Goal: Task Accomplishment & Management: Manage account settings

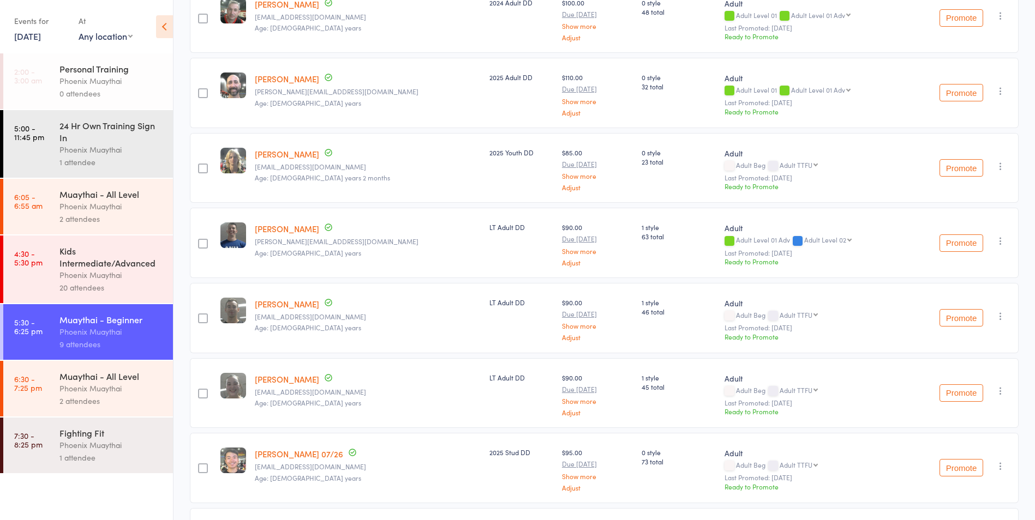
click at [136, 388] on div "Phoenix Muaythai" at bounding box center [111, 388] width 104 height 13
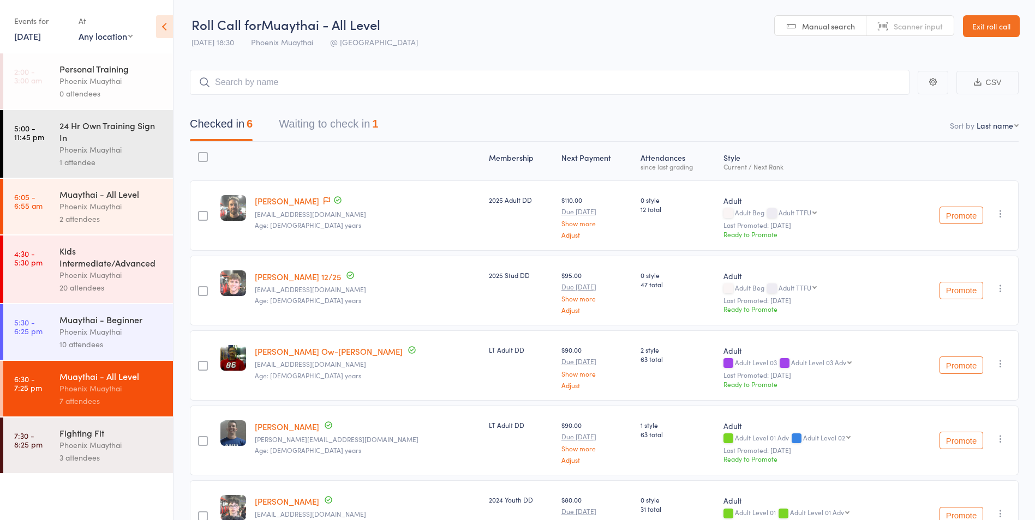
click at [978, 23] on link "Exit roll call" at bounding box center [991, 26] width 57 height 22
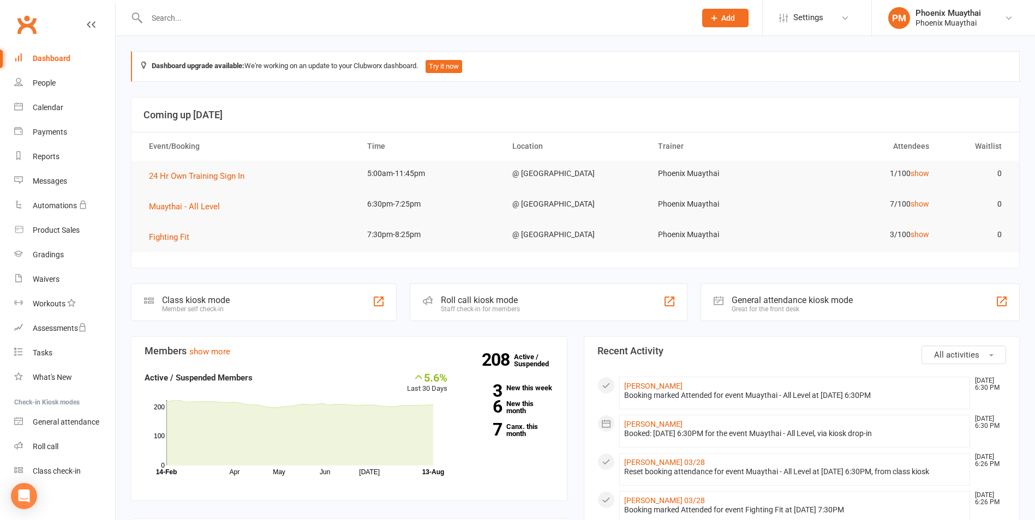
click at [992, 145] on th "Waitlist" at bounding box center [975, 147] width 73 height 28
click at [925, 145] on th "Attendees" at bounding box center [865, 147] width 145 height 28
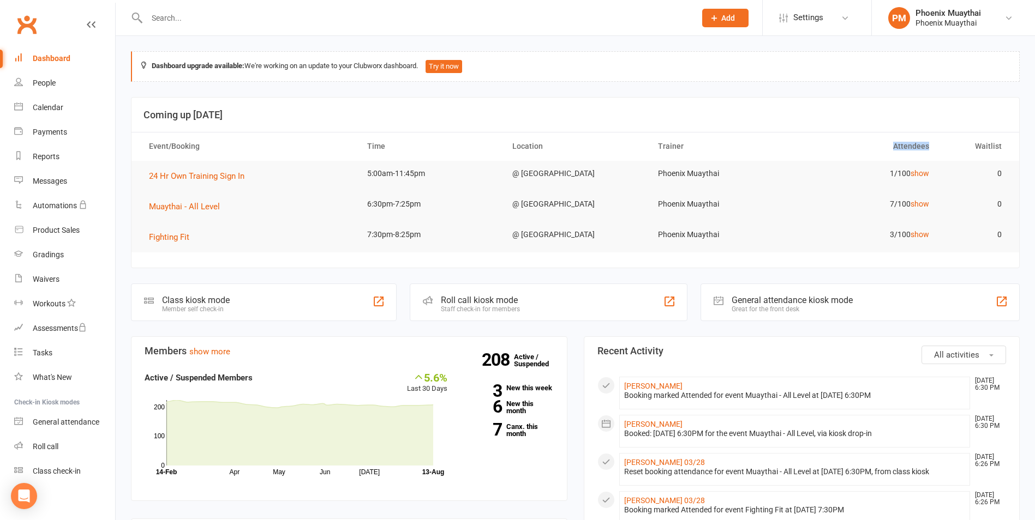
drag, startPoint x: 925, startPoint y: 145, endPoint x: 915, endPoint y: 148, distance: 10.0
click at [915, 148] on th "Attendees" at bounding box center [865, 147] width 145 height 28
click at [65, 232] on div "Product Sales" at bounding box center [56, 230] width 47 height 9
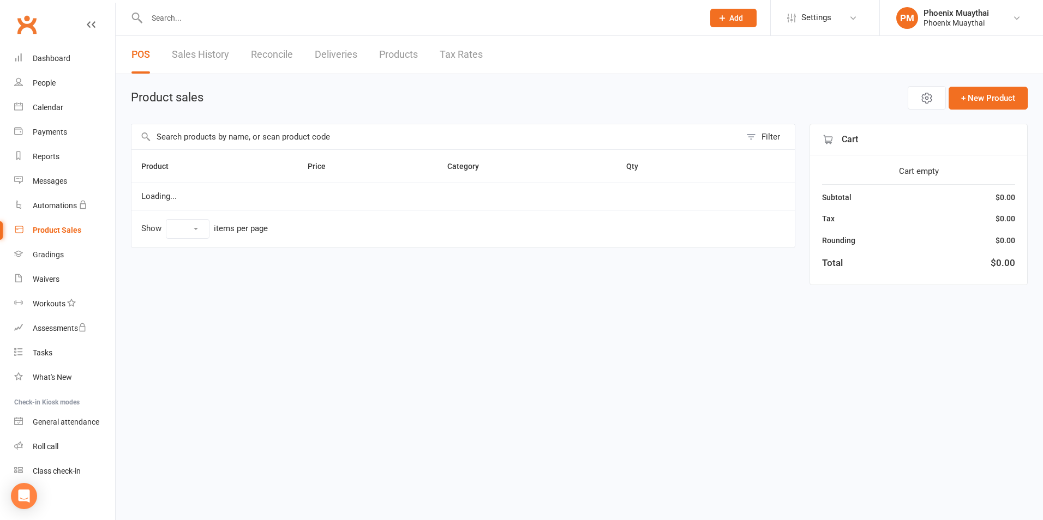
select select "100"
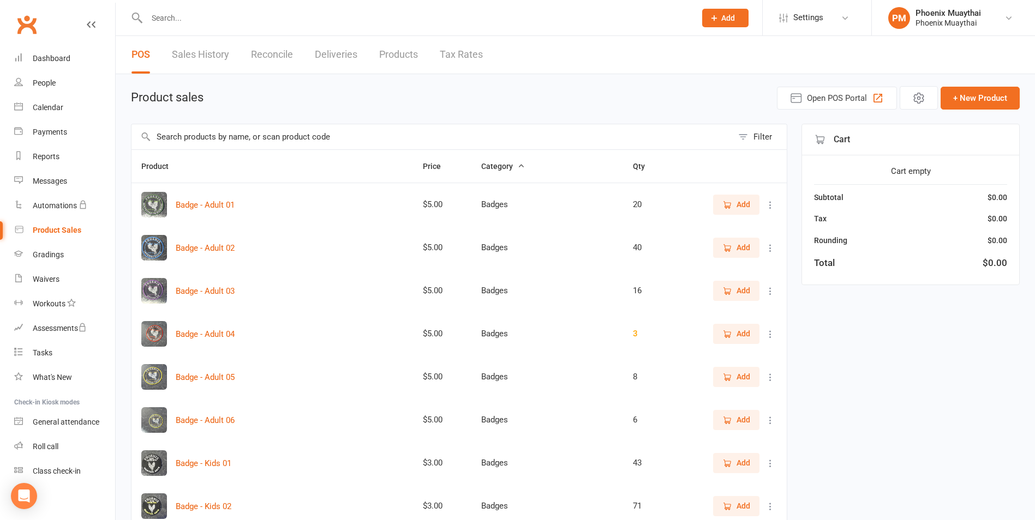
click at [265, 141] on input "text" at bounding box center [431, 136] width 601 height 25
click at [740, 204] on span "Add" at bounding box center [743, 205] width 14 height 12
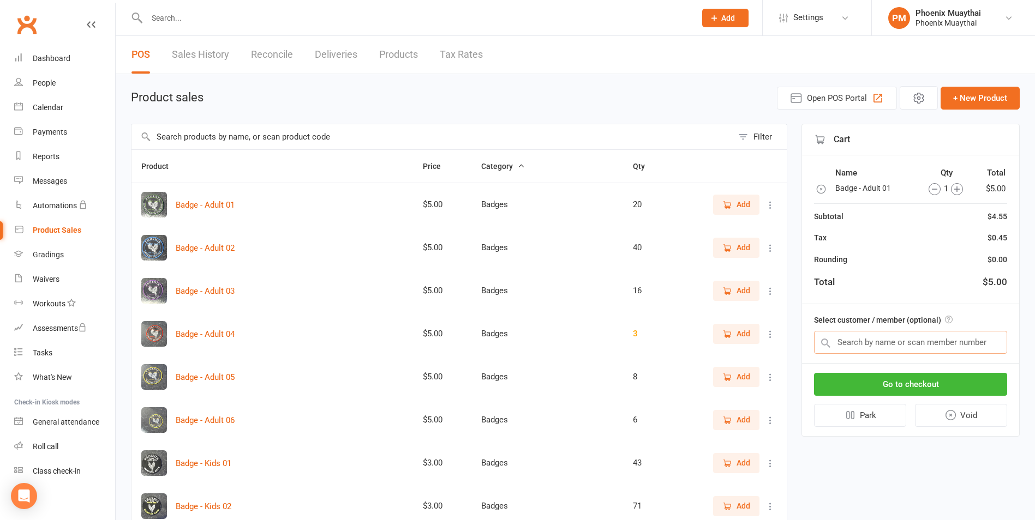
click at [908, 343] on input "text" at bounding box center [910, 342] width 193 height 23
type input "a"
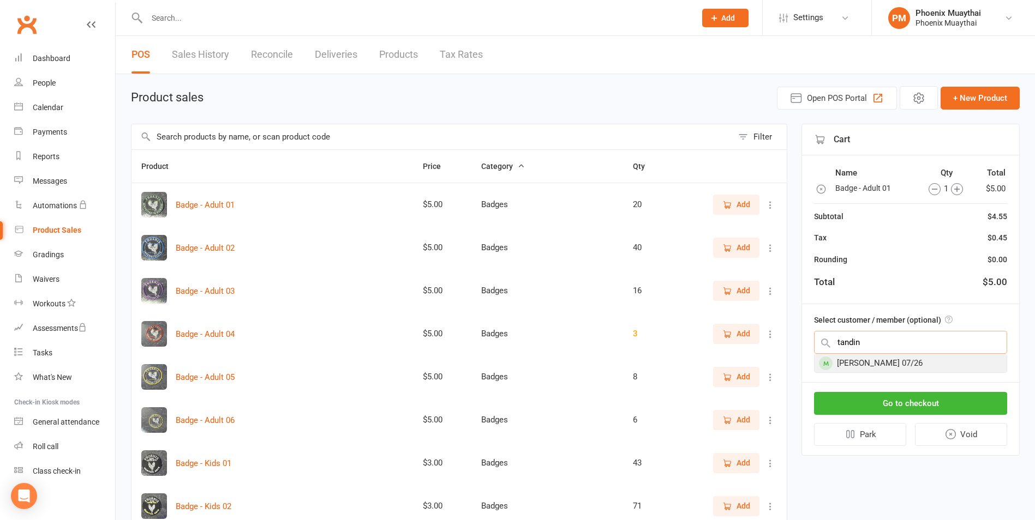
type input "tandin"
click at [908, 360] on div "[PERSON_NAME] 07/26" at bounding box center [910, 364] width 192 height 18
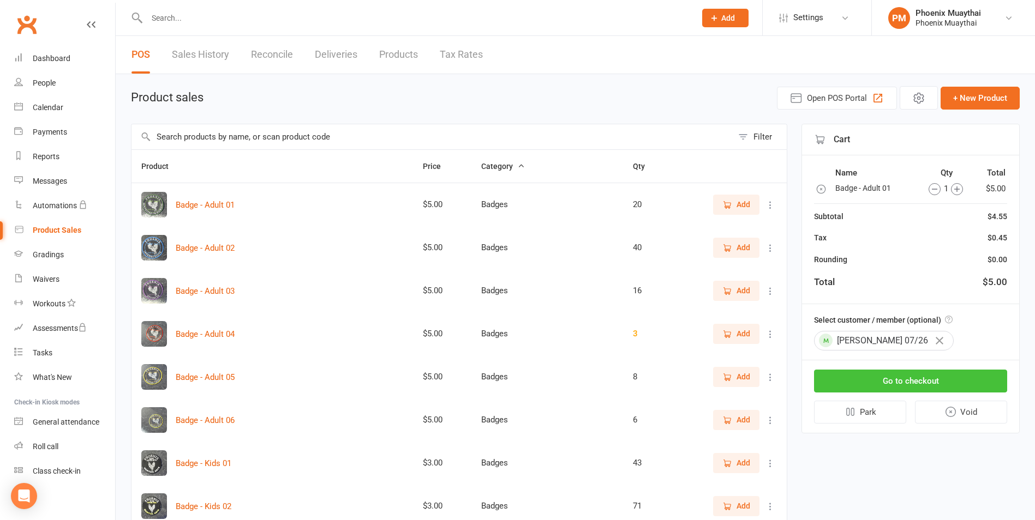
click at [908, 376] on button "Go to checkout" at bounding box center [910, 381] width 193 height 23
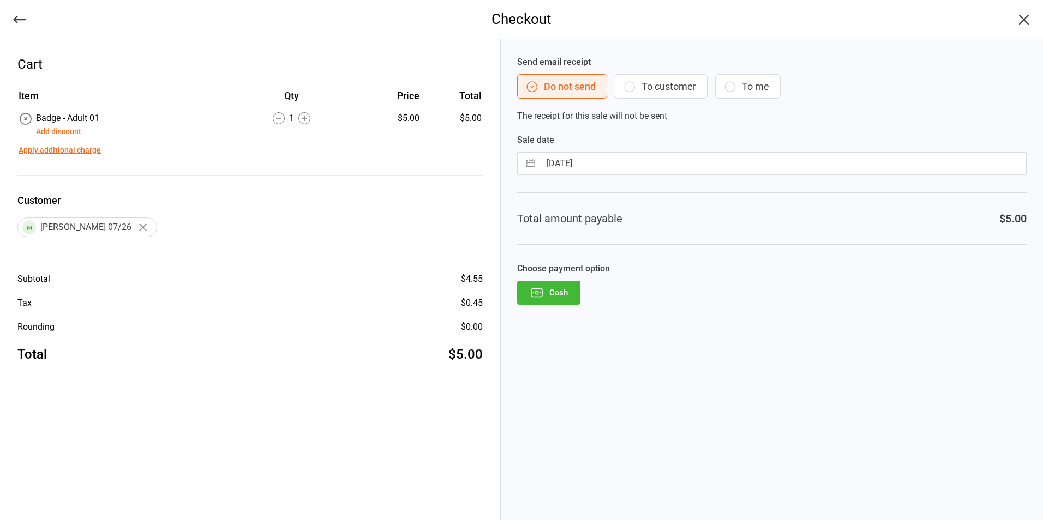
click at [45, 129] on button "Add discount" at bounding box center [58, 131] width 45 height 11
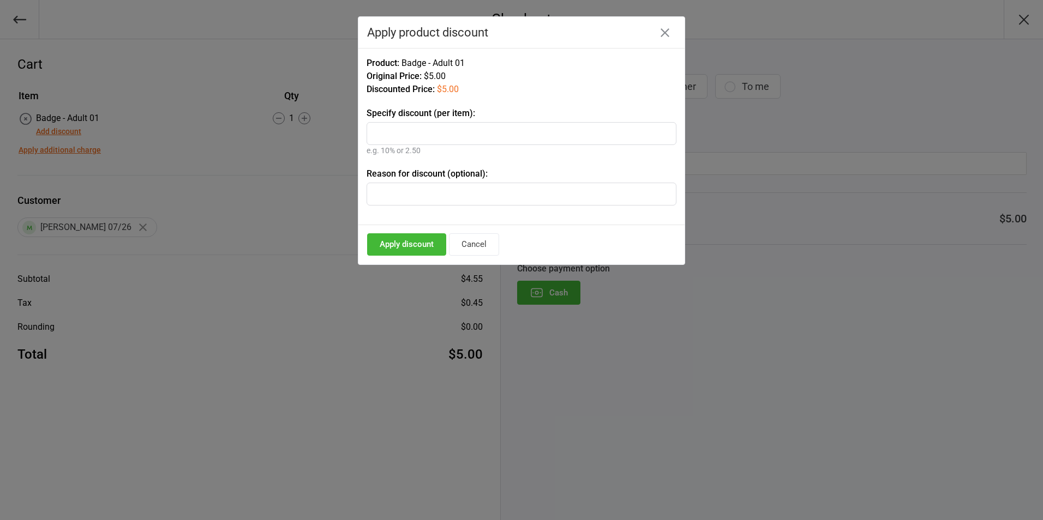
click at [440, 195] on input "text" at bounding box center [522, 194] width 310 height 23
click at [439, 195] on input "text" at bounding box center [522, 194] width 310 height 23
type input "5"
click at [418, 247] on button "Apply discount" at bounding box center [406, 244] width 79 height 22
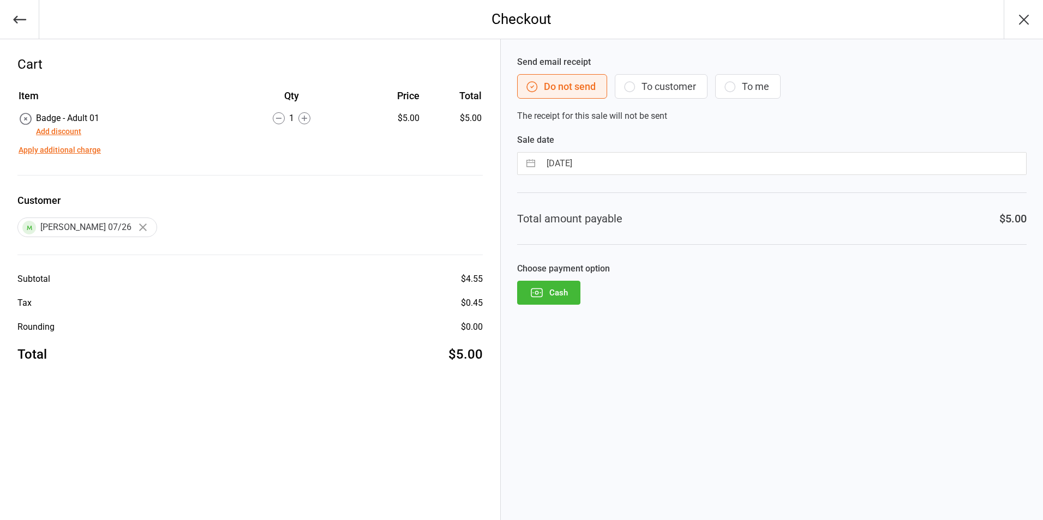
click at [54, 130] on button "Add discount" at bounding box center [58, 131] width 45 height 11
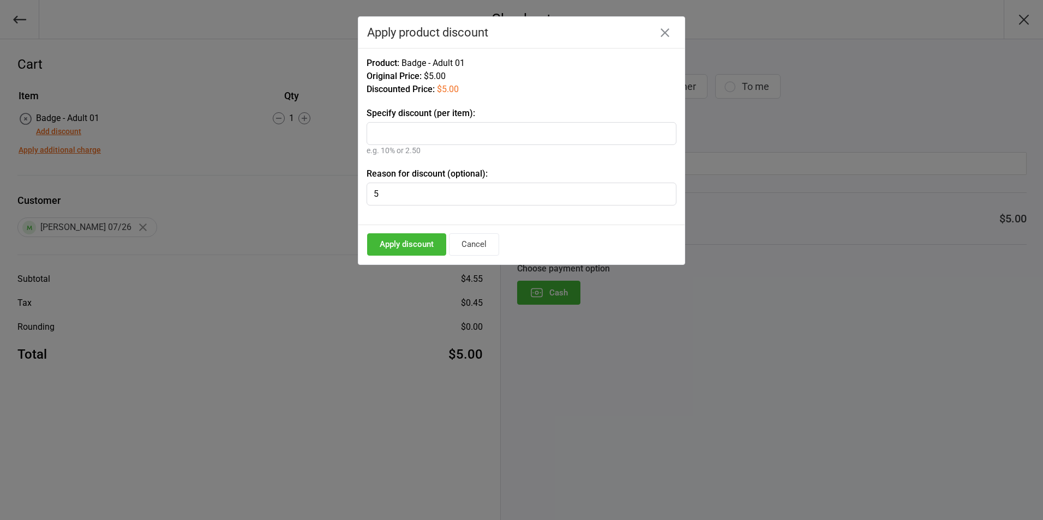
click at [422, 188] on input "5" at bounding box center [522, 194] width 310 height 23
click at [404, 137] on input "text" at bounding box center [522, 133] width 310 height 23
type input "5"
click at [411, 247] on button "Apply discount" at bounding box center [406, 244] width 79 height 22
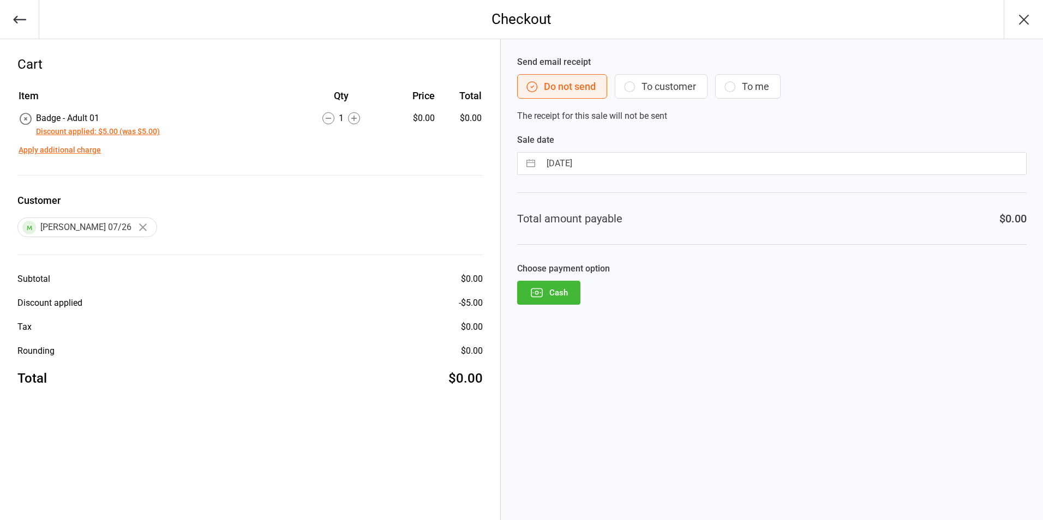
click at [543, 290] on icon "button" at bounding box center [537, 293] width 14 height 14
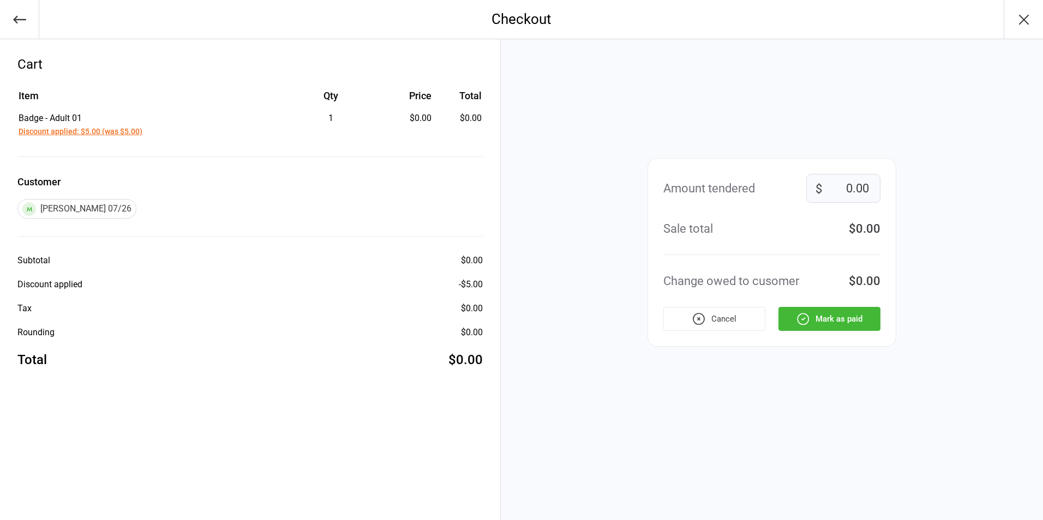
click at [840, 318] on button "Mark as paid" at bounding box center [829, 319] width 102 height 24
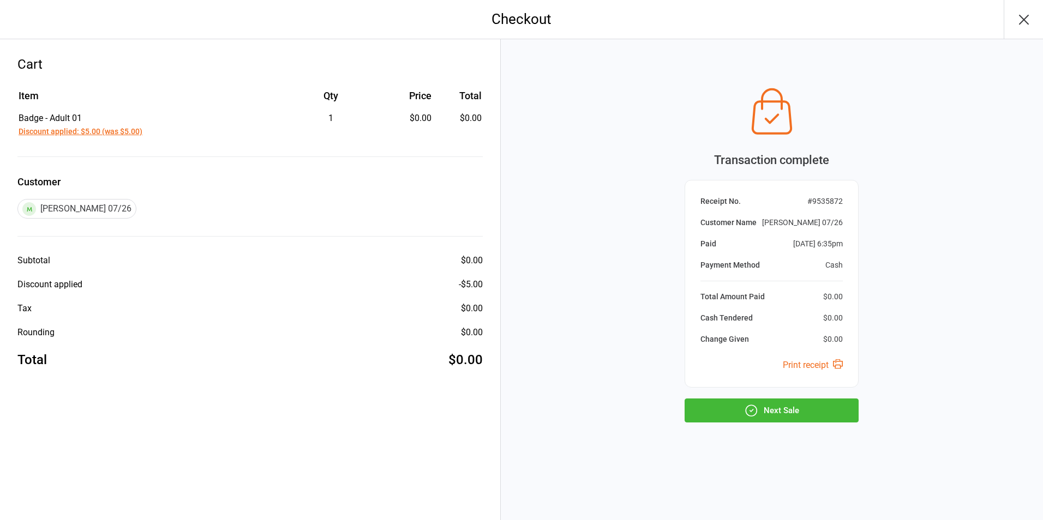
click at [788, 411] on button "Next Sale" at bounding box center [772, 411] width 174 height 24
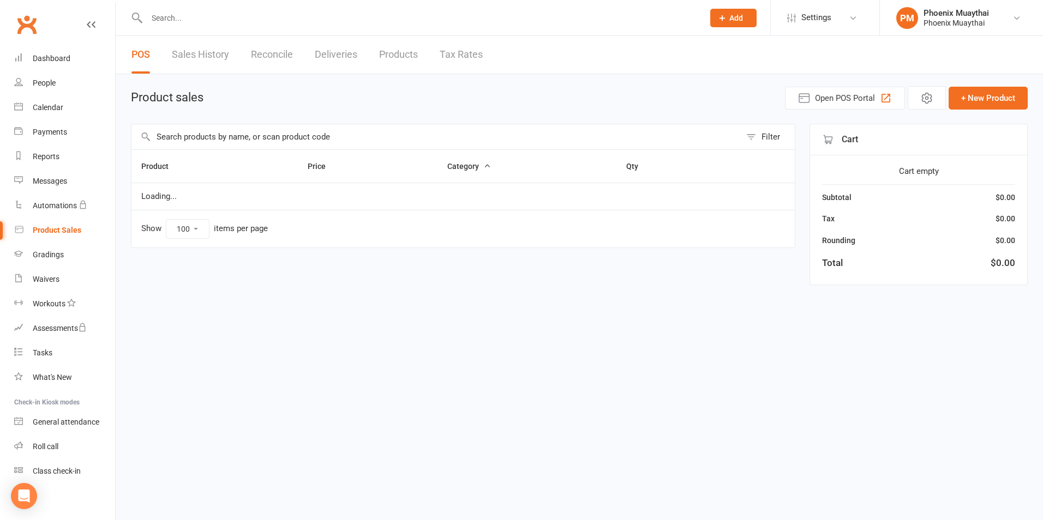
select select "100"
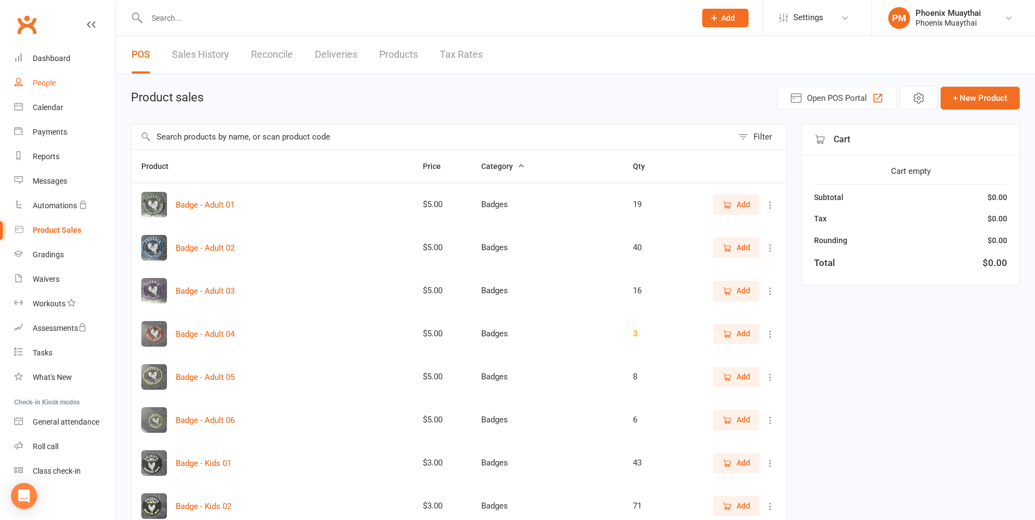
click at [71, 79] on link "People" at bounding box center [64, 83] width 101 height 25
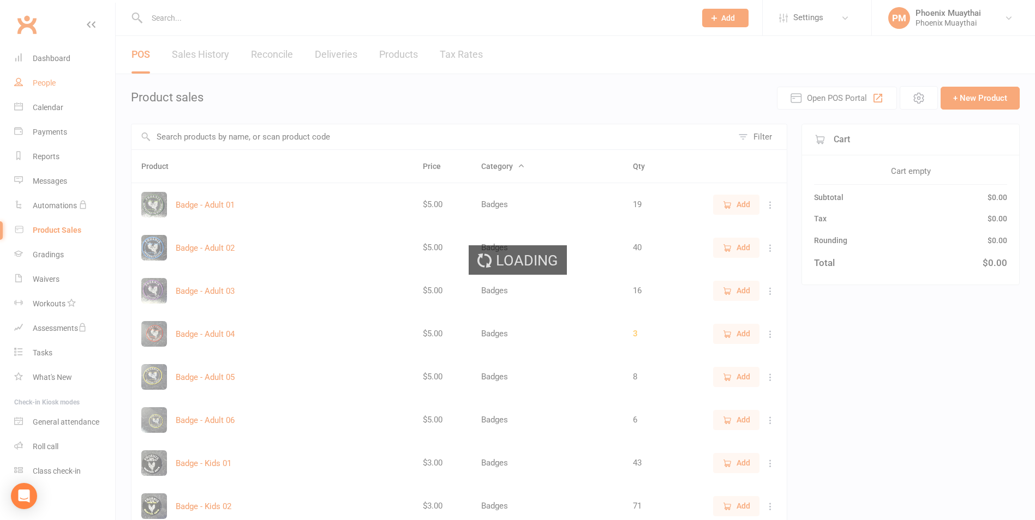
select select "100"
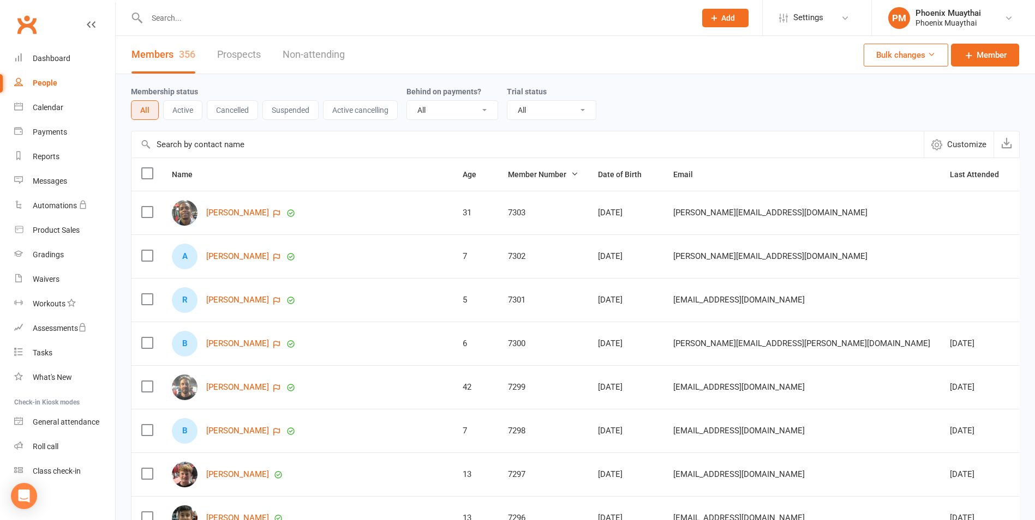
click at [255, 148] on input "text" at bounding box center [527, 144] width 792 height 26
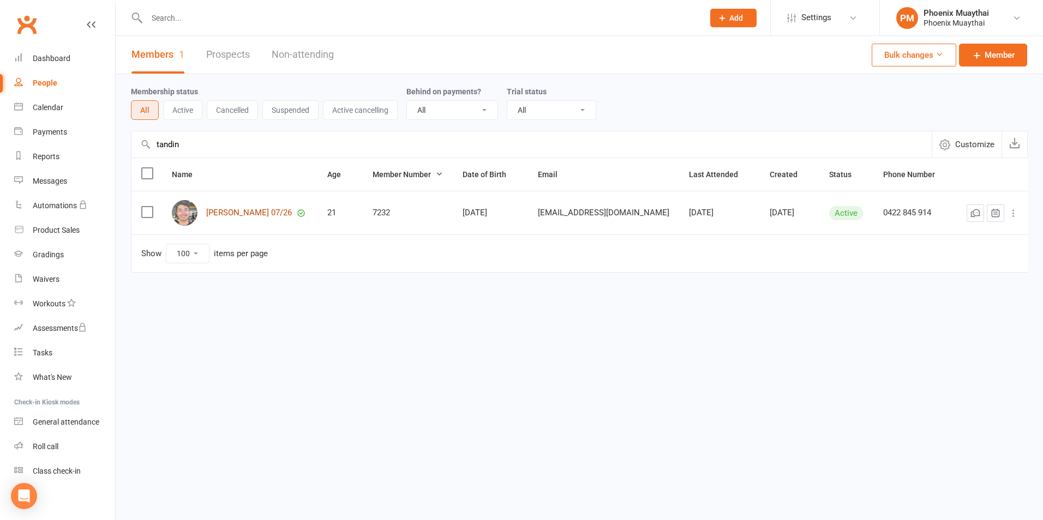
type input "tandin"
click at [264, 212] on link "[PERSON_NAME] 07/26" at bounding box center [249, 212] width 86 height 9
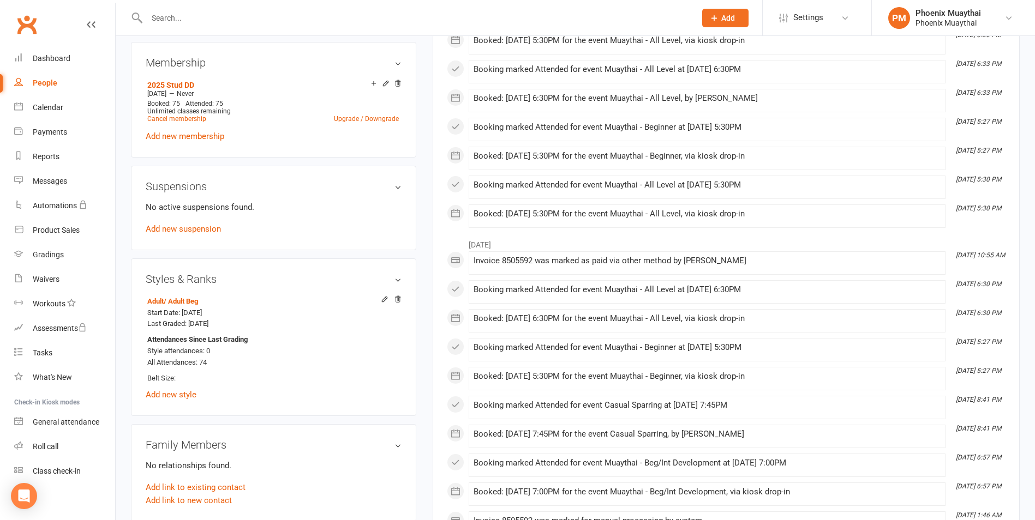
scroll to position [436, 0]
click at [176, 395] on link "Add new style" at bounding box center [171, 394] width 51 height 10
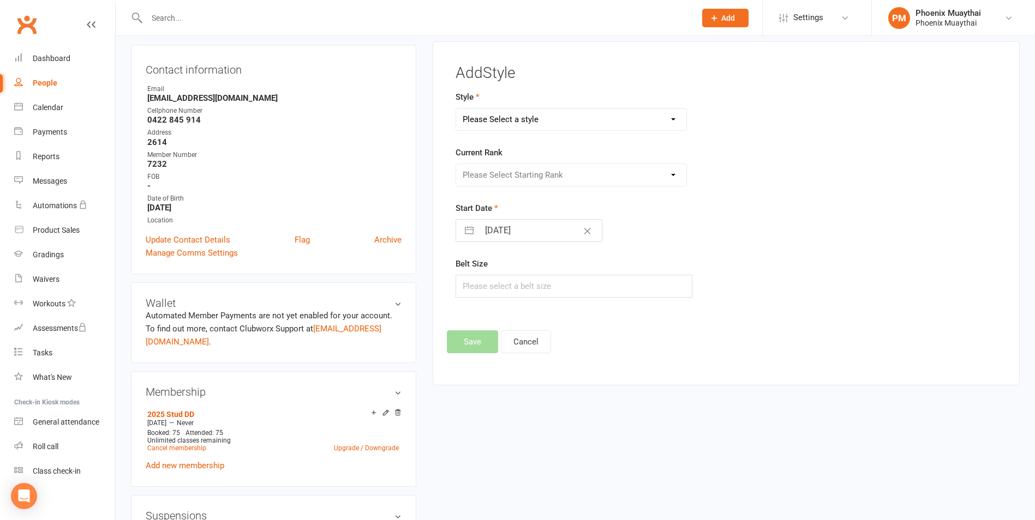
scroll to position [93, 0]
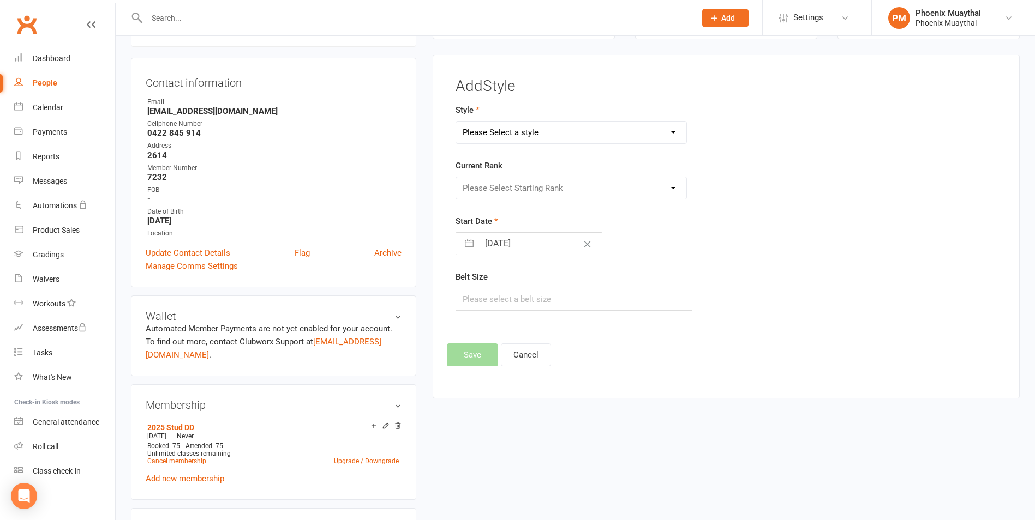
click at [492, 131] on select "Please Select a style Adult Kids" at bounding box center [571, 133] width 230 height 22
click at [520, 189] on div "Please Select Starting Rank" at bounding box center [570, 188] width 231 height 23
click at [669, 185] on div "Please Select Starting Rank" at bounding box center [570, 188] width 231 height 23
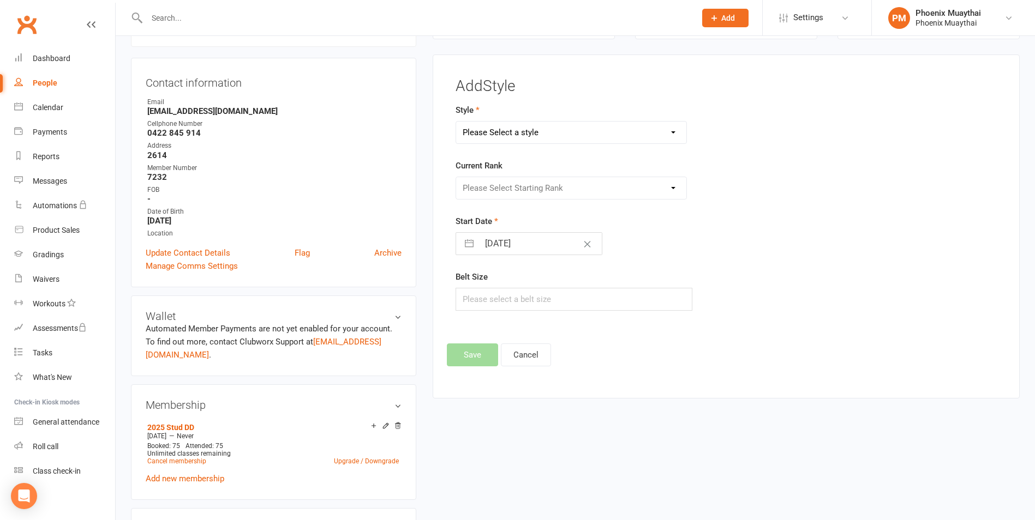
click at [673, 189] on div "Please Select Starting Rank" at bounding box center [570, 188] width 231 height 23
click at [600, 187] on div "Please Select Starting Rank" at bounding box center [570, 188] width 231 height 23
click at [535, 349] on button "Cancel" at bounding box center [526, 355] width 50 height 23
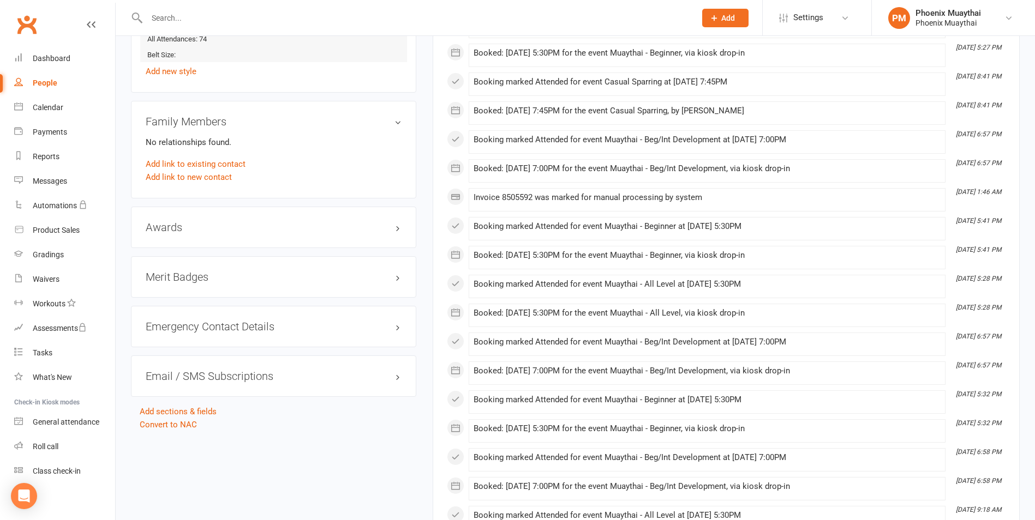
scroll to position [802, 0]
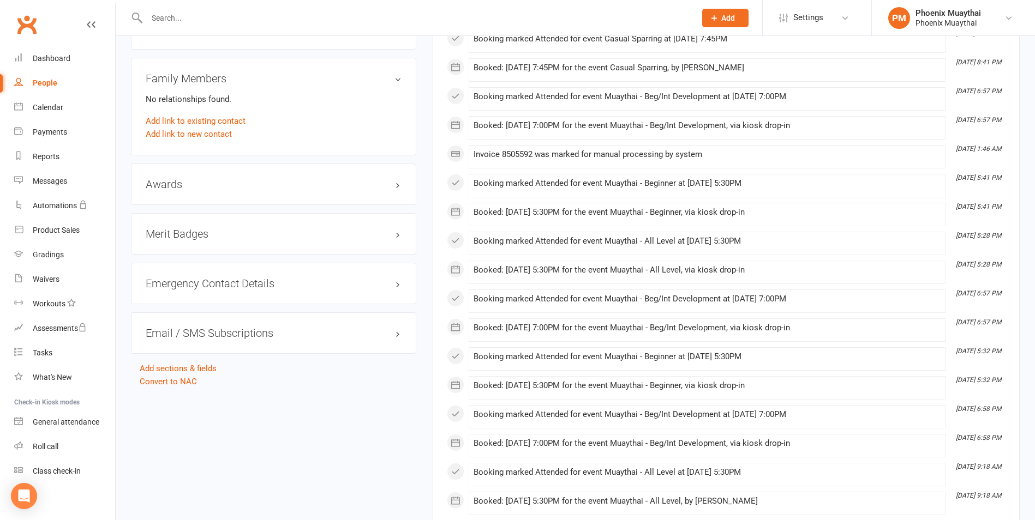
click at [303, 176] on div "Awards edit" at bounding box center [273, 184] width 285 height 41
click at [385, 185] on link "edit" at bounding box center [381, 183] width 13 height 9
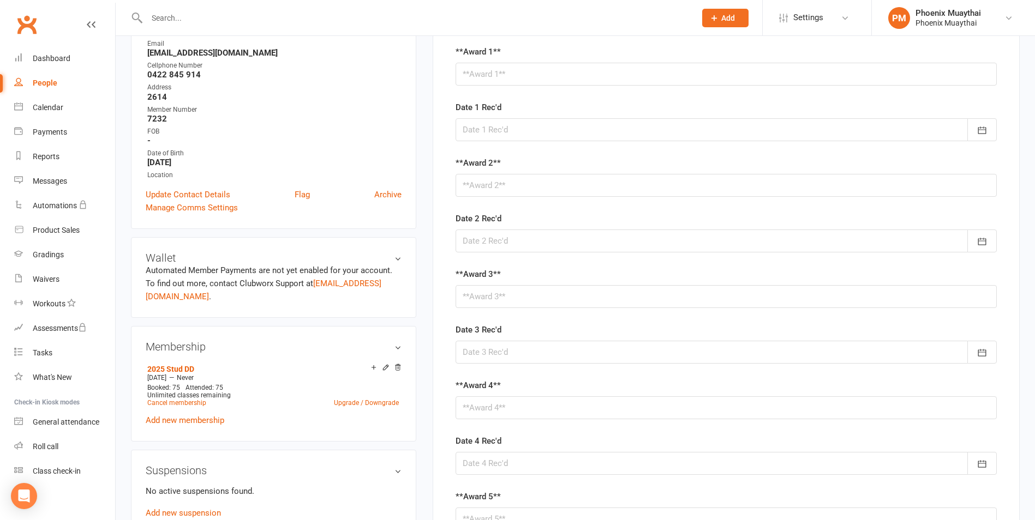
scroll to position [93, 0]
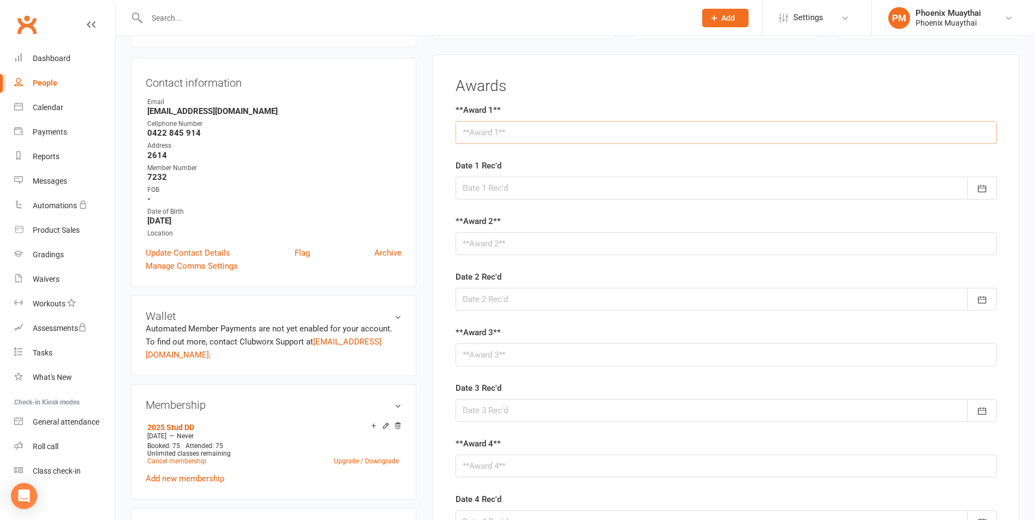
click at [527, 131] on input "text" at bounding box center [725, 132] width 541 height 23
click at [621, 132] on input "text" at bounding box center [725, 132] width 541 height 23
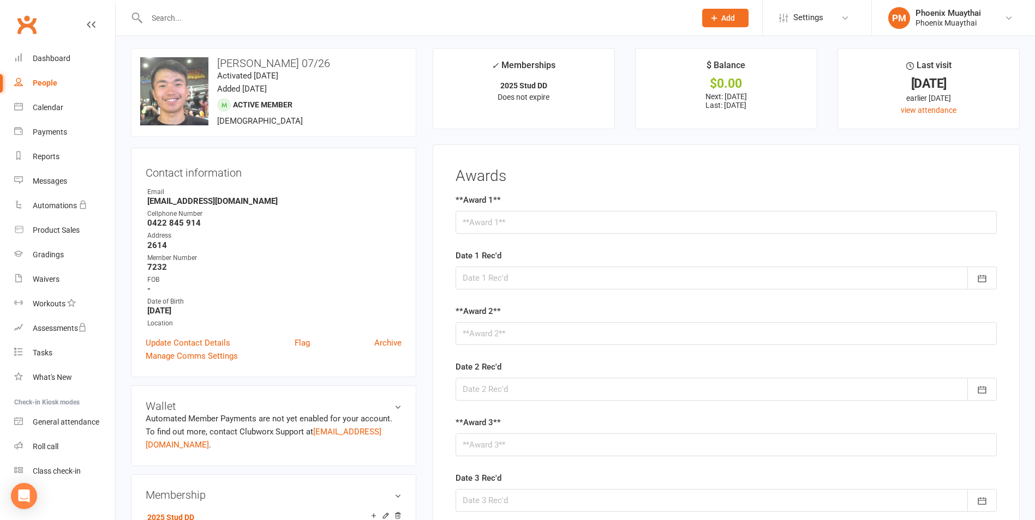
scroll to position [0, 0]
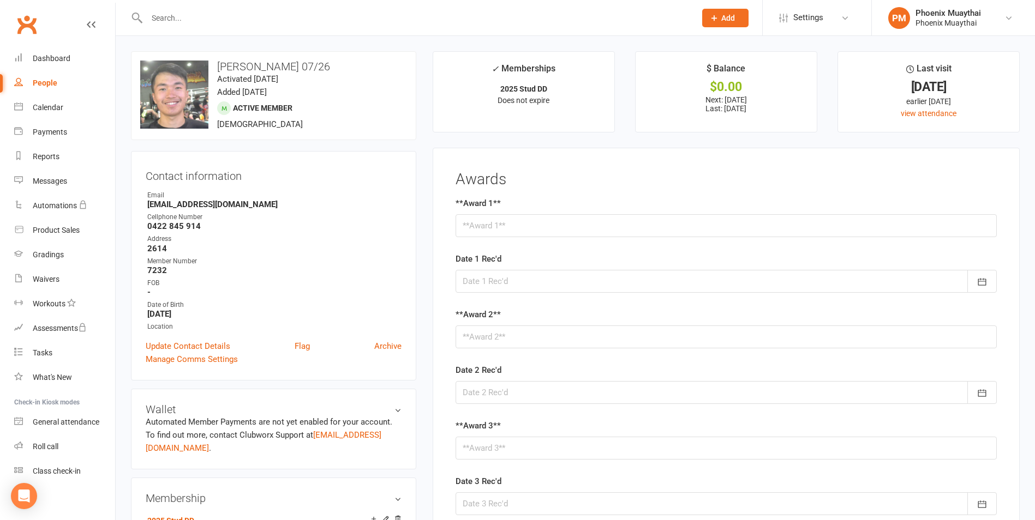
click at [497, 214] on div "**Award 1**" at bounding box center [725, 217] width 541 height 40
click at [509, 229] on input "text" at bounding box center [725, 225] width 541 height 23
click at [333, 225] on strong "0422 845 914" at bounding box center [274, 226] width 254 height 10
click at [508, 281] on div at bounding box center [725, 281] width 541 height 23
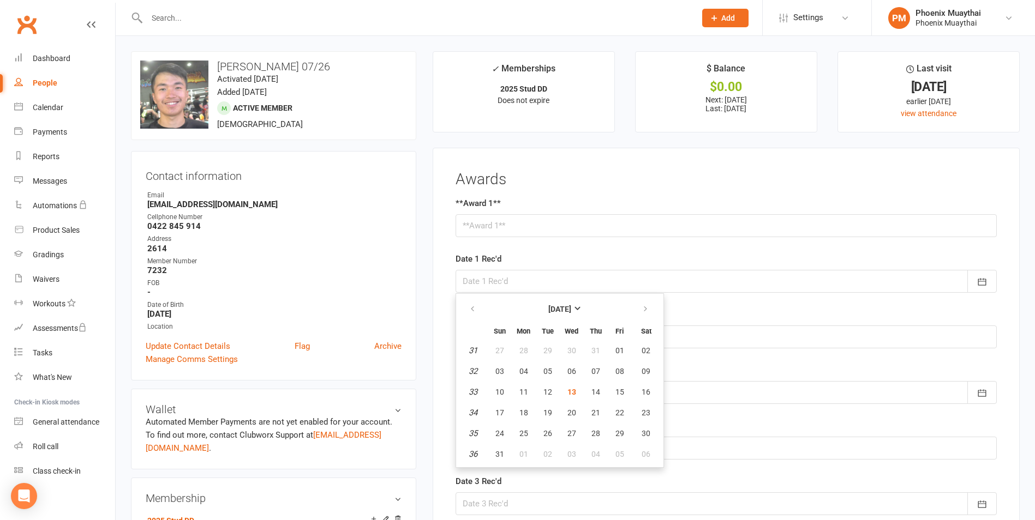
click at [508, 281] on div at bounding box center [725, 281] width 541 height 23
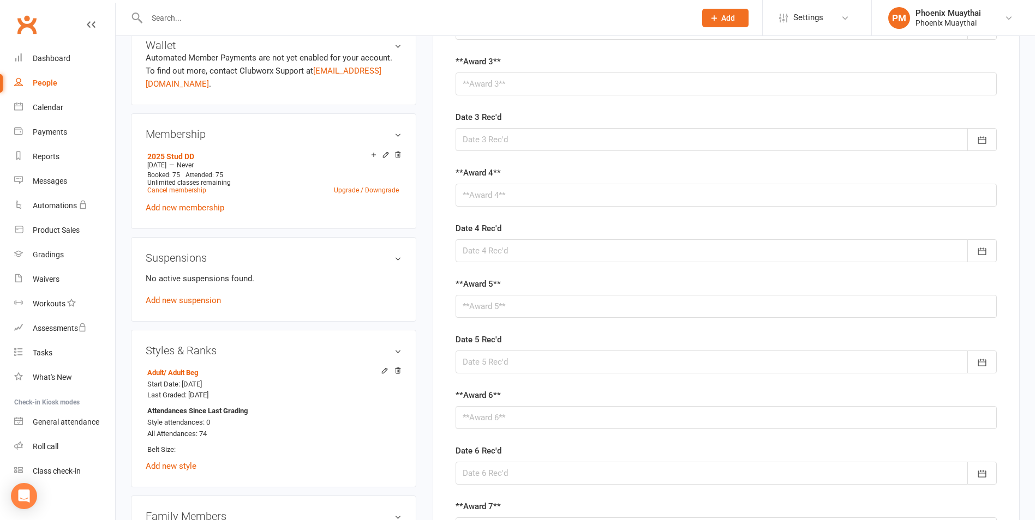
scroll to position [382, 0]
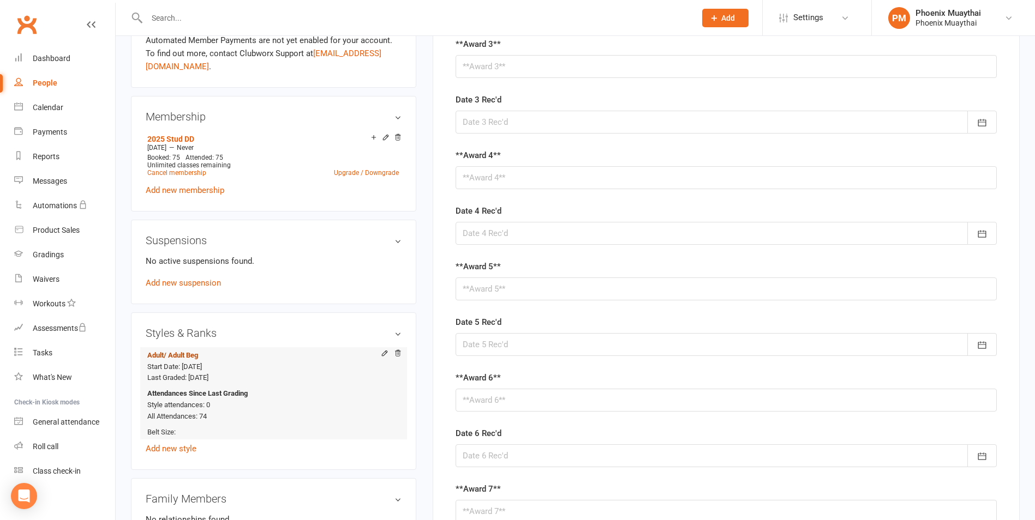
click at [187, 356] on span "/ Adult Beg" at bounding box center [181, 355] width 34 height 8
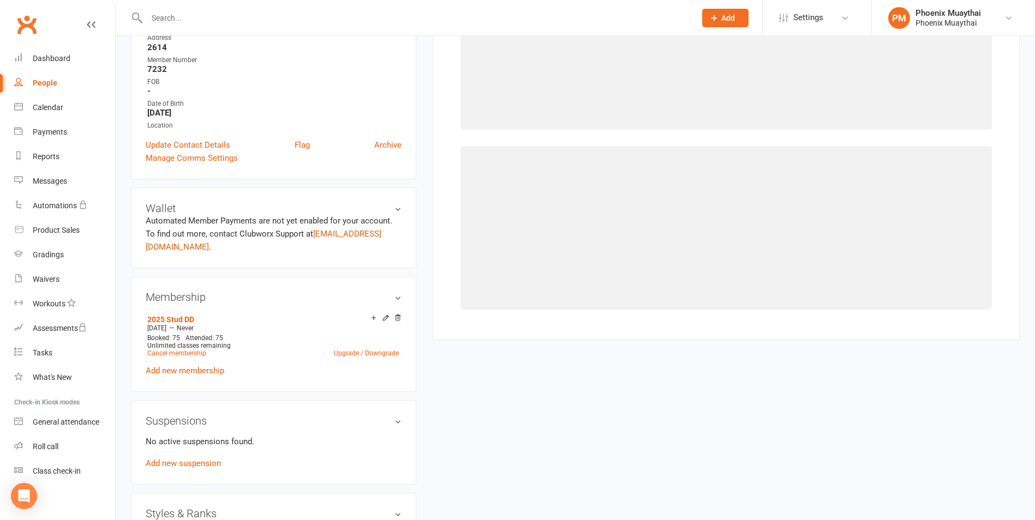
select select "36987"
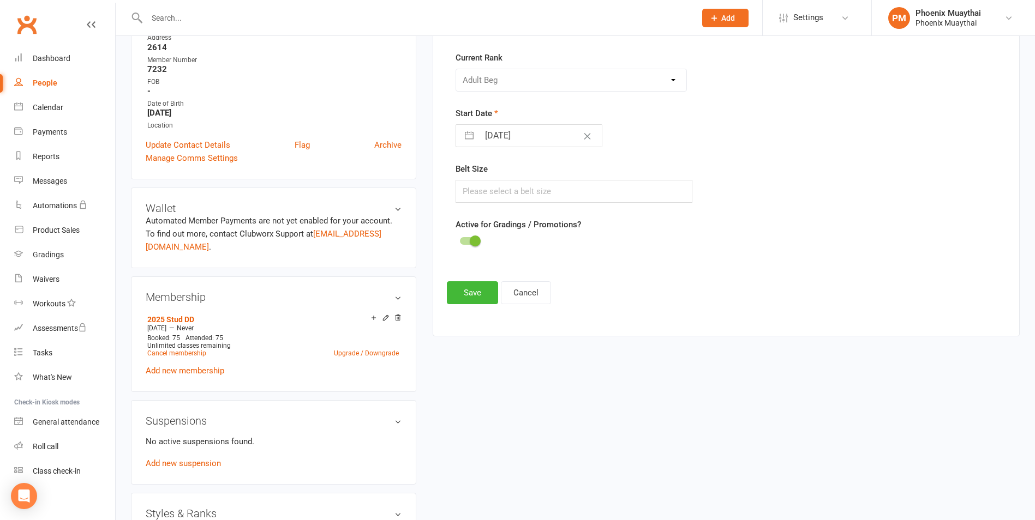
scroll to position [93, 0]
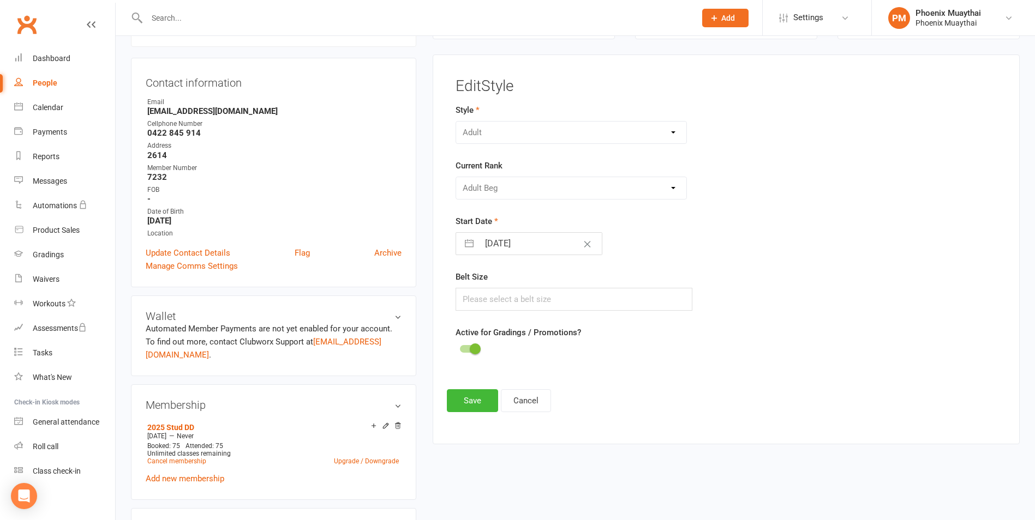
click at [526, 191] on div "Please Select Starting Rank Adult Beg Adult TTFU Adult Level 01 Adult Level 01 …" at bounding box center [570, 188] width 231 height 23
click at [688, 182] on div "Please Select Starting Rank Adult Beg Adult TTFU Adult Level 01 Adult Level 01 …" at bounding box center [571, 188] width 248 height 23
click at [674, 189] on div "Please Select Starting Rank Adult Beg Adult TTFU Adult Level 01 Adult Level 01 …" at bounding box center [570, 188] width 231 height 23
click at [675, 189] on div "Please Select Starting Rank Adult Beg Adult TTFU Adult Level 01 Adult Level 01 …" at bounding box center [570, 188] width 231 height 23
click at [610, 134] on div "Adult Kids" at bounding box center [570, 132] width 231 height 23
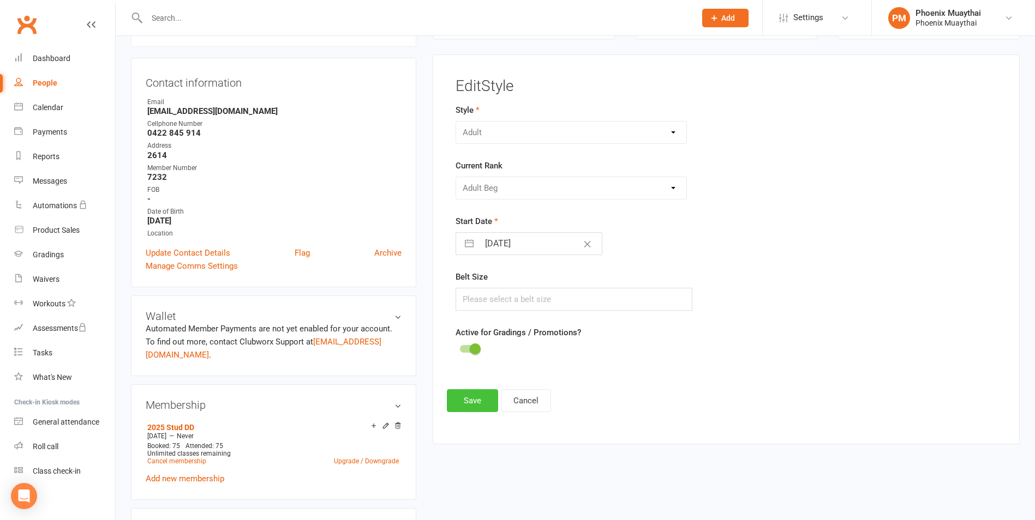
click at [473, 400] on button "Save" at bounding box center [472, 400] width 51 height 23
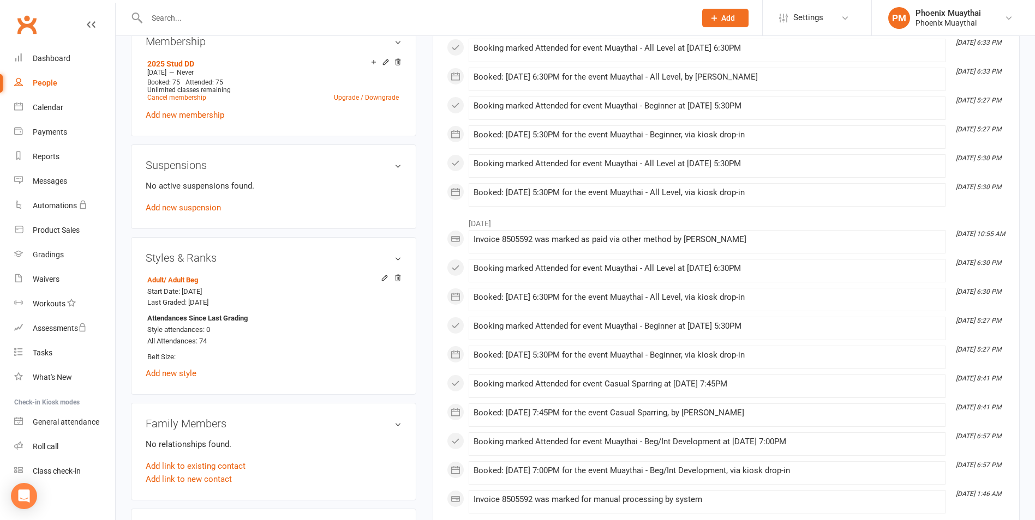
scroll to position [475, 0]
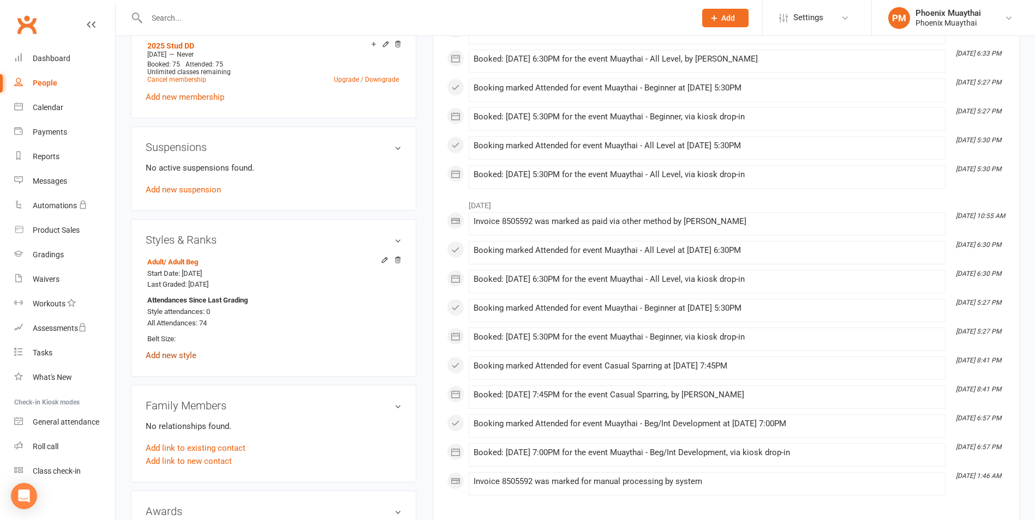
click at [183, 356] on link "Add new style" at bounding box center [171, 356] width 51 height 10
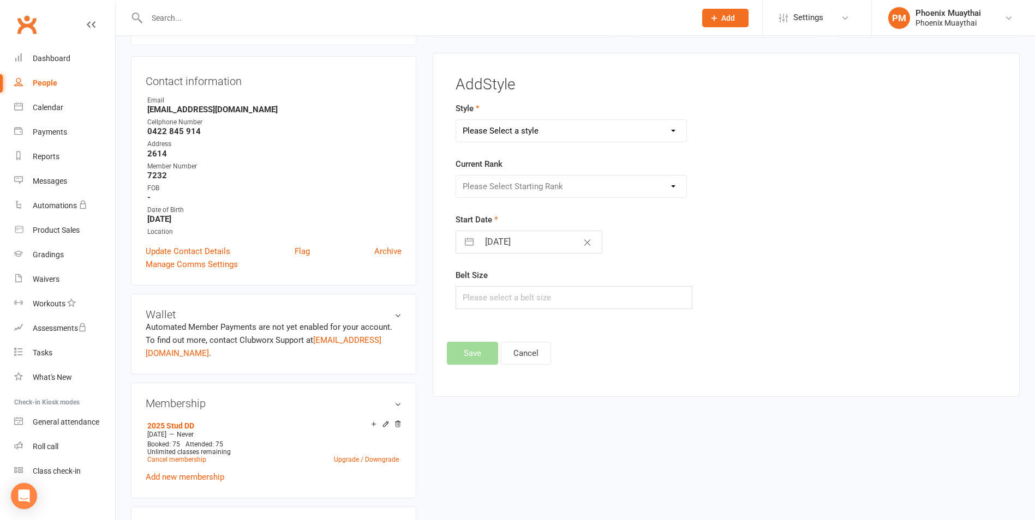
scroll to position [93, 0]
click at [565, 136] on select "Please Select a style Adult Kids" at bounding box center [571, 133] width 230 height 22
select select "3211"
click at [456, 122] on select "Please Select a style Adult Kids" at bounding box center [571, 133] width 230 height 22
click at [531, 187] on select "Please Select Starting Rank Adult Beg Adult TTFU Adult Level 01 Adult Level 01 …" at bounding box center [571, 188] width 230 height 22
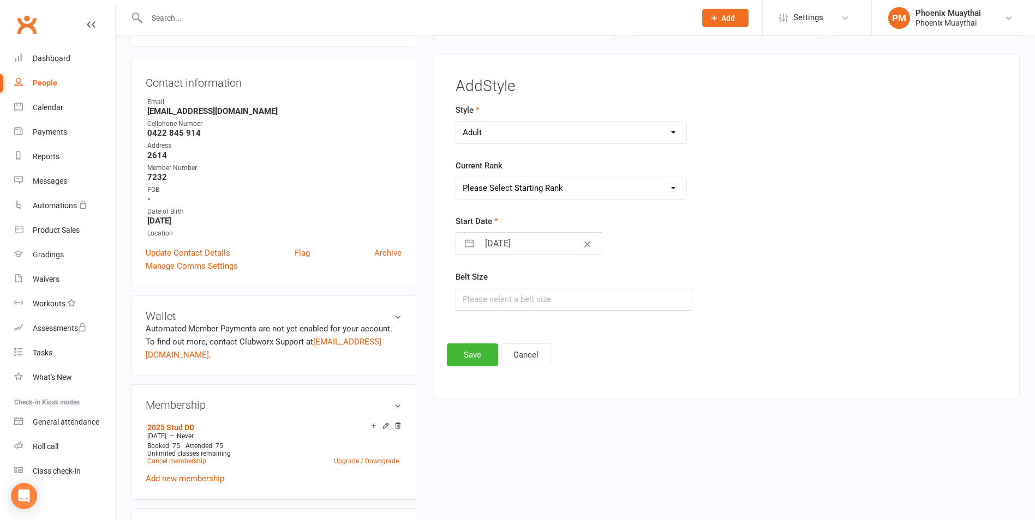
select select "35914"
click at [456, 177] on select "Please Select Starting Rank Adult Beg Adult TTFU Adult Level 01 Adult Level 01 …" at bounding box center [571, 188] width 230 height 22
click at [479, 355] on button "Save" at bounding box center [472, 355] width 51 height 23
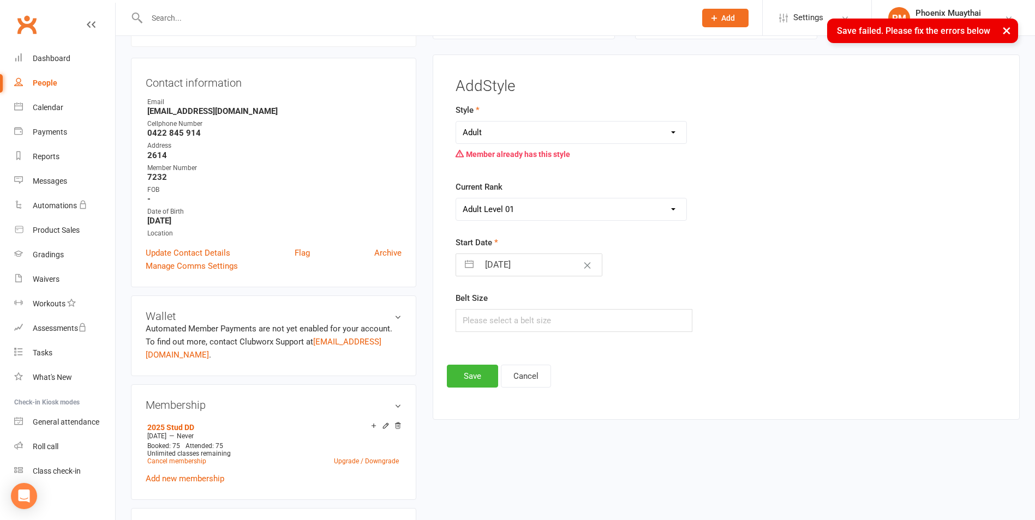
click at [524, 139] on select "Adult Kids" at bounding box center [571, 133] width 230 height 22
click at [456, 122] on select "Adult Kids" at bounding box center [571, 133] width 230 height 22
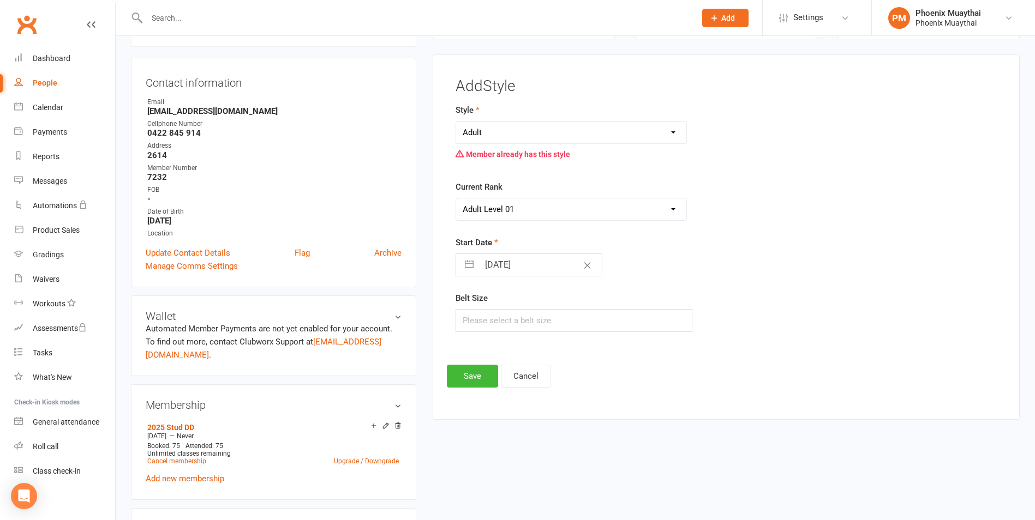
click at [474, 364] on div "Add Style Style Adult Kids Member already has this style Current Rank Please Se…" at bounding box center [726, 232] width 559 height 309
click at [474, 371] on button "Save" at bounding box center [472, 376] width 51 height 23
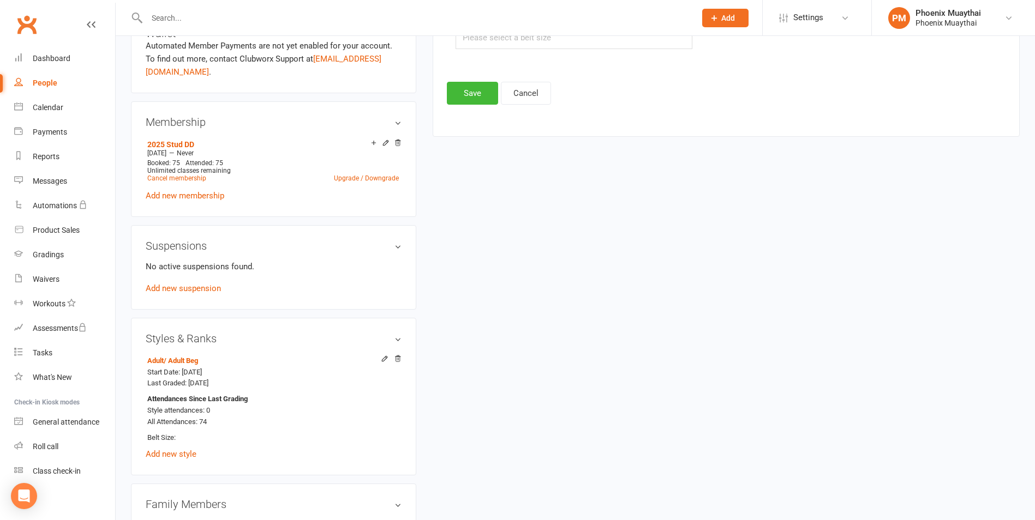
scroll to position [421, 0]
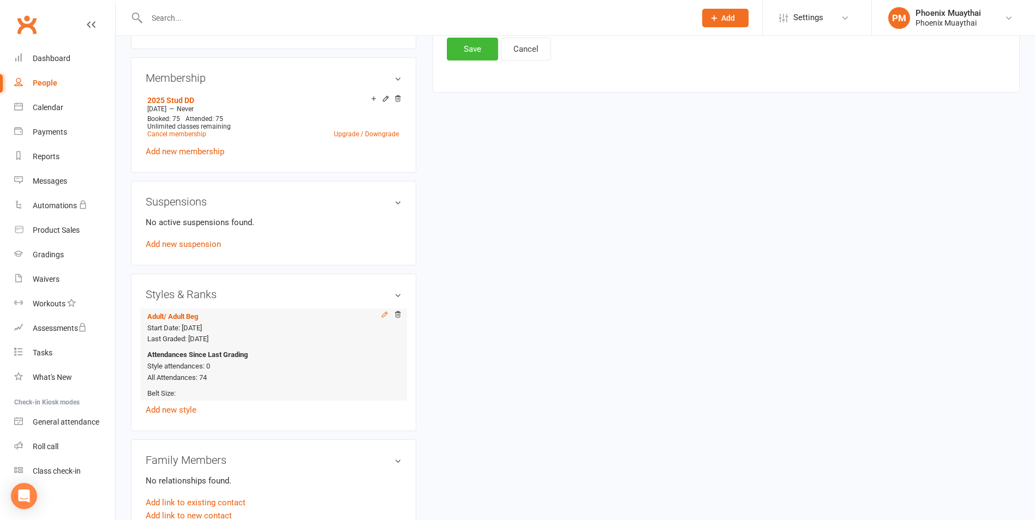
click at [387, 315] on icon at bounding box center [385, 315] width 8 height 8
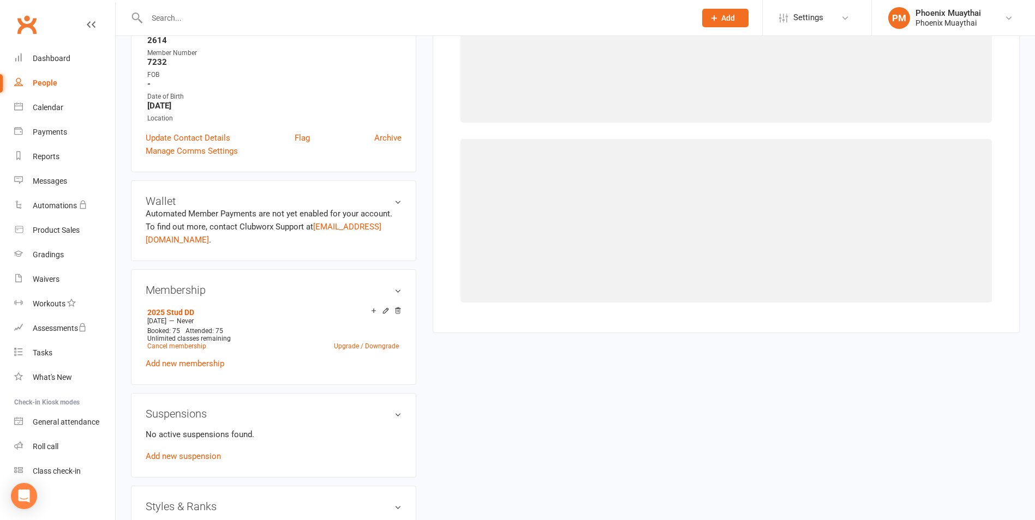
scroll to position [93, 0]
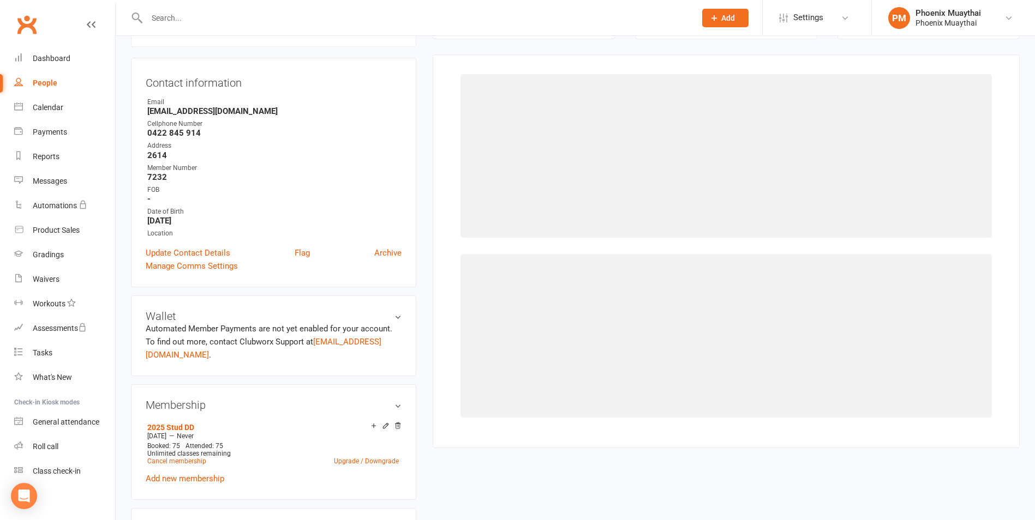
select select "36987"
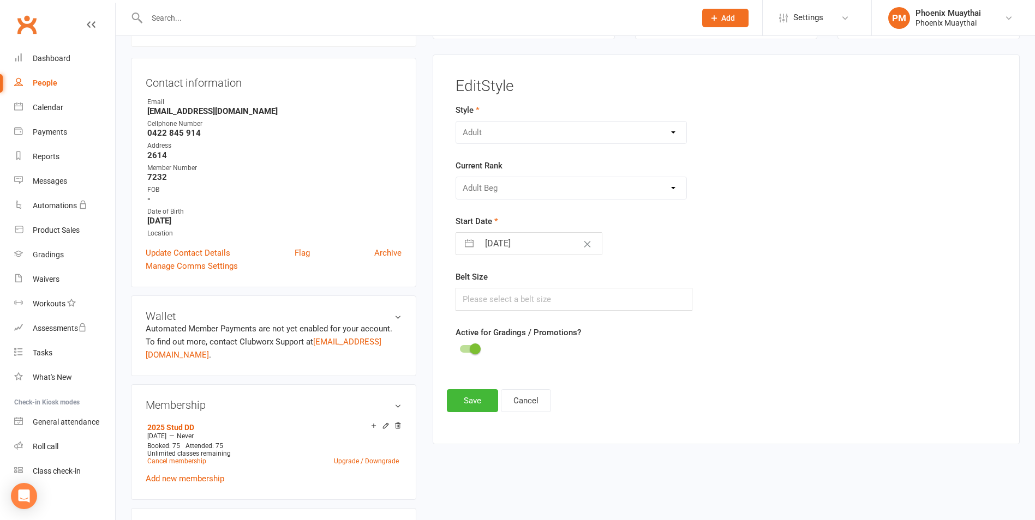
click at [519, 202] on form "Style Adult Kids Current Rank Please Select Starting Rank Adult Beg Adult TTFU …" at bounding box center [632, 230] width 355 height 253
click at [533, 189] on div "Please Select Starting Rank Adult Beg Adult TTFU Adult Level 01 Adult Level 01 …" at bounding box center [570, 188] width 231 height 23
drag, startPoint x: 533, startPoint y: 189, endPoint x: 551, endPoint y: 182, distance: 20.1
click at [541, 186] on div "Please Select Starting Rank Adult Beg Adult TTFU Adult Level 01 Adult Level 01 …" at bounding box center [570, 188] width 231 height 23
click at [551, 182] on div "Please Select Starting Rank Adult Beg Adult TTFU Adult Level 01 Adult Level 01 …" at bounding box center [570, 188] width 231 height 23
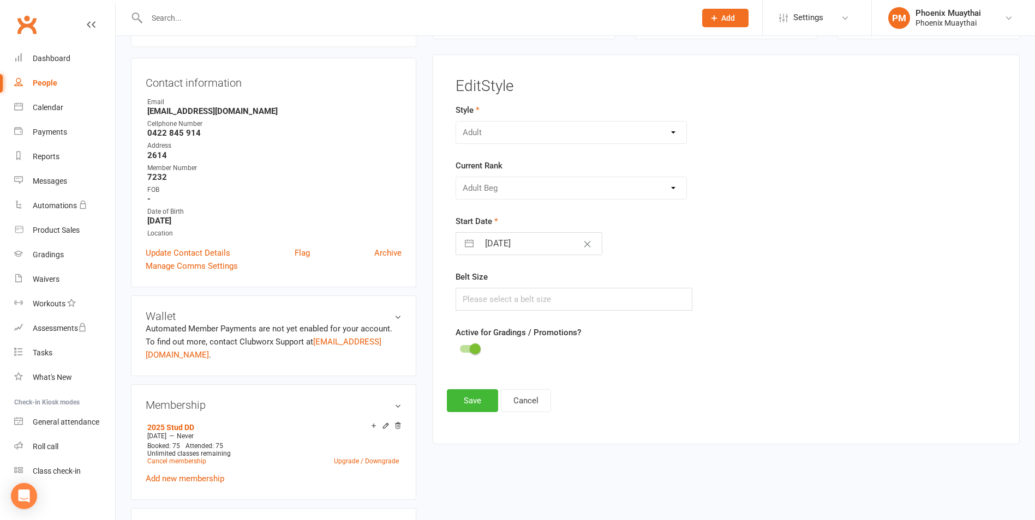
click at [551, 182] on div "Please Select Starting Rank Adult Beg Adult TTFU Adult Level 01 Adult Level 01 …" at bounding box center [570, 188] width 231 height 23
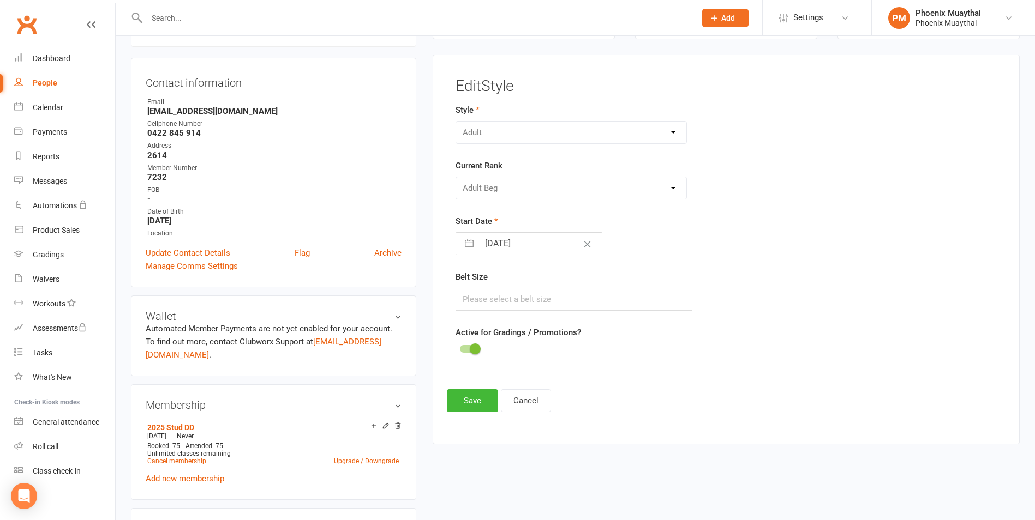
click at [551, 182] on div "Please Select Starting Rank Adult Beg Adult TTFU Adult Level 01 Adult Level 01 …" at bounding box center [570, 188] width 231 height 23
click at [563, 182] on div "Please Select Starting Rank Adult Beg Adult TTFU Adult Level 01 Adult Level 01 …" at bounding box center [570, 188] width 231 height 23
click at [673, 136] on div "Adult Kids" at bounding box center [570, 132] width 231 height 23
click at [676, 126] on div "Adult Kids" at bounding box center [570, 132] width 231 height 23
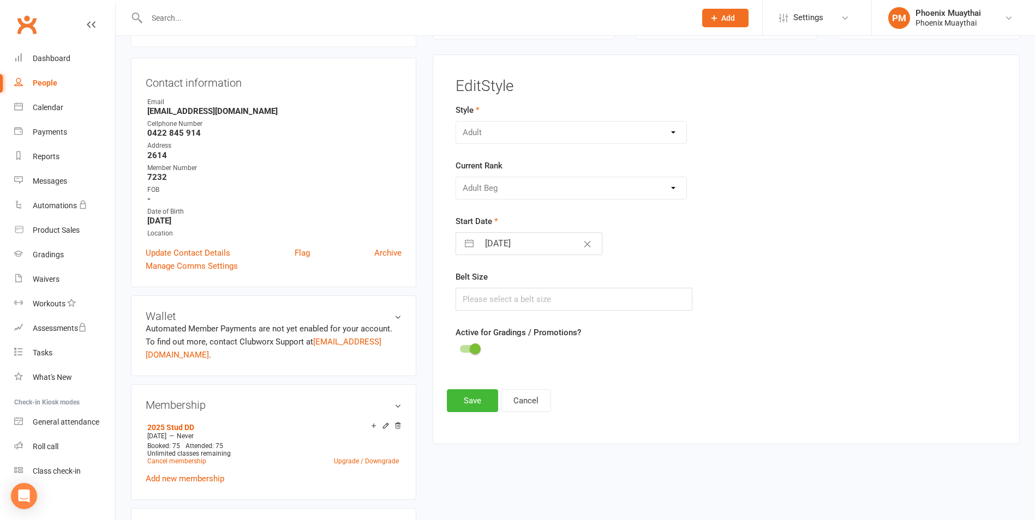
click at [676, 126] on div "Adult Kids" at bounding box center [570, 132] width 231 height 23
click at [538, 401] on button "Cancel" at bounding box center [526, 400] width 50 height 23
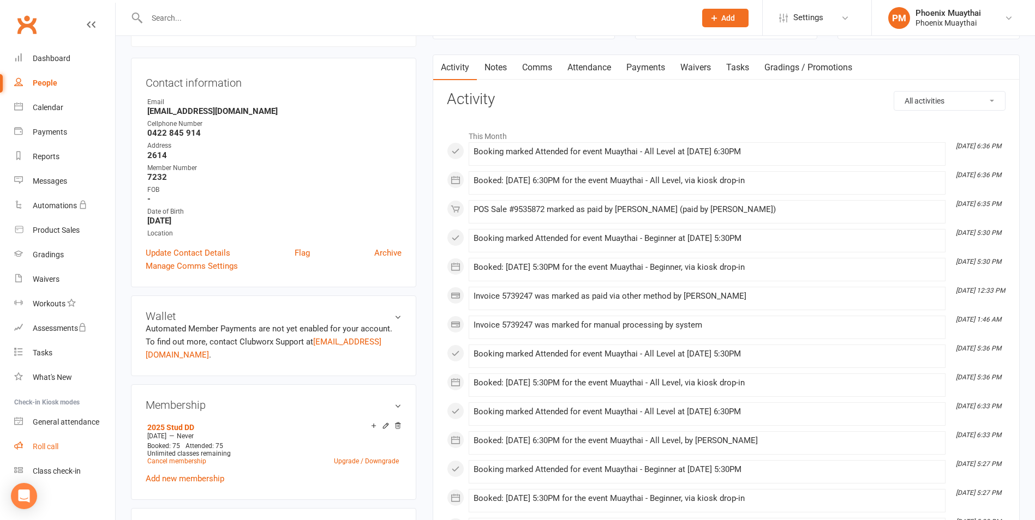
click at [47, 441] on link "Roll call" at bounding box center [64, 447] width 101 height 25
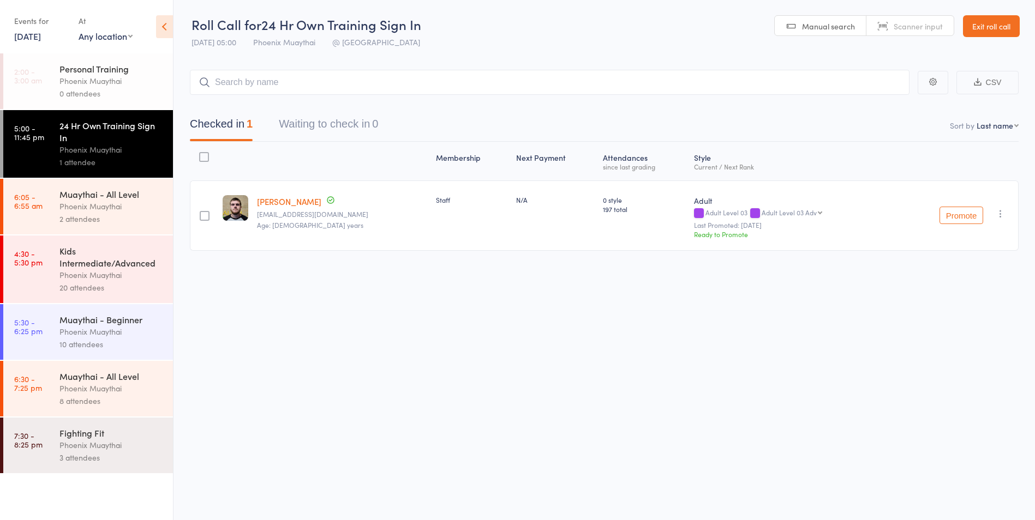
click at [139, 441] on div "Phoenix Muaythai" at bounding box center [111, 445] width 104 height 13
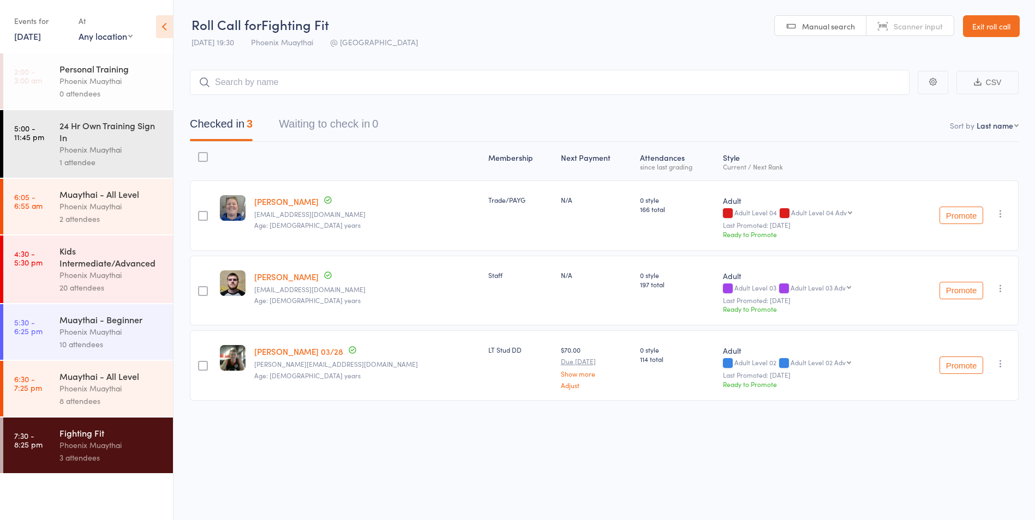
click at [453, 85] on input "search" at bounding box center [549, 82] width 719 height 25
click at [110, 393] on div "Phoenix Muaythai" at bounding box center [111, 388] width 104 height 13
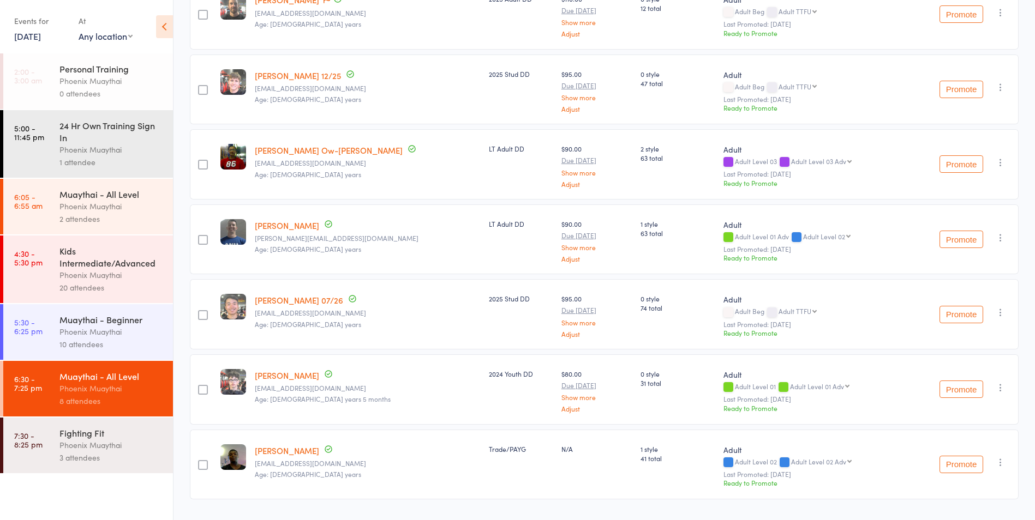
scroll to position [218, 0]
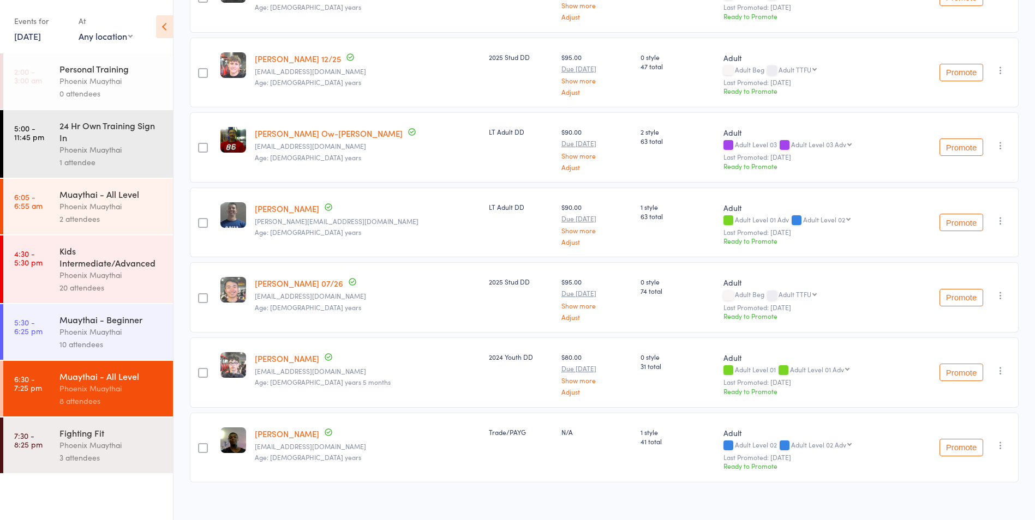
click at [719, 323] on div "Adult Adult Beg Adult TTFU Adult TTFU Adult Level 01 Adult Level 01 Adv Adult L…" at bounding box center [812, 297] width 186 height 70
click at [723, 319] on div "Ready to Promote" at bounding box center [811, 315] width 177 height 9
click at [679, 317] on div "0 style 74 total" at bounding box center [677, 297] width 83 height 70
click at [723, 316] on div "Ready to Promote" at bounding box center [811, 315] width 177 height 9
click at [958, 293] on button "Promote" at bounding box center [961, 297] width 44 height 17
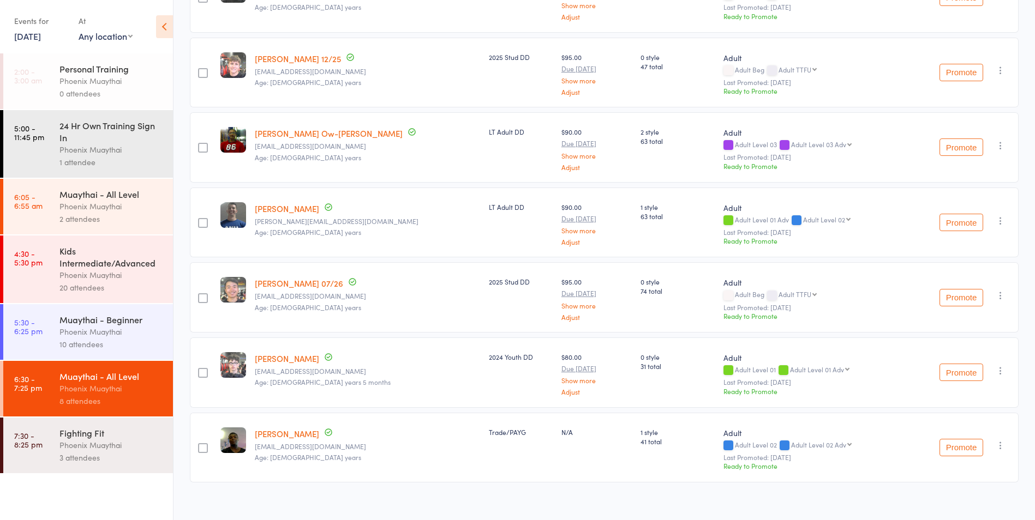
click at [778, 296] on select "Adult TTFU Adult Level 01 Adult Level 01 Adv Adult Level 02 Adult Level 02 Adv …" at bounding box center [797, 294] width 38 height 7
select select "1"
click at [778, 291] on select "Adult TTFU Adult Level 01 Adult Level 01 Adv Adult Level 02 Adult Level 02 Adv …" at bounding box center [797, 294] width 38 height 7
click at [961, 298] on button "Promote" at bounding box center [961, 297] width 44 height 17
click at [966, 292] on button "Promote" at bounding box center [961, 297] width 44 height 17
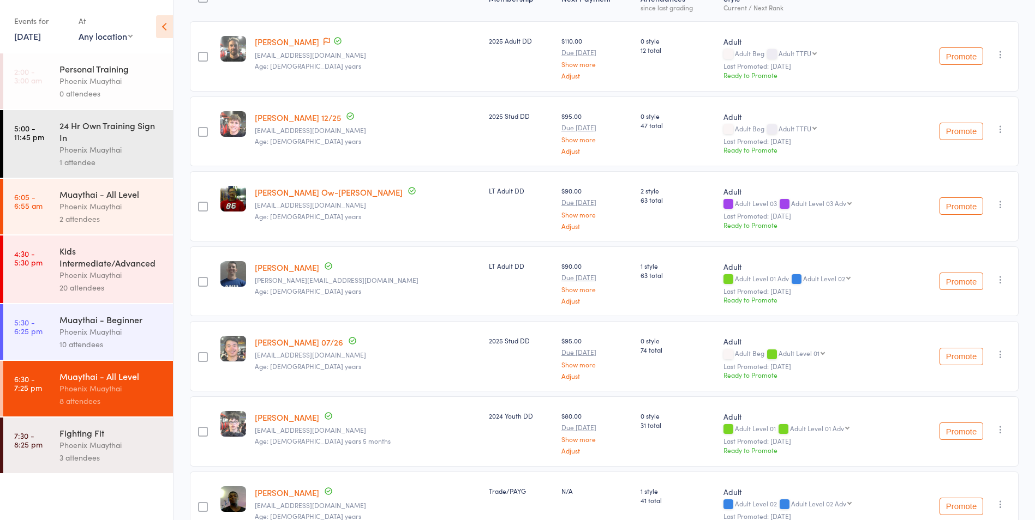
scroll to position [164, 0]
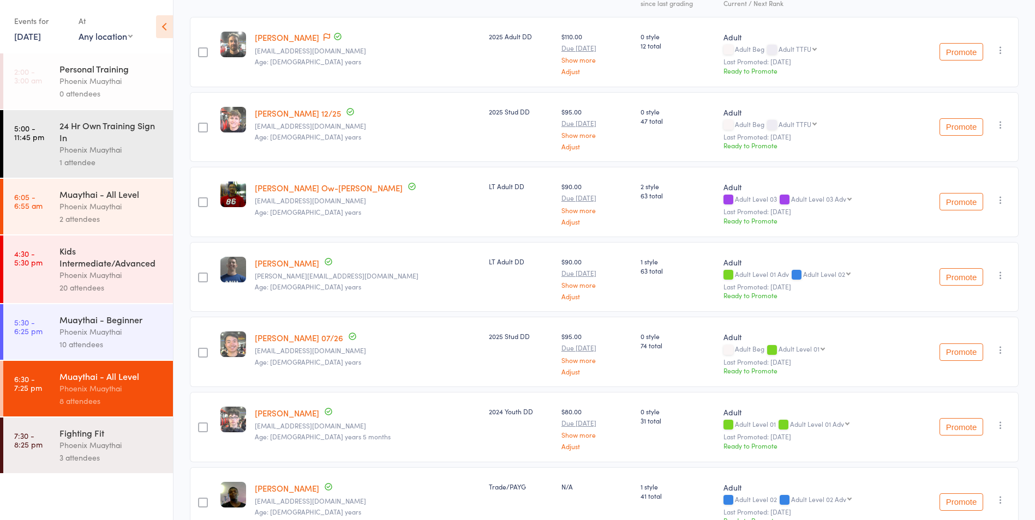
click at [968, 354] on button "Promote" at bounding box center [961, 352] width 44 height 17
click at [960, 353] on button "Promote" at bounding box center [961, 352] width 44 height 17
click at [952, 332] on div "Promote Undo check-in Promote Send message Add Note Add Task Add Flag Remove Ma…" at bounding box center [961, 352] width 113 height 70
click at [955, 351] on button "Promote" at bounding box center [961, 352] width 44 height 17
click at [999, 351] on icon "button" at bounding box center [1000, 350] width 11 height 11
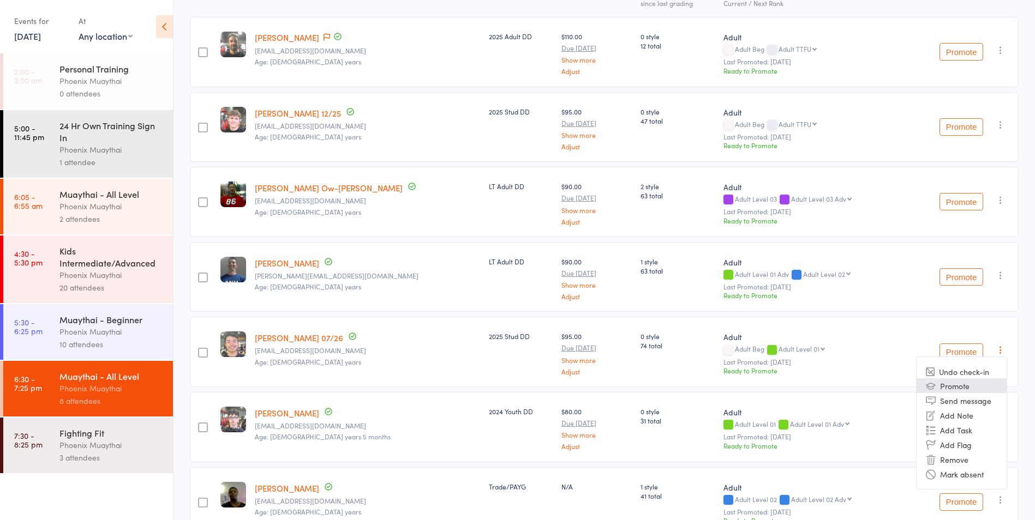
click at [981, 385] on li "Promote" at bounding box center [961, 386] width 90 height 15
click at [723, 372] on div "Ready to Promote" at bounding box center [811, 370] width 177 height 9
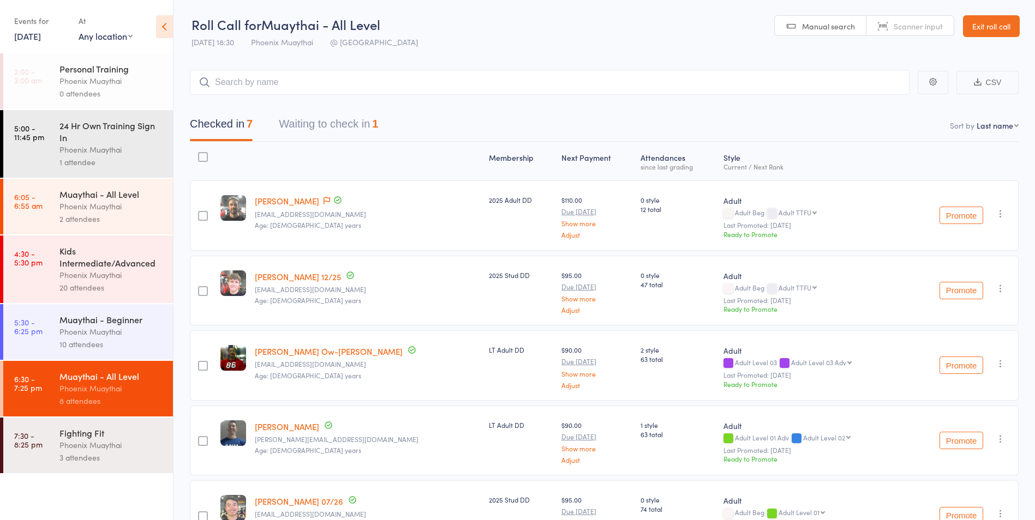
click at [975, 27] on link "Exit roll call" at bounding box center [991, 26] width 57 height 22
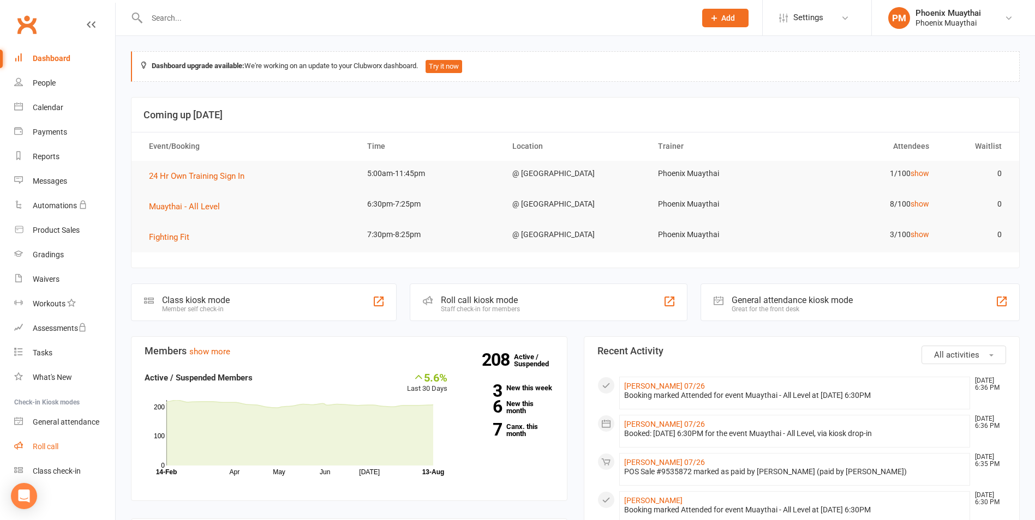
click at [55, 448] on div "Roll call" at bounding box center [46, 446] width 26 height 9
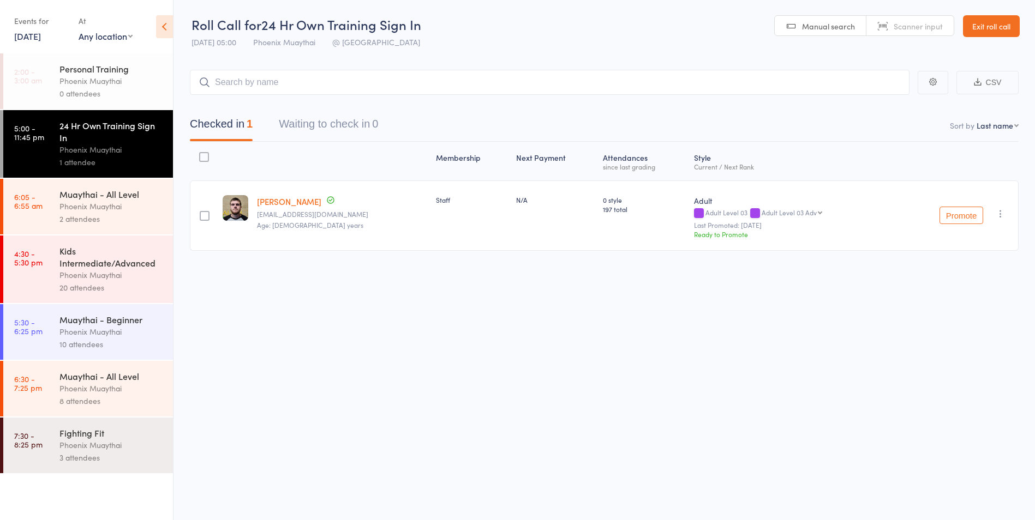
click at [115, 394] on div "Phoenix Muaythai" at bounding box center [111, 388] width 104 height 13
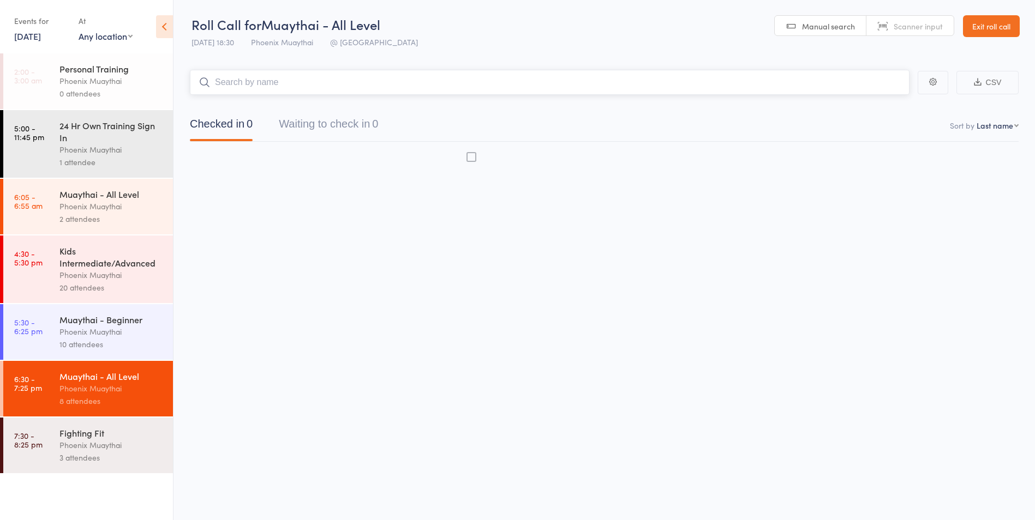
click at [122, 306] on div "Muaythai - Beginner Phoenix Muaythai 10 attendees" at bounding box center [115, 332] width 113 height 56
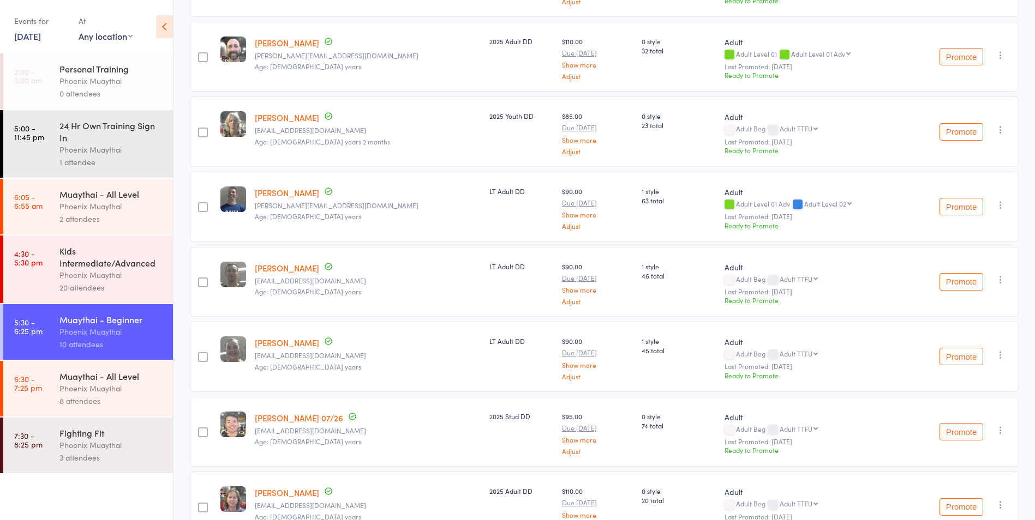
scroll to position [436, 0]
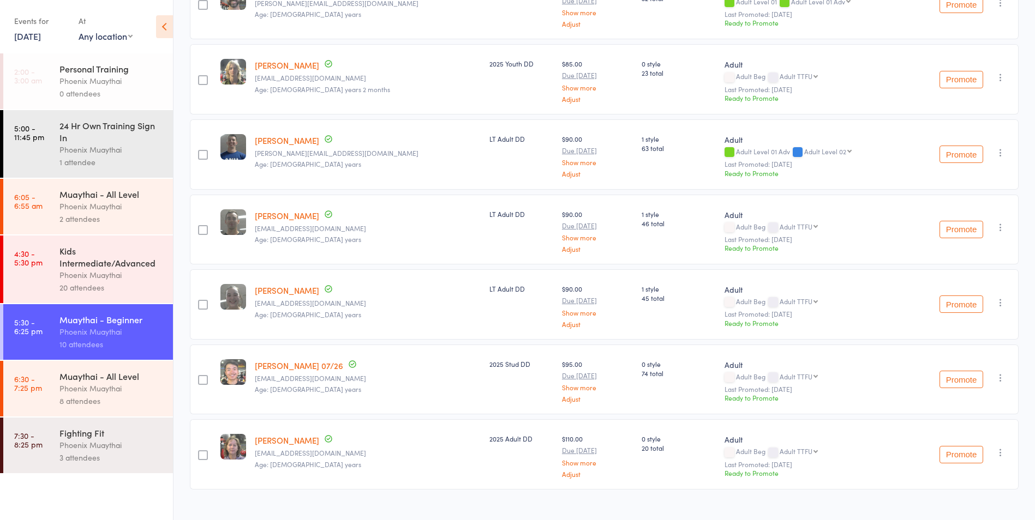
click at [780, 375] on select "Adult TTFU Adult Level 01 Adult Level 01 Adv Adult Level 02 Adult Level 02 Adv …" at bounding box center [799, 376] width 38 height 7
select select "1"
click at [780, 373] on select "Adult TTFU Adult Level 01 Adult Level 01 Adv Adult Level 02 Adult Level 02 Adv …" at bounding box center [799, 376] width 38 height 7
click at [965, 376] on button "Promote" at bounding box center [961, 379] width 44 height 17
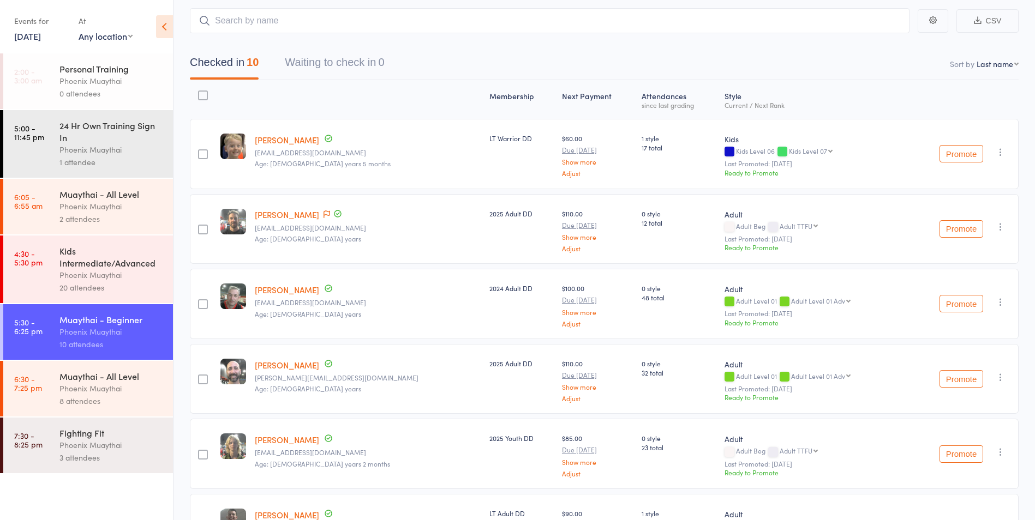
scroll to position [0, 0]
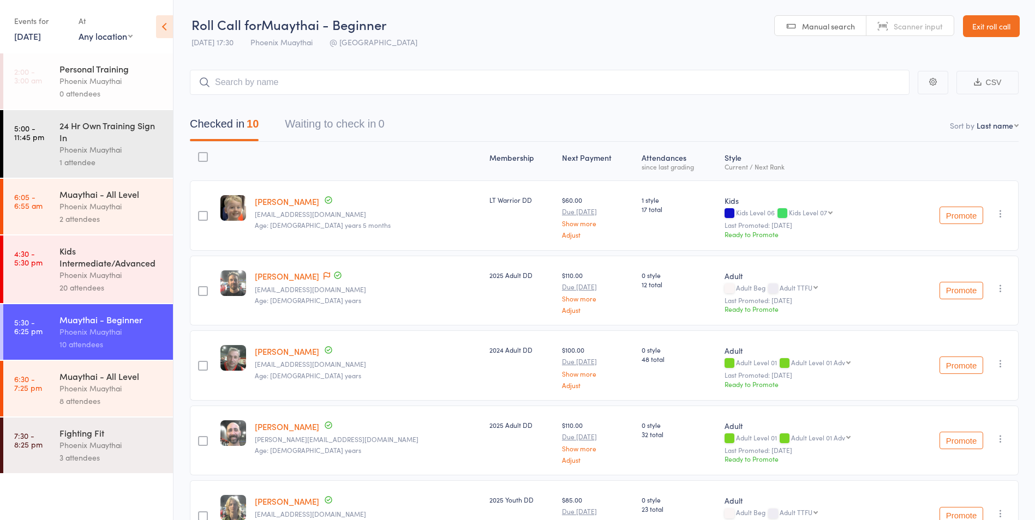
click at [975, 19] on link "Exit roll call" at bounding box center [991, 26] width 57 height 22
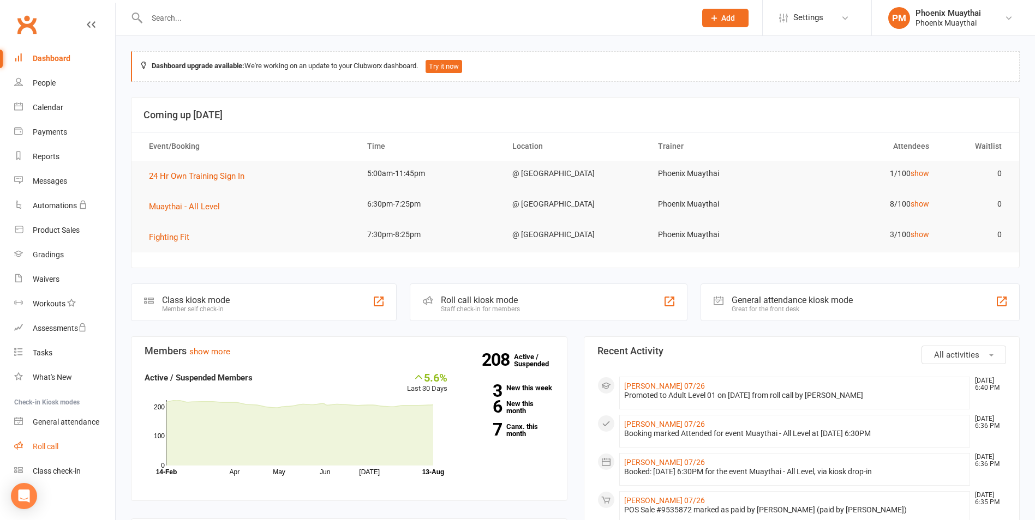
click at [57, 445] on div "Roll call" at bounding box center [46, 446] width 26 height 9
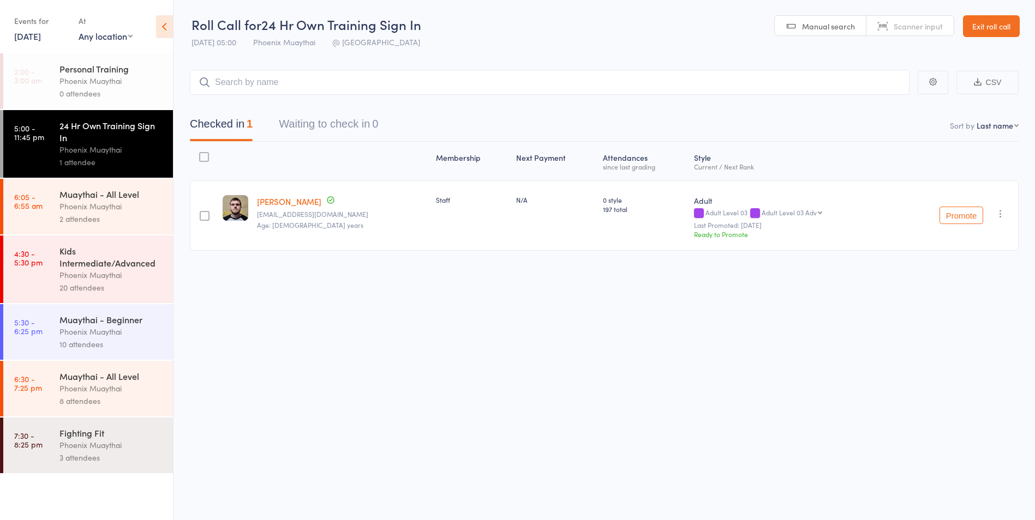
click at [141, 206] on div "Phoenix Muaythai" at bounding box center [111, 206] width 104 height 13
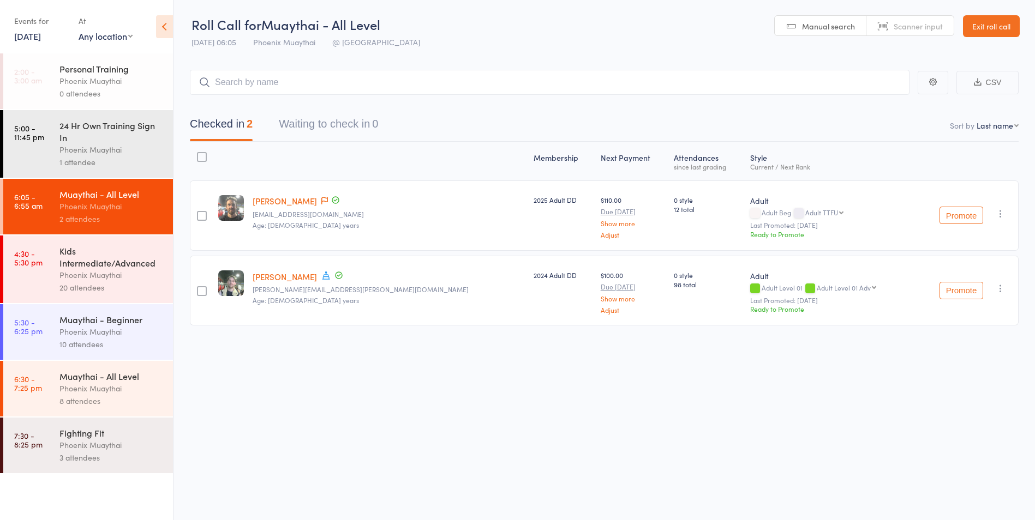
click at [1005, 22] on link "Exit roll call" at bounding box center [991, 26] width 57 height 22
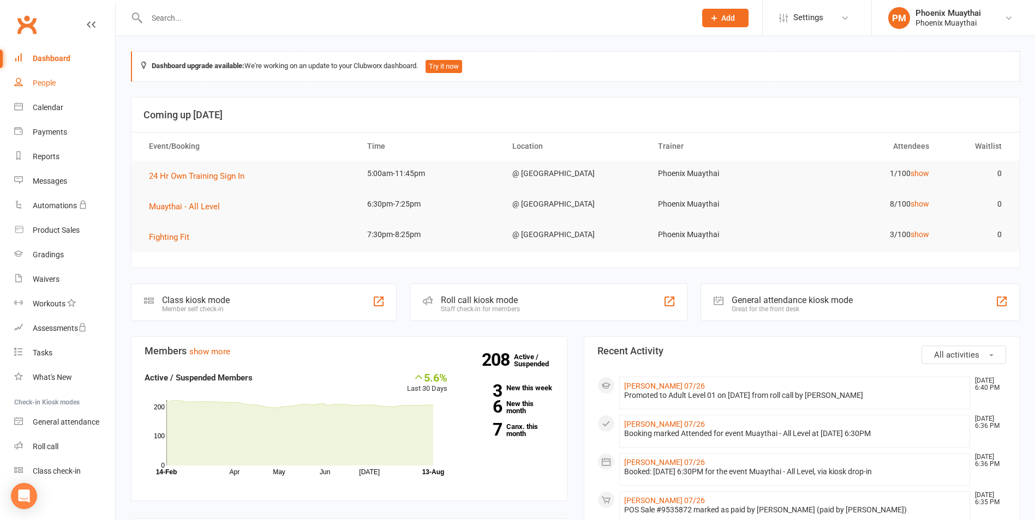
click at [37, 83] on div "People" at bounding box center [44, 83] width 23 height 9
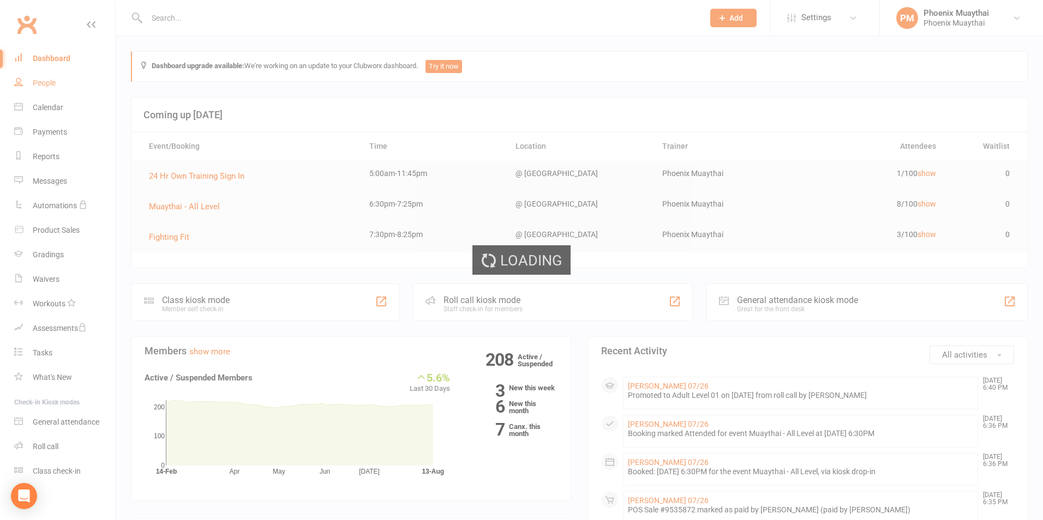
select select "100"
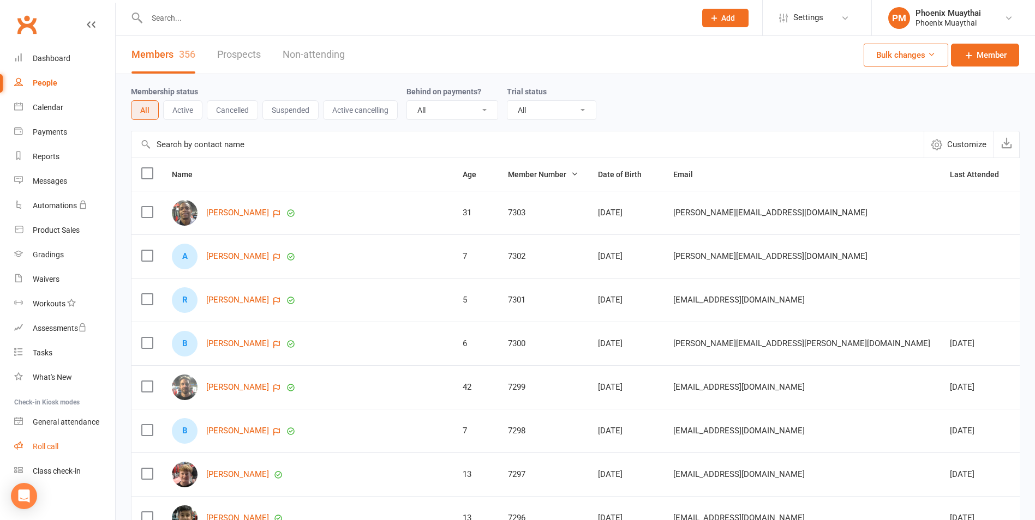
click at [64, 449] on link "Roll call" at bounding box center [64, 447] width 101 height 25
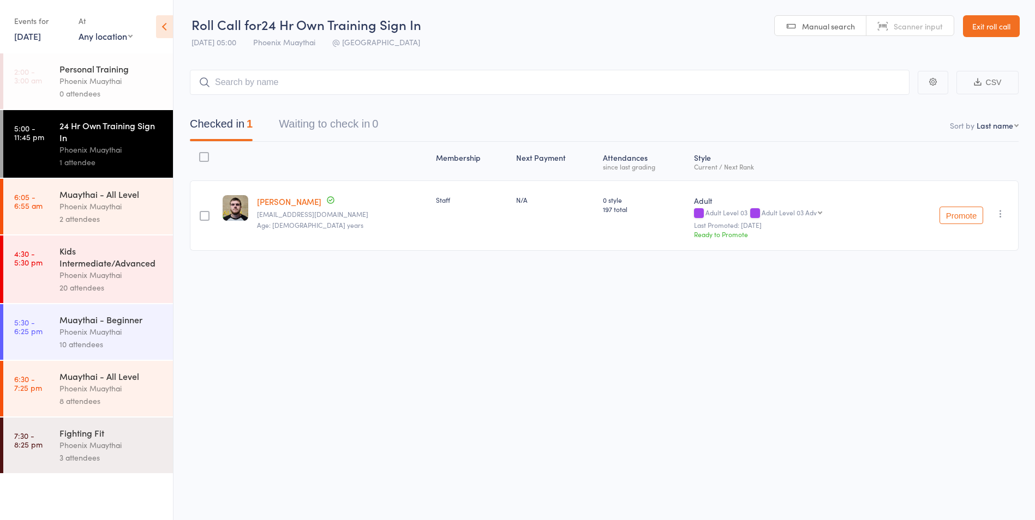
click at [69, 350] on div "10 attendees" at bounding box center [111, 344] width 104 height 13
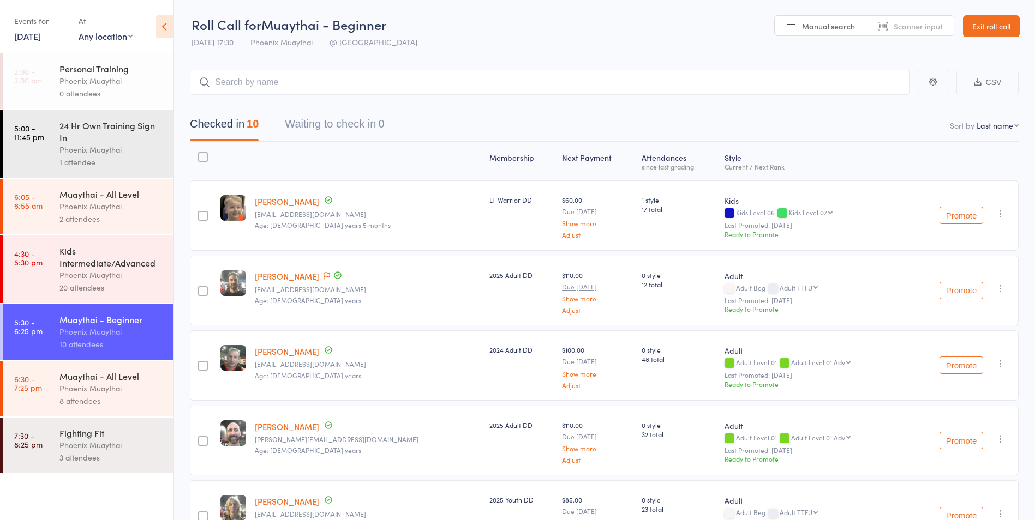
drag, startPoint x: 335, startPoint y: 370, endPoint x: 240, endPoint y: 407, distance: 101.9
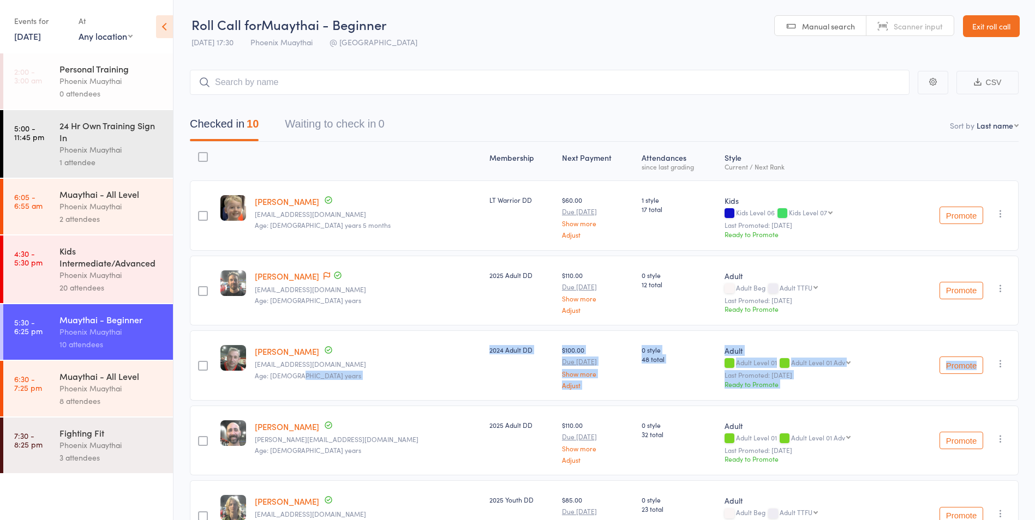
click at [993, 20] on link "Exit roll call" at bounding box center [991, 26] width 57 height 22
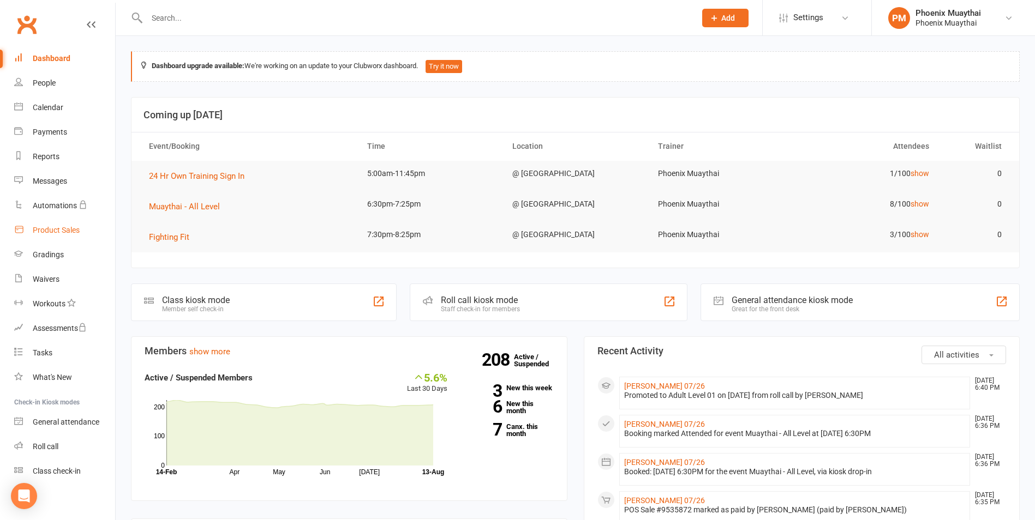
click at [71, 224] on link "Product Sales" at bounding box center [64, 230] width 101 height 25
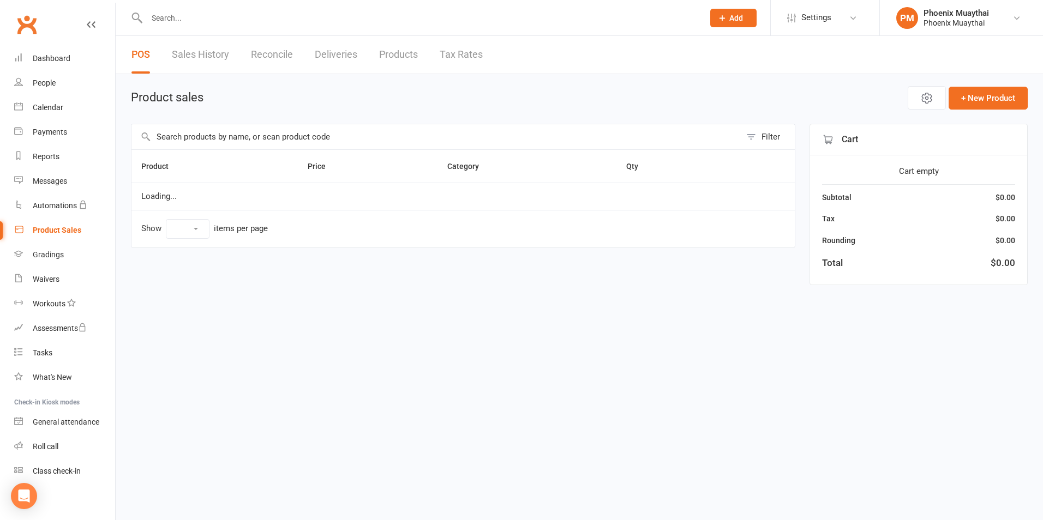
select select "100"
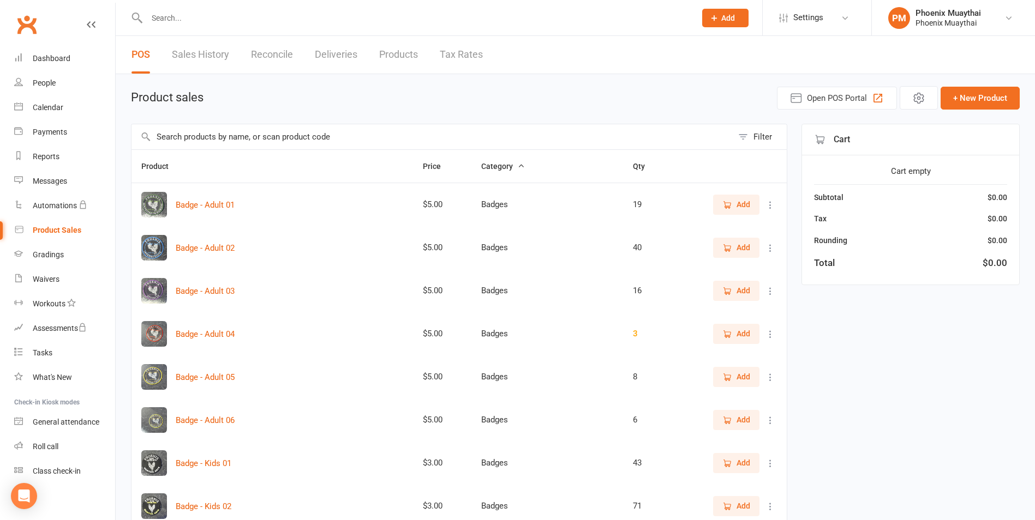
click at [207, 133] on input "text" at bounding box center [431, 136] width 601 height 25
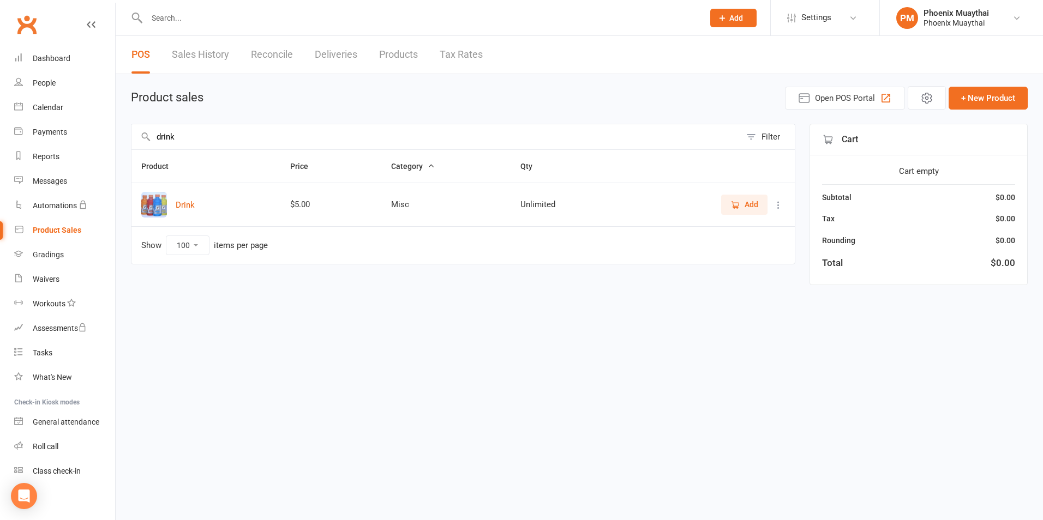
type input "drink"
click at [739, 203] on icon "button" at bounding box center [735, 205] width 10 height 10
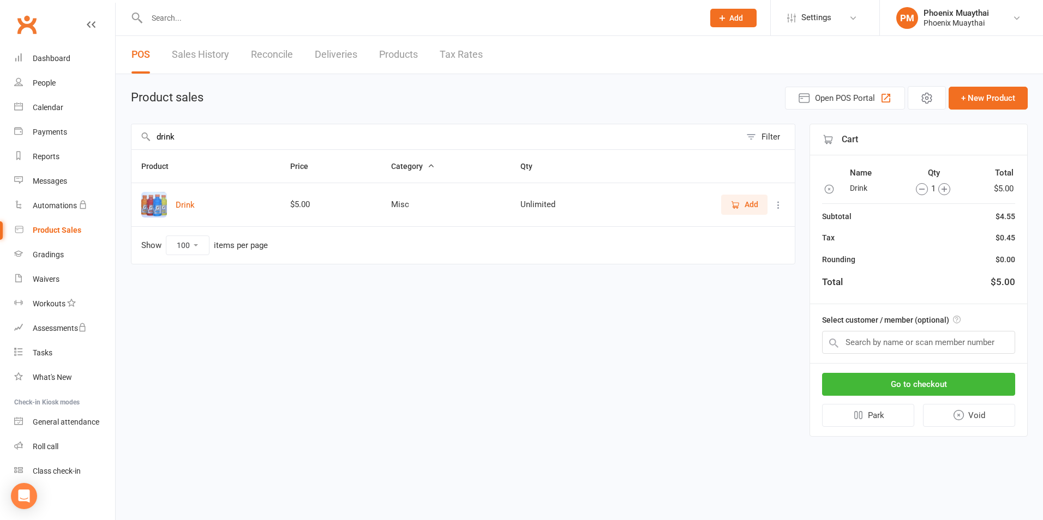
click at [541, 135] on input "drink" at bounding box center [435, 136] width 609 height 25
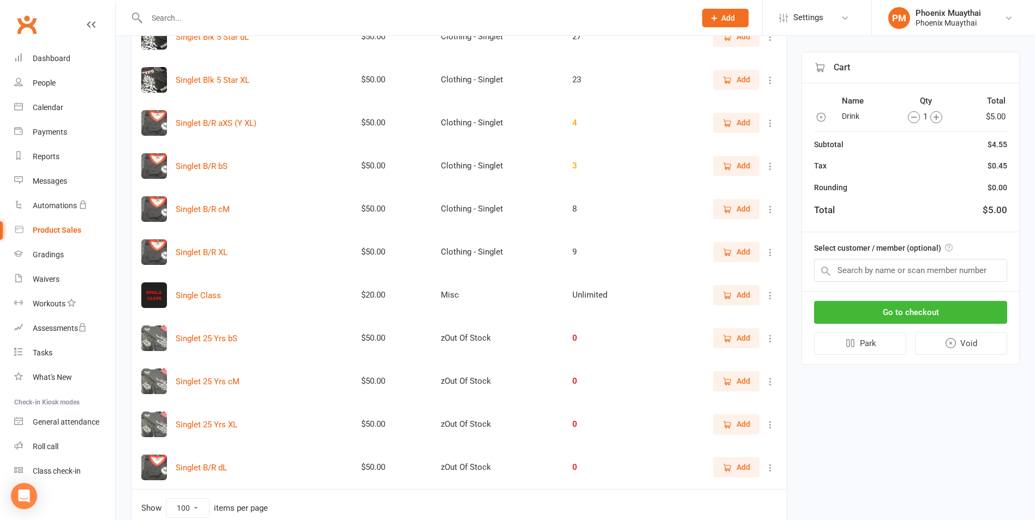
scroll to position [566, 0]
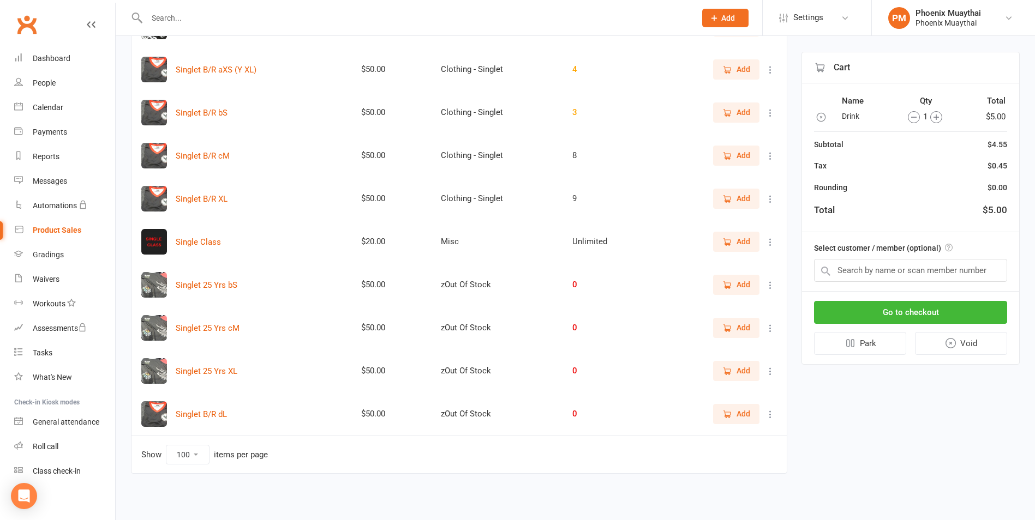
type input "single"
click at [742, 241] on span "Add" at bounding box center [743, 242] width 14 height 12
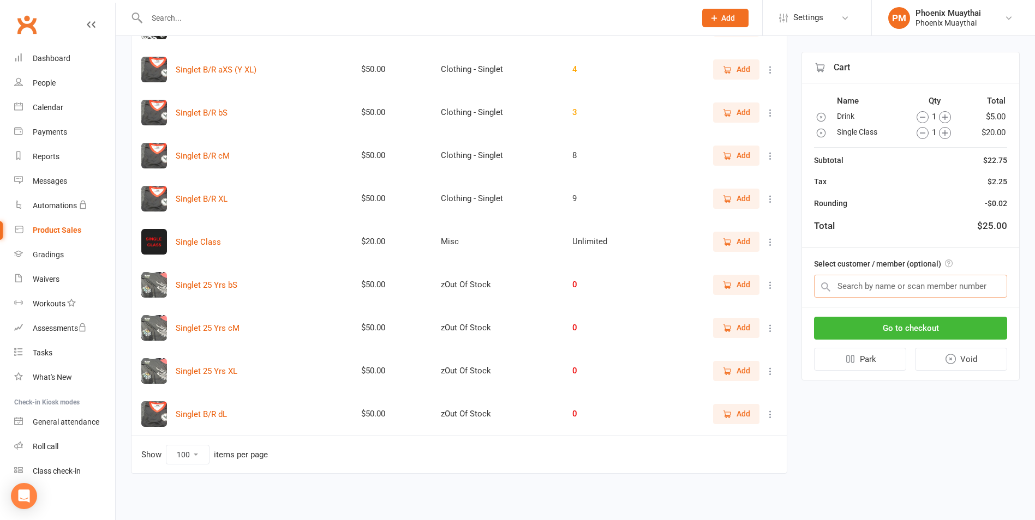
click at [876, 289] on input "text" at bounding box center [910, 286] width 193 height 23
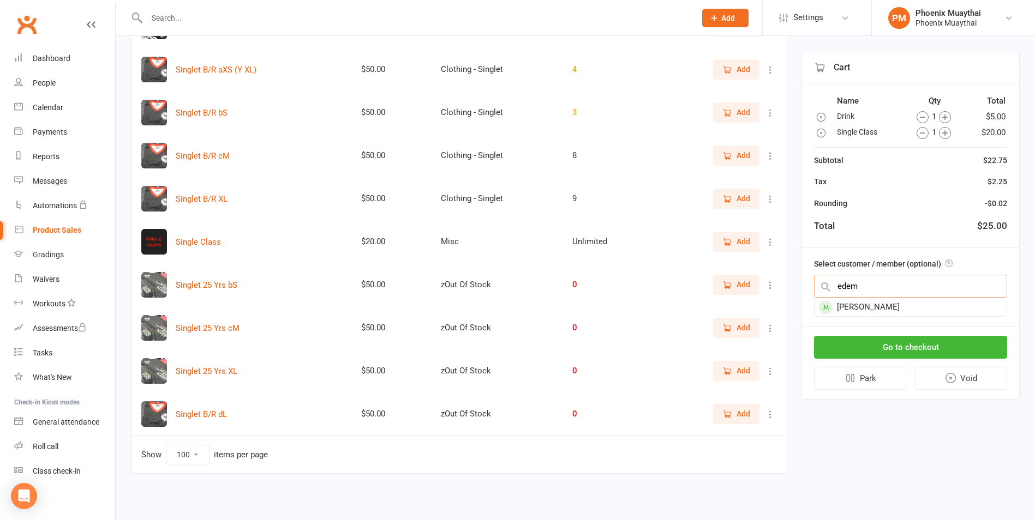
type input "edem"
click at [859, 299] on div "[PERSON_NAME]" at bounding box center [910, 307] width 192 height 18
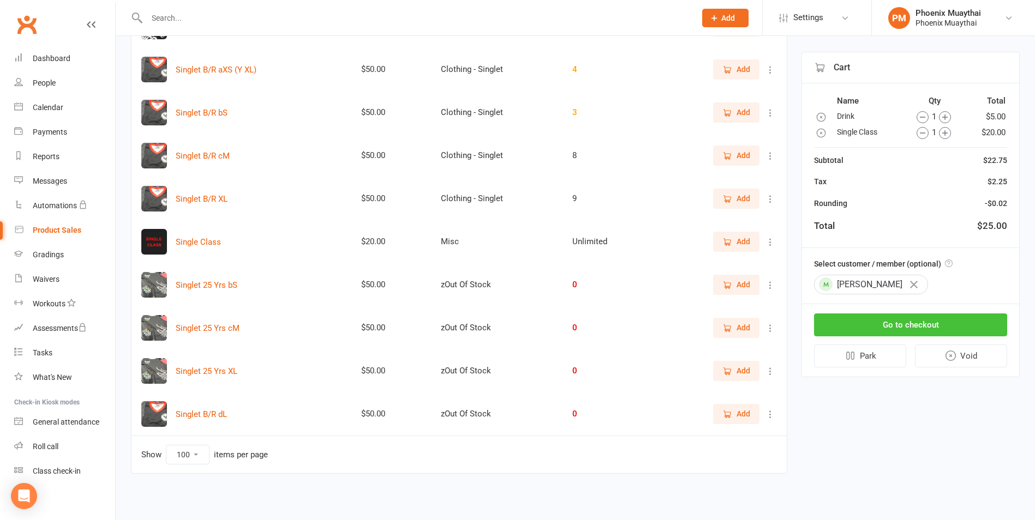
click at [866, 318] on button "Go to checkout" at bounding box center [910, 325] width 193 height 23
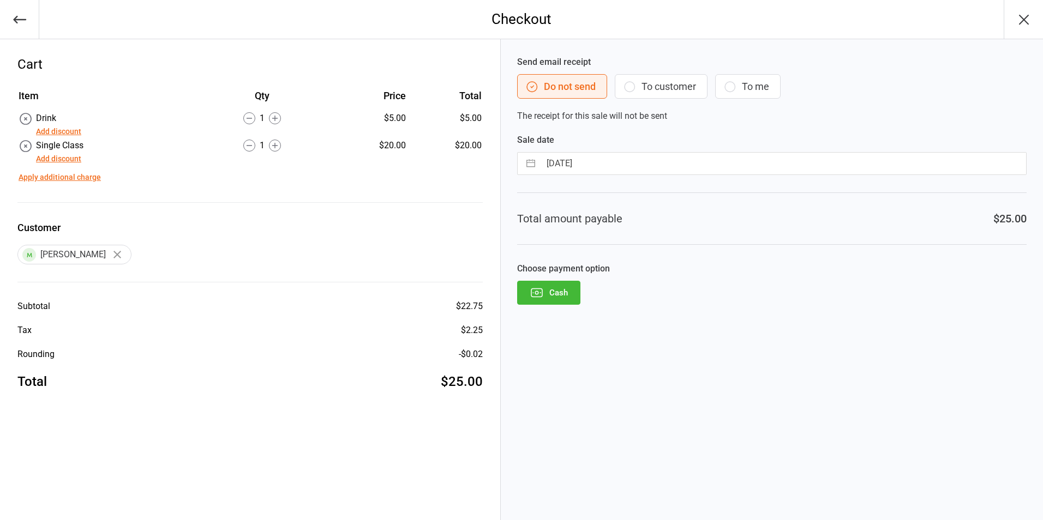
click at [567, 297] on button "Cash" at bounding box center [548, 293] width 63 height 24
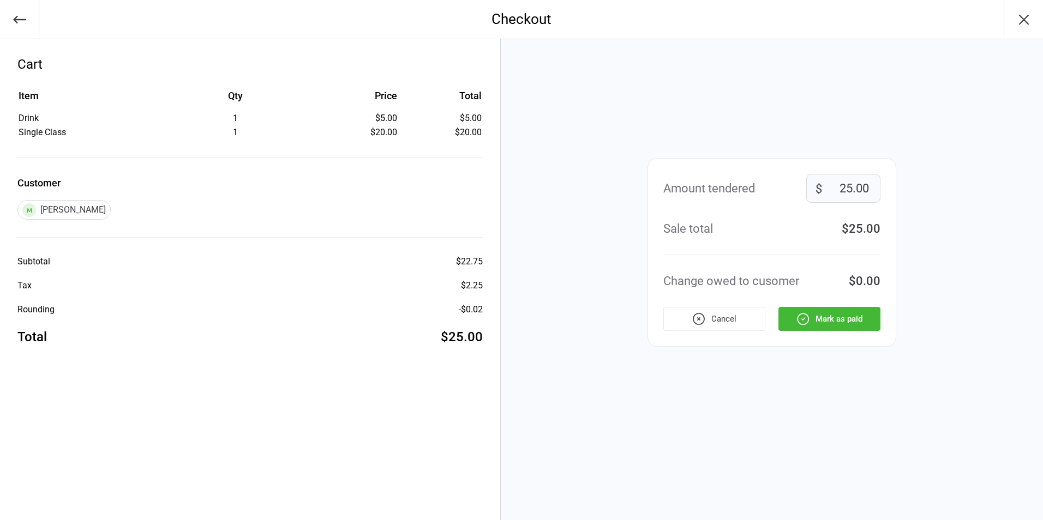
click at [835, 319] on button "Mark as paid" at bounding box center [829, 319] width 102 height 24
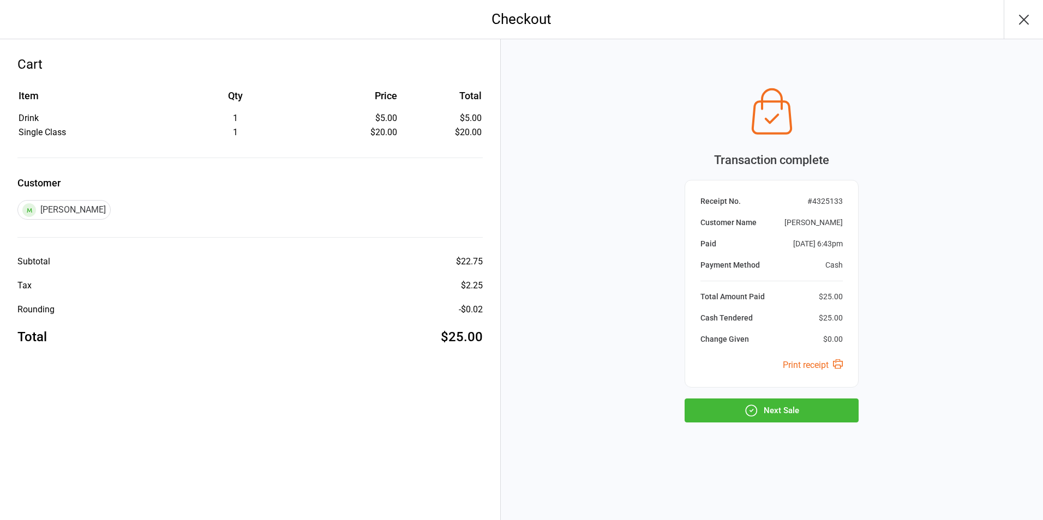
click at [825, 418] on button "Next Sale" at bounding box center [772, 411] width 174 height 24
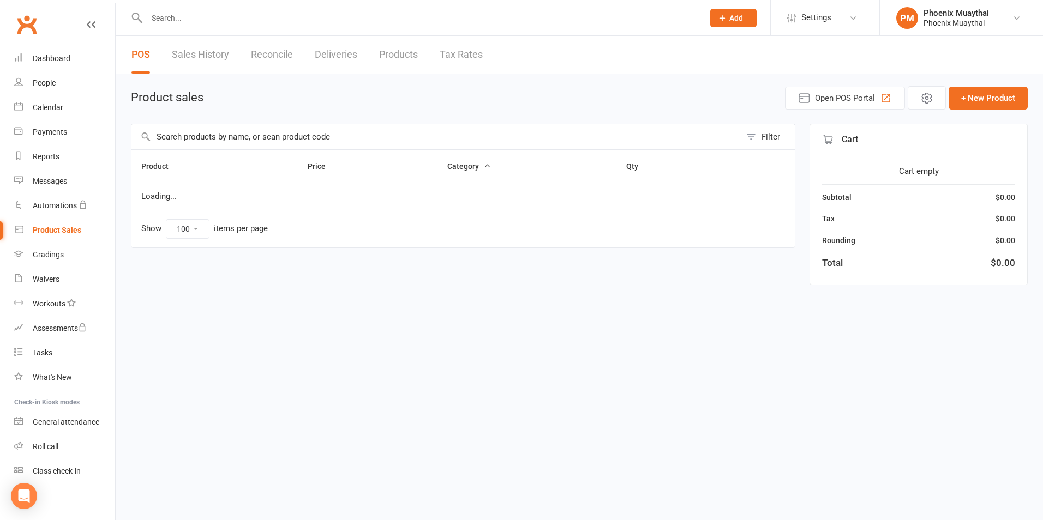
select select "100"
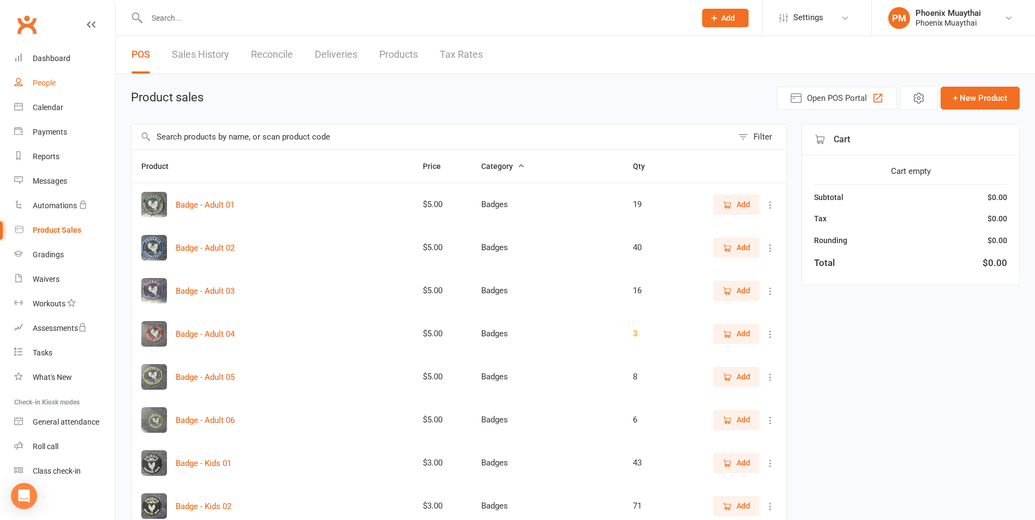
click at [50, 94] on link "People" at bounding box center [64, 83] width 101 height 25
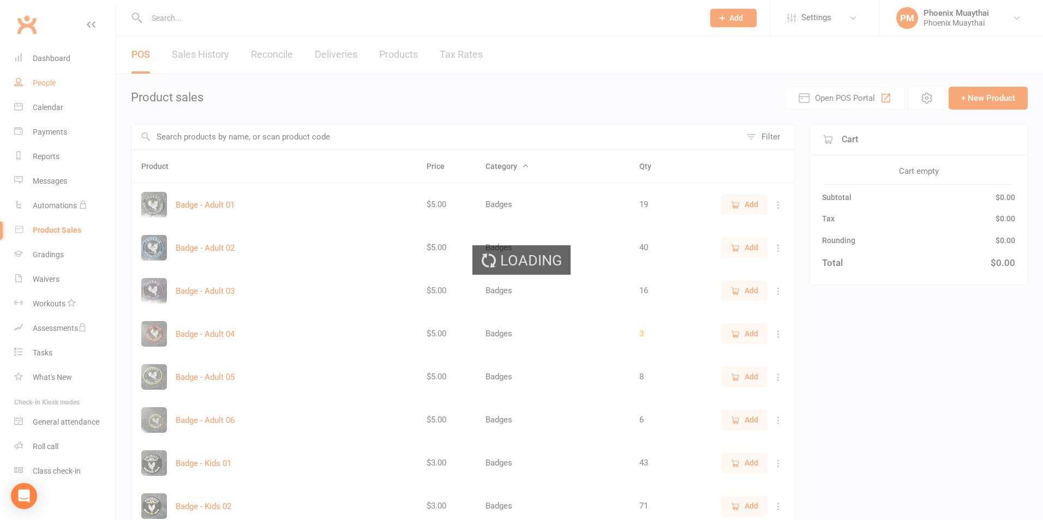
select select "100"
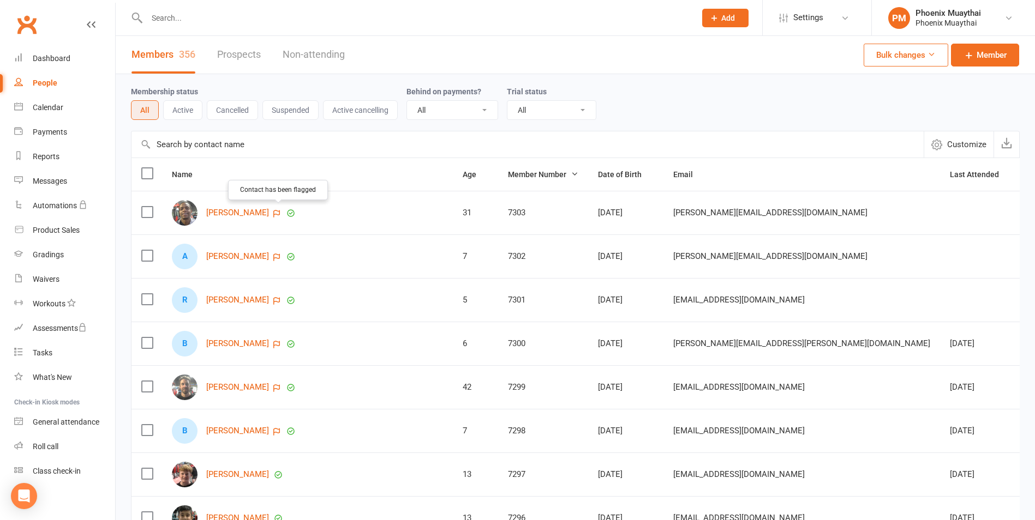
click at [275, 217] on icon "button" at bounding box center [276, 214] width 7 height 8
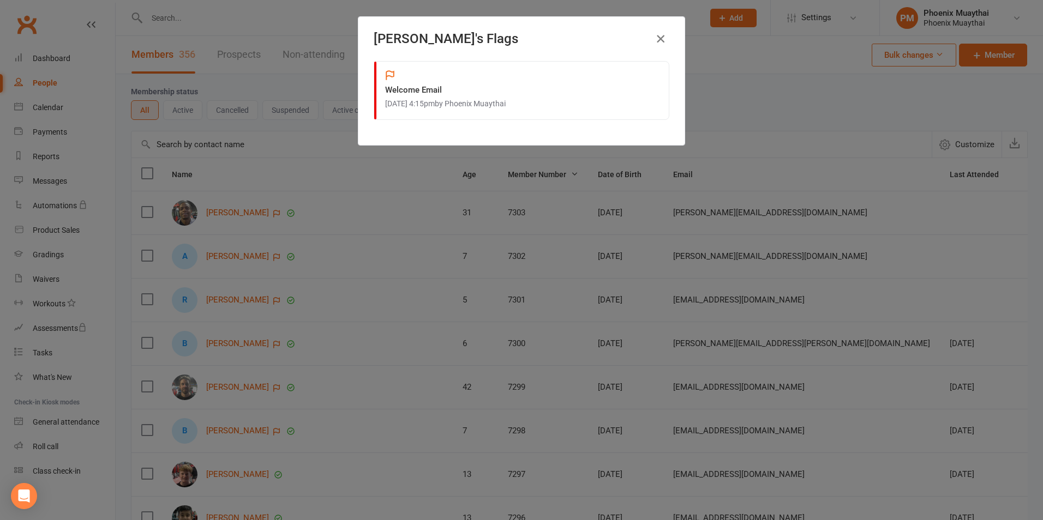
click at [656, 33] on icon "button" at bounding box center [660, 38] width 13 height 13
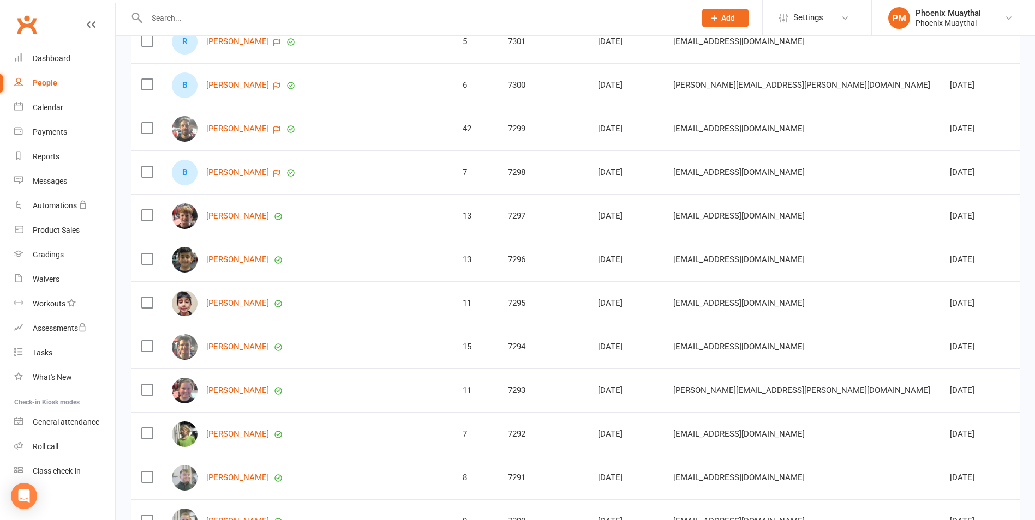
scroll to position [273, 0]
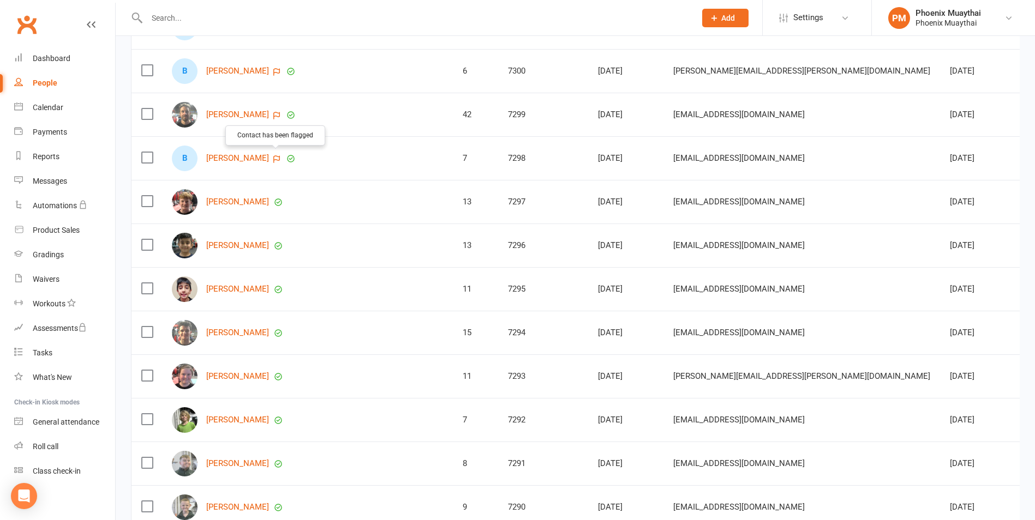
click at [272, 159] on button "button" at bounding box center [277, 158] width 10 height 13
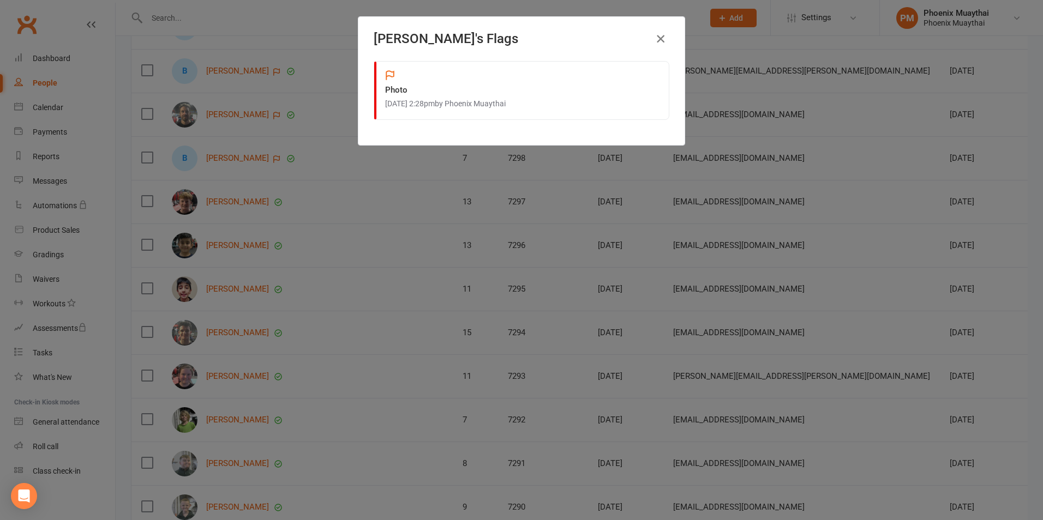
click at [654, 33] on icon "button" at bounding box center [660, 38] width 13 height 13
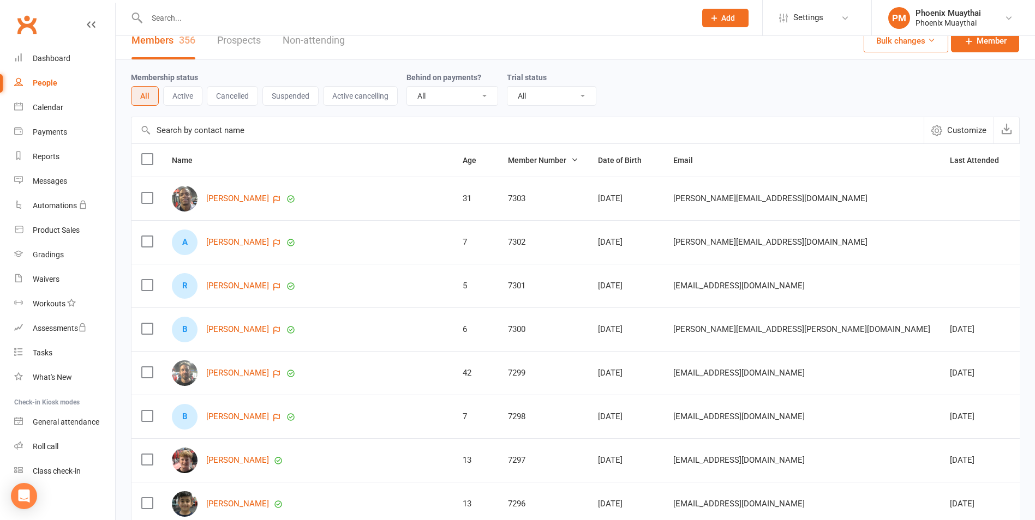
scroll to position [0, 0]
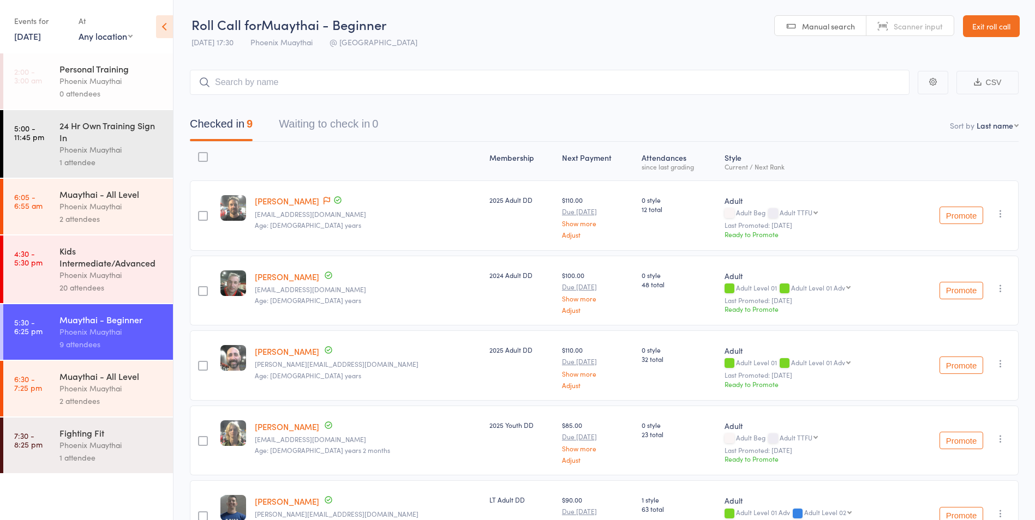
click at [135, 210] on div "Phoenix Muaythai" at bounding box center [111, 206] width 104 height 13
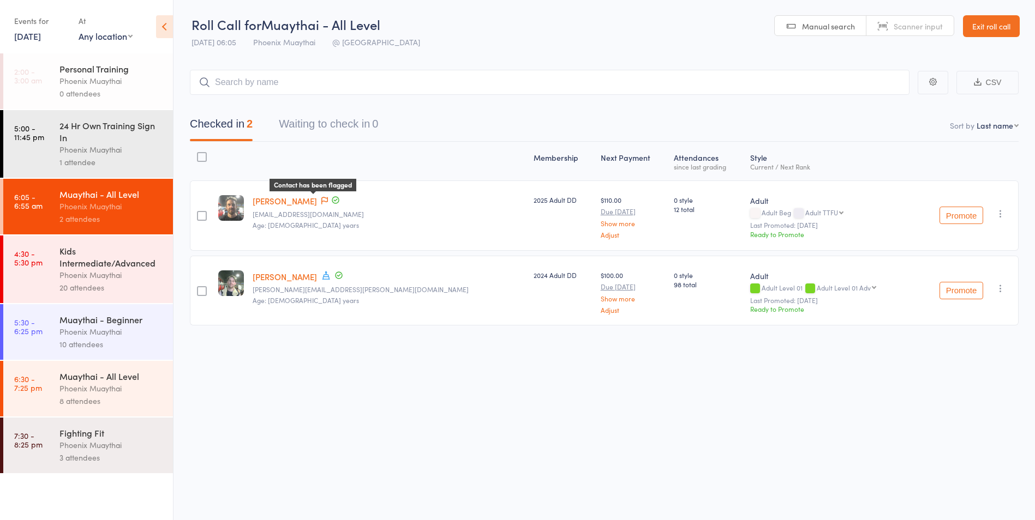
click at [321, 201] on icon at bounding box center [324, 201] width 7 height 8
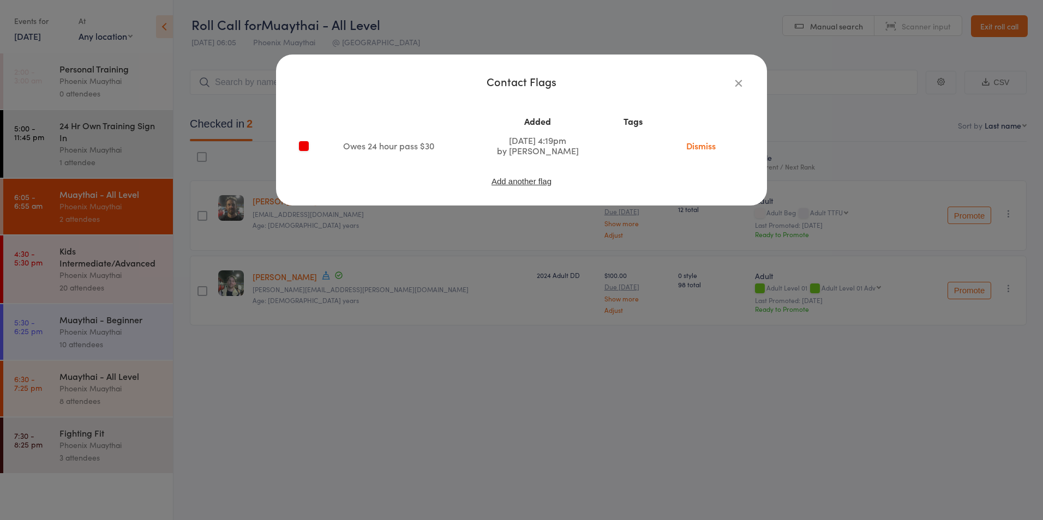
click at [427, 262] on div "Contact Flags Added Tags Owes 24 hour pass $30 [DATE] 4:19pm by Phoenix Muaytha…" at bounding box center [521, 260] width 1043 height 520
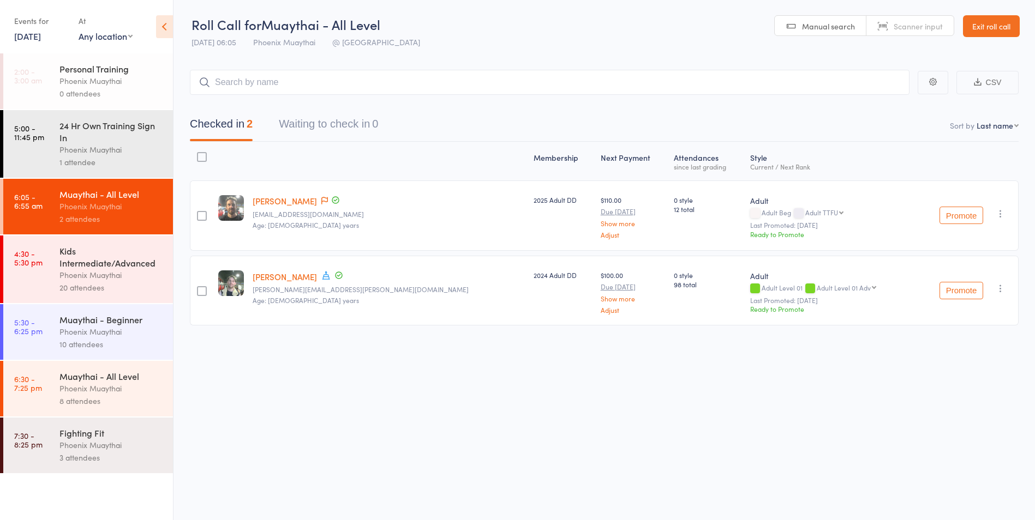
click at [55, 277] on link "4:30 - 5:30 pm Kids Intermediate/Advanced Phoenix Muaythai 20 attendees" at bounding box center [88, 270] width 170 height 68
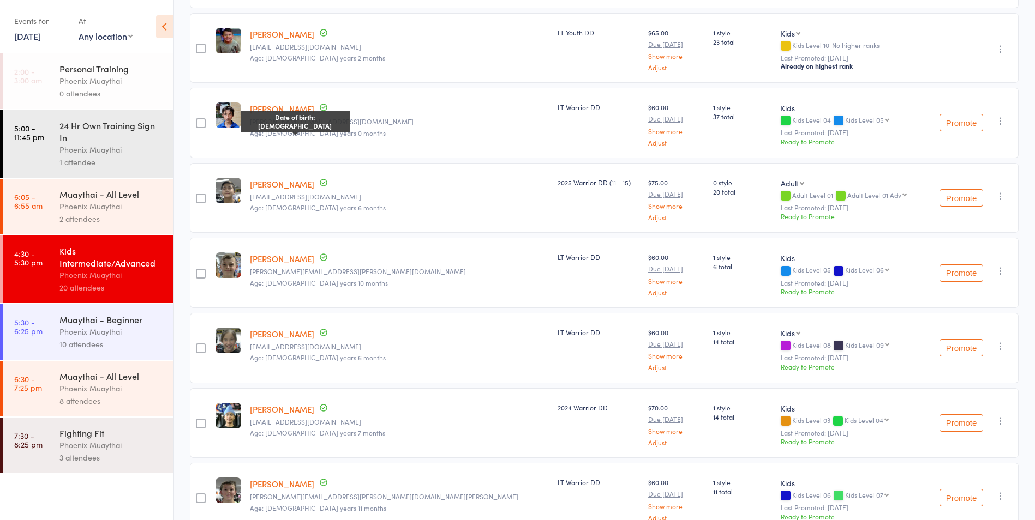
scroll to position [927, 0]
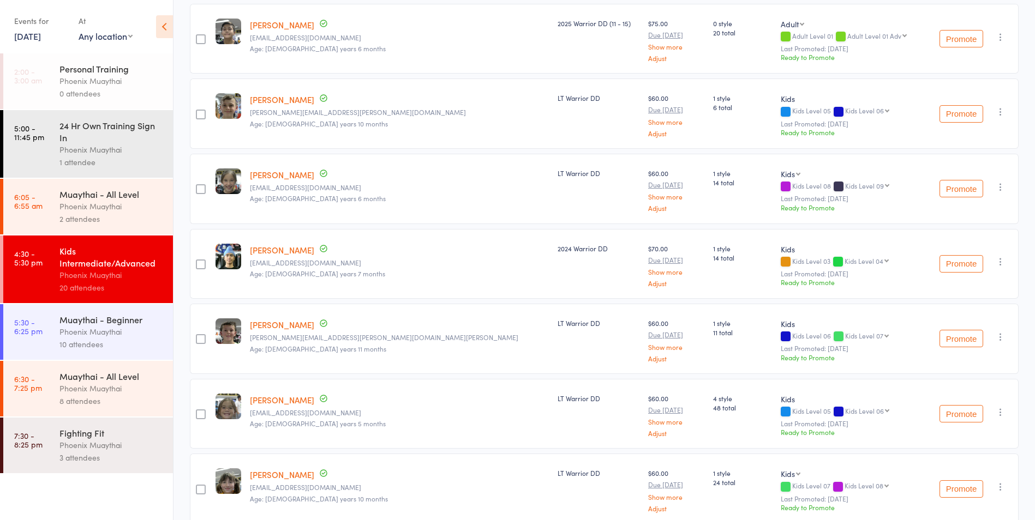
click at [101, 326] on div "Phoenix Muaythai" at bounding box center [111, 332] width 104 height 13
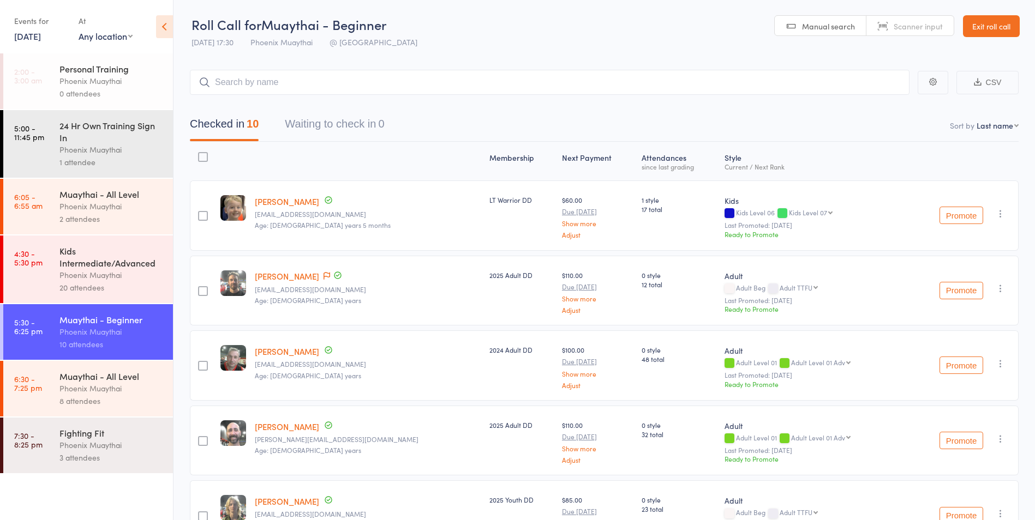
click at [981, 16] on link "Exit roll call" at bounding box center [991, 26] width 57 height 22
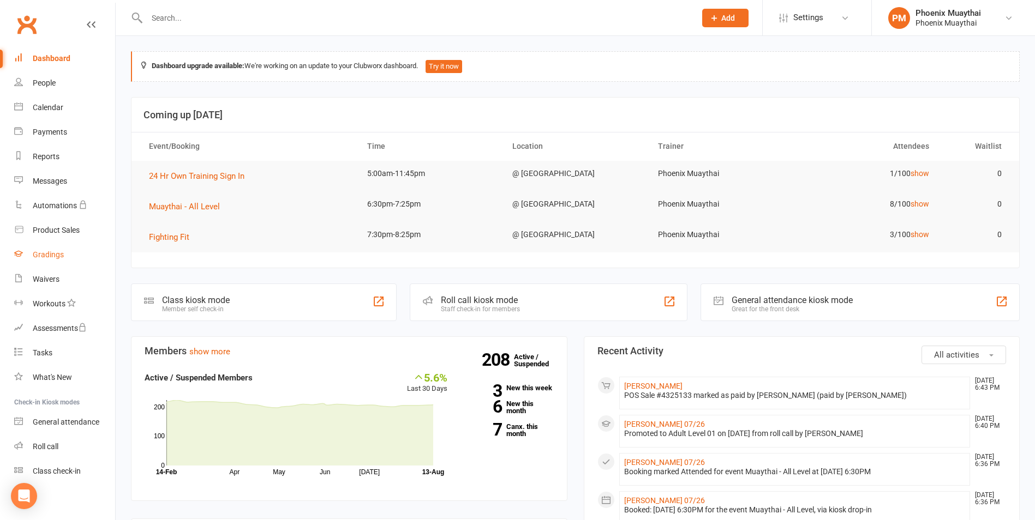
click at [57, 262] on link "Gradings" at bounding box center [64, 255] width 101 height 25
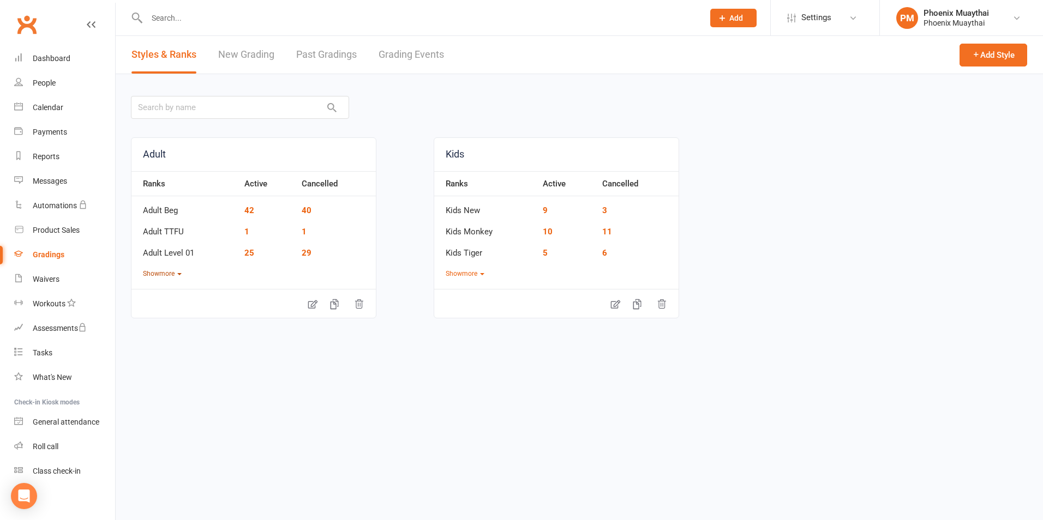
click at [143, 271] on button "Show more" at bounding box center [162, 274] width 39 height 10
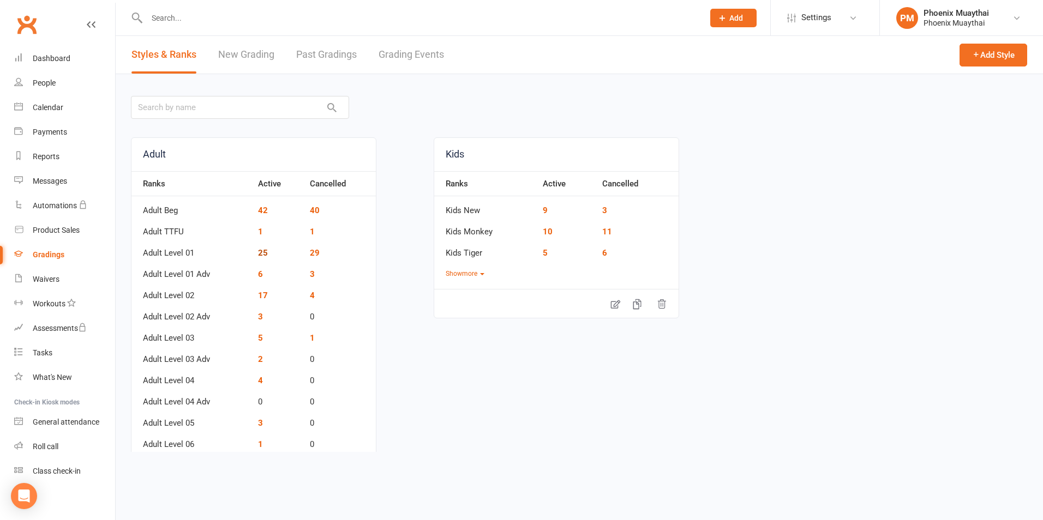
click at [264, 252] on link "25" at bounding box center [263, 253] width 10 height 10
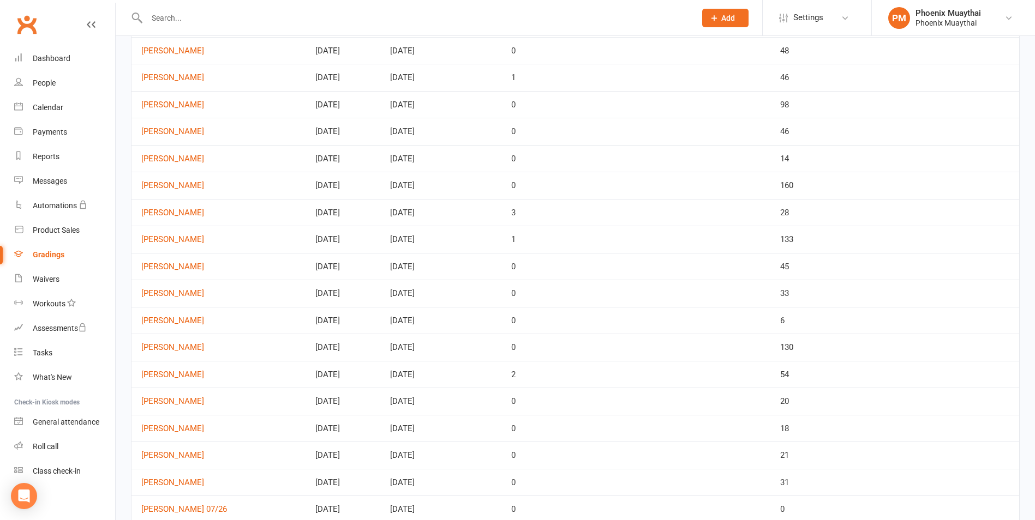
scroll to position [55, 0]
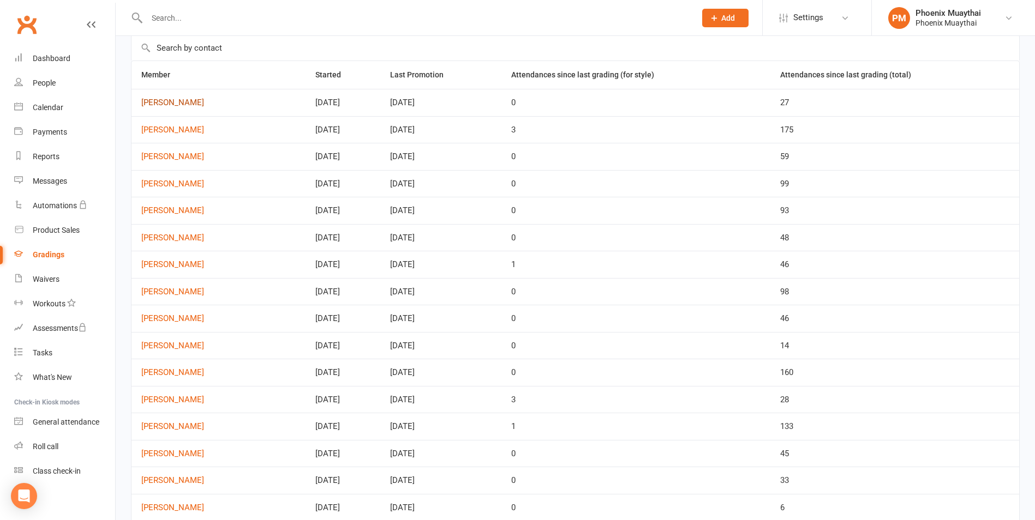
click at [168, 98] on link "Taylah Brookman" at bounding box center [218, 102] width 154 height 9
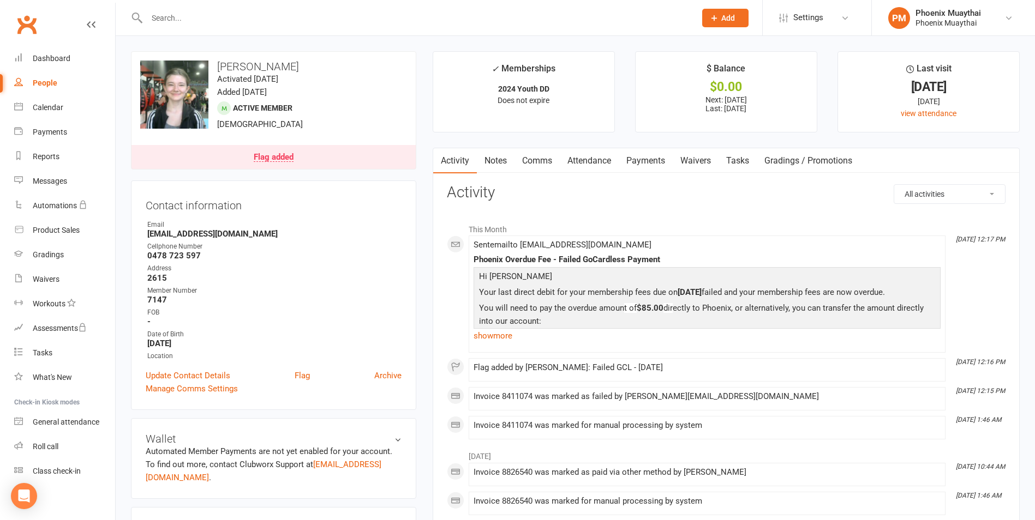
click at [287, 164] on link "Flag added" at bounding box center [273, 157] width 284 height 24
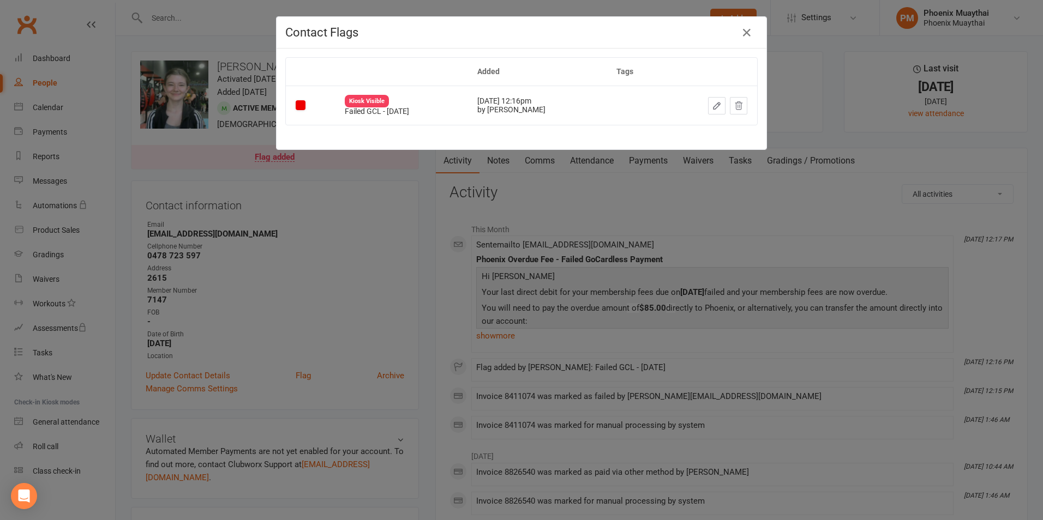
click at [389, 190] on div "Contact Flags Added Tags Kiosk Visible Failed GCL - 11/08/2025 Aug 13, 2025 12:…" at bounding box center [521, 260] width 1043 height 520
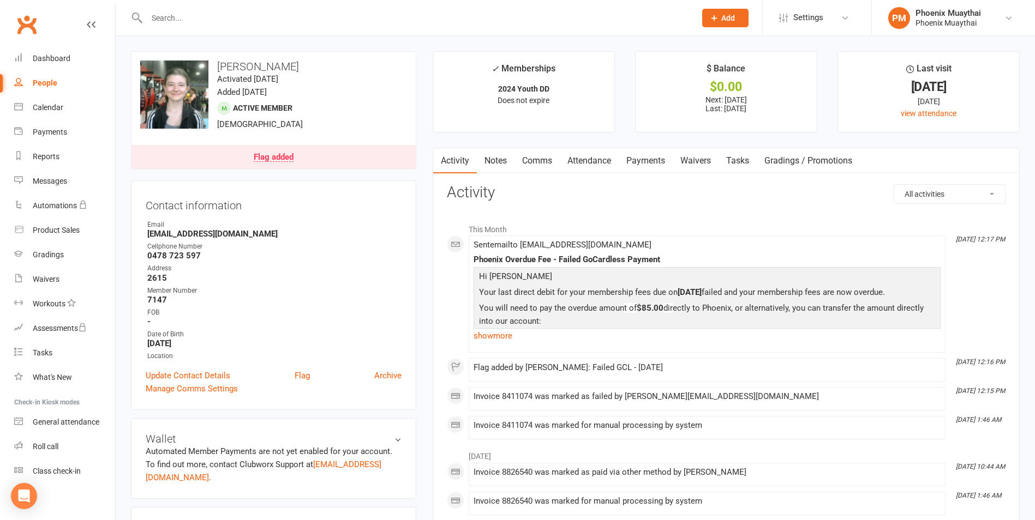
click at [602, 162] on link "Attendance" at bounding box center [589, 160] width 59 height 25
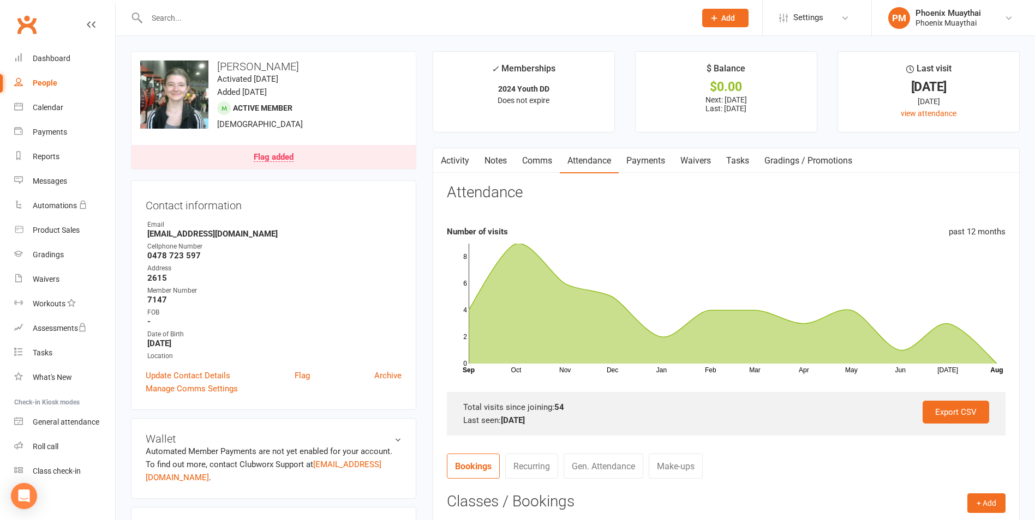
click at [43, 86] on div "People" at bounding box center [45, 83] width 25 height 9
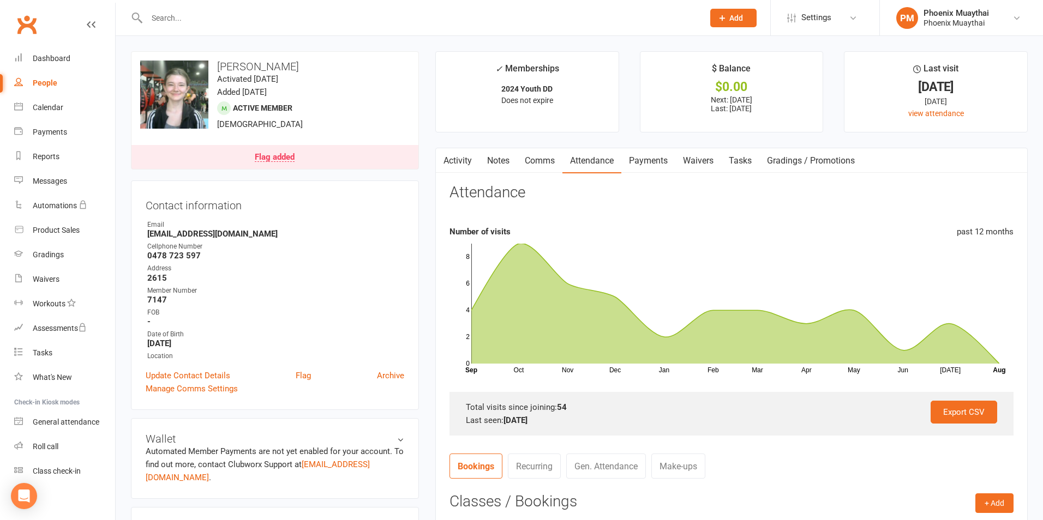
select select "100"
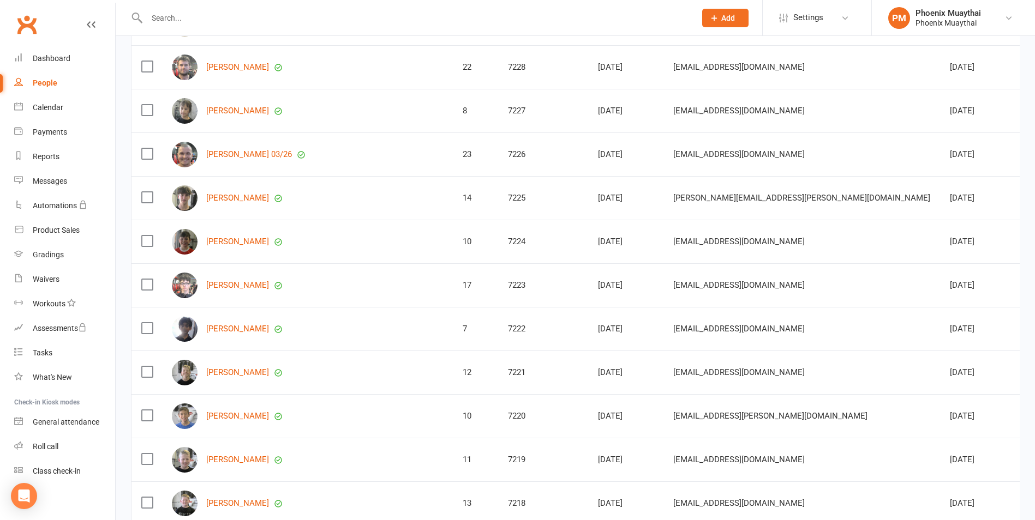
scroll to position [3437, 0]
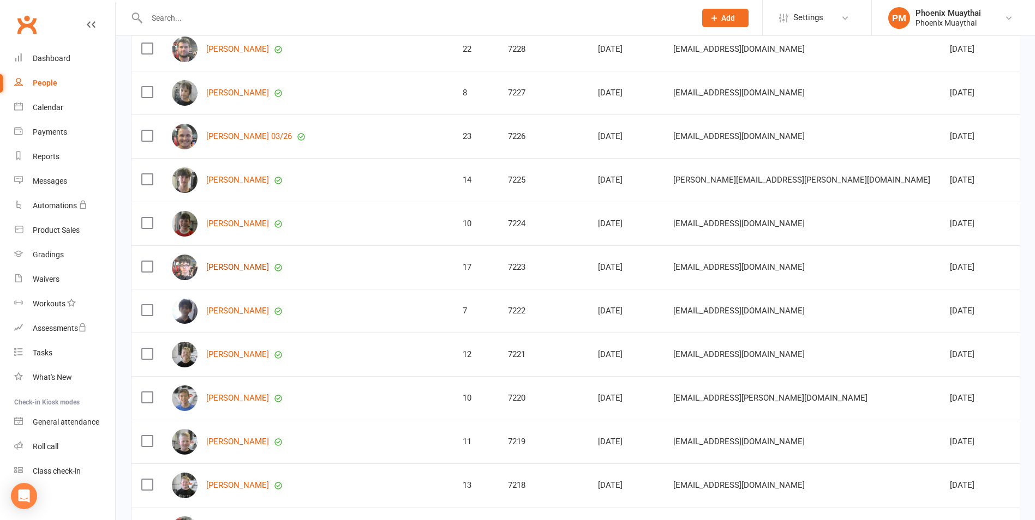
click at [250, 263] on link "[PERSON_NAME]" at bounding box center [237, 267] width 63 height 9
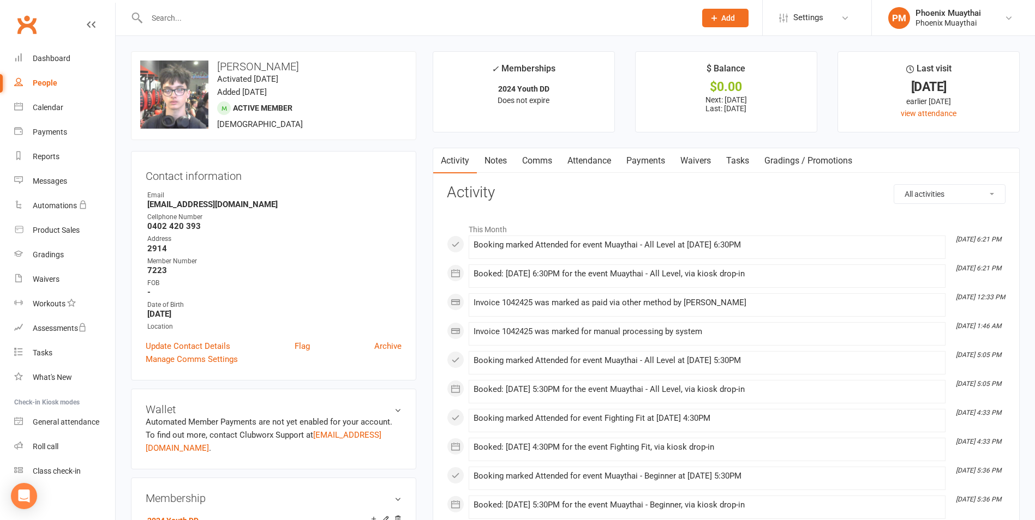
click at [578, 171] on link "Attendance" at bounding box center [589, 160] width 59 height 25
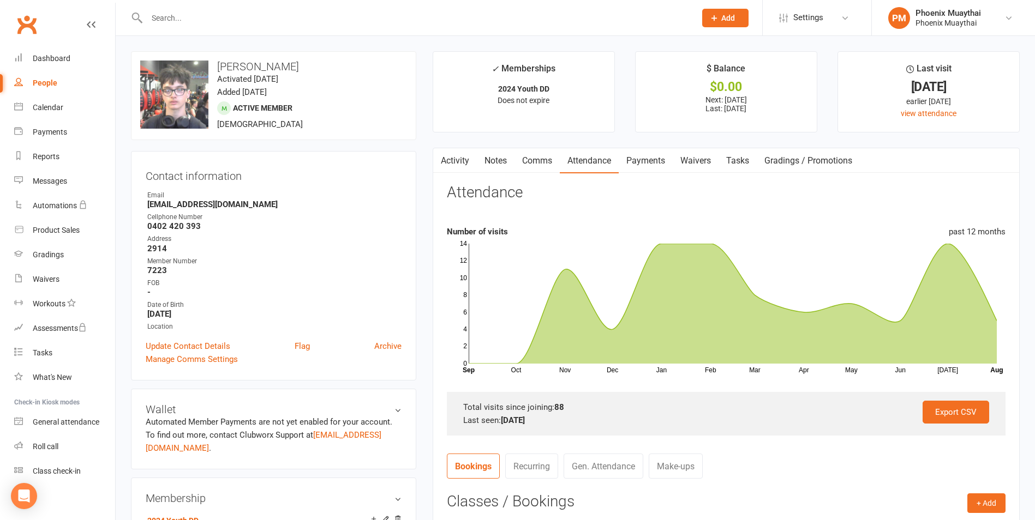
click at [635, 165] on link "Payments" at bounding box center [646, 160] width 54 height 25
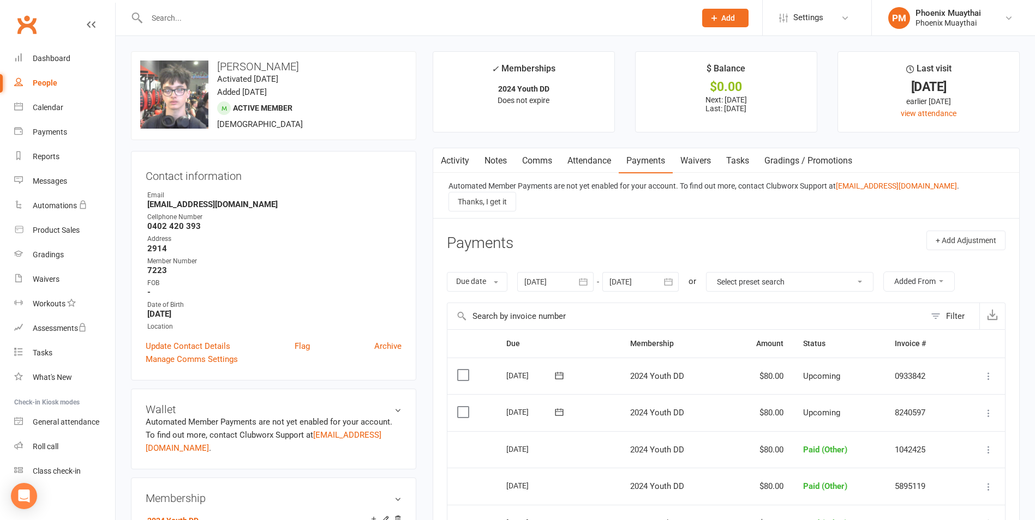
click at [706, 166] on link "Waivers" at bounding box center [696, 160] width 46 height 25
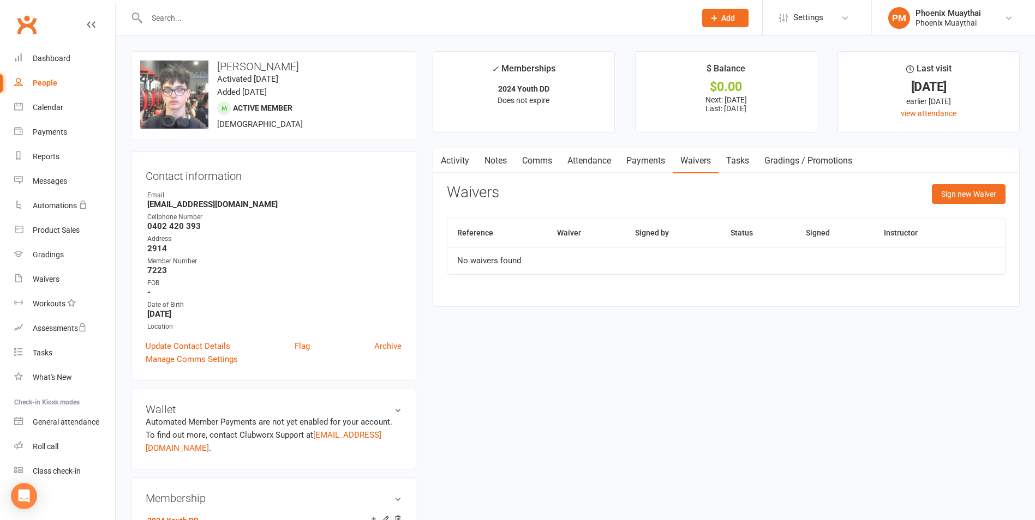
click at [737, 165] on link "Tasks" at bounding box center [737, 160] width 38 height 25
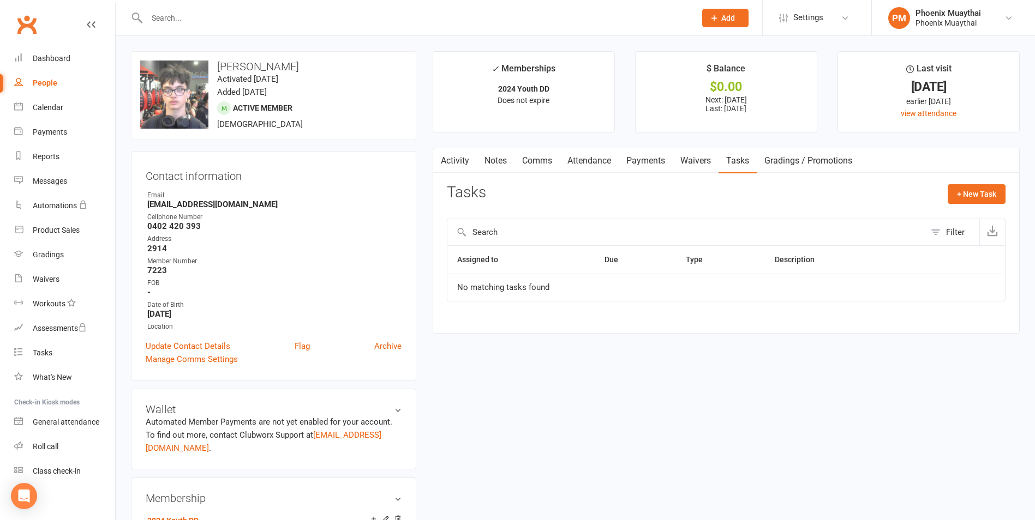
click at [787, 170] on link "Gradings / Promotions" at bounding box center [808, 160] width 103 height 25
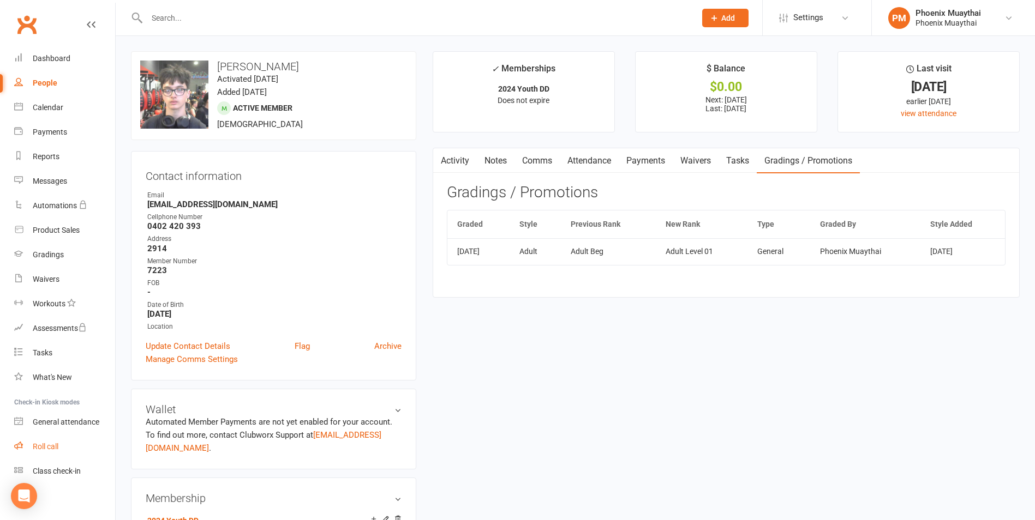
click at [69, 443] on link "Roll call" at bounding box center [64, 447] width 101 height 25
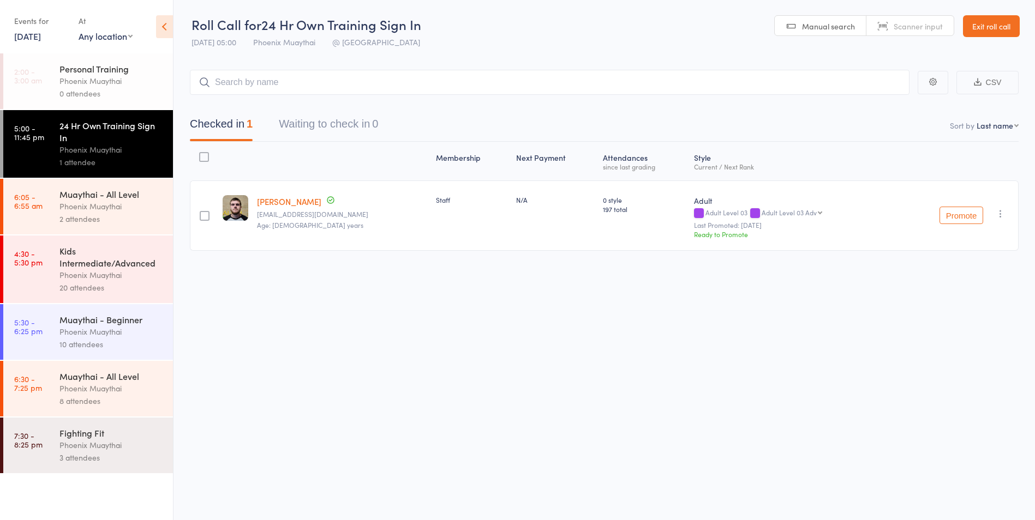
click at [115, 379] on div "Muaythai - All Level" at bounding box center [111, 376] width 104 height 12
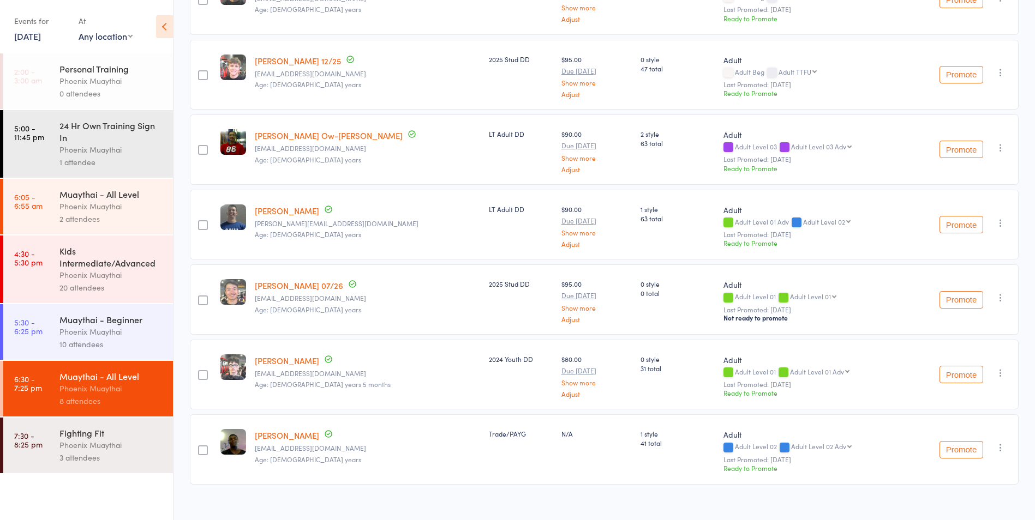
scroll to position [218, 0]
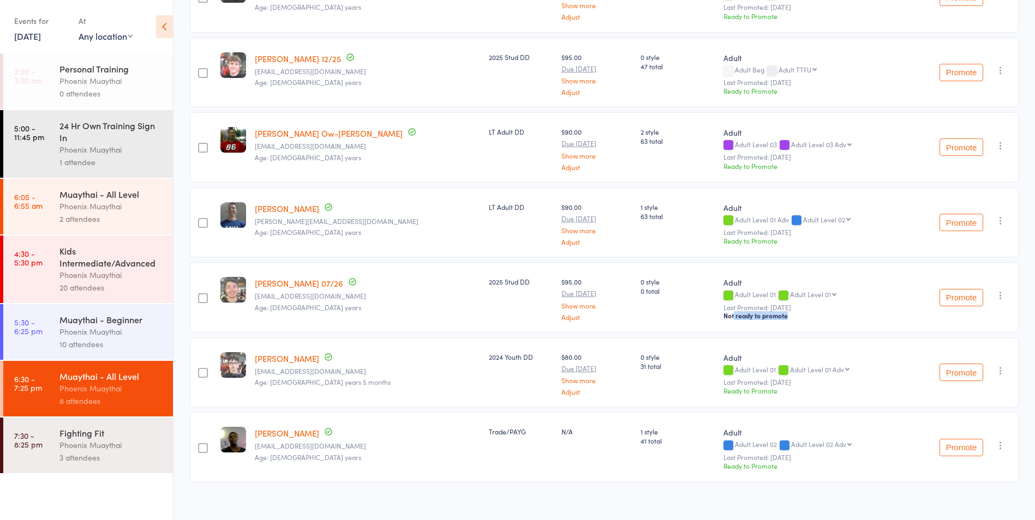
drag, startPoint x: 694, startPoint y: 318, endPoint x: 760, endPoint y: 323, distance: 66.2
click at [760, 323] on div "Adult Adult Level 01 Adult Level 01 Adult Level 01 Adv Adult Level 02 Adult Lev…" at bounding box center [812, 297] width 186 height 70
click at [790, 291] on select "Adult Level 01 Adv Adult Level 02 Adult Level 02 Adv Adult Level 03 Adult Level…" at bounding box center [813, 294] width 46 height 7
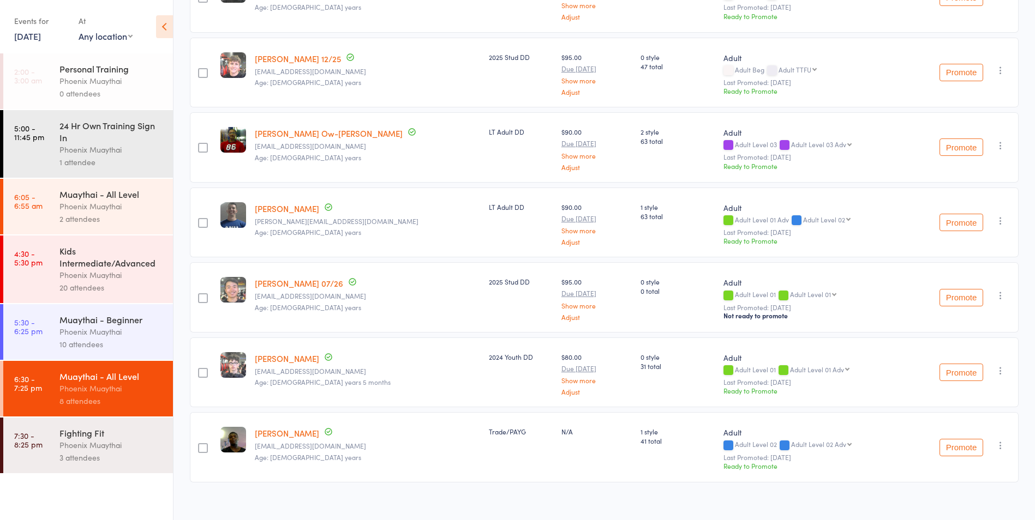
click at [790, 291] on select "Adult Level 01 Adv Adult Level 02 Adult Level 02 Adv Adult Level 03 Adult Level…" at bounding box center [813, 294] width 46 height 7
click at [790, 293] on select "Adult Level 01 Adv Adult Level 02 Adult Level 02 Adv Adult Level 03 Adult Level…" at bounding box center [819, 294] width 59 height 7
click at [790, 291] on select "Adult Level 01 Adv Adult Level 02 Adult Level 02 Adv Adult Level 03 Adult Level…" at bounding box center [819, 294] width 59 height 7
click at [790, 295] on select "Adult Level 01 Adv Adult Level 02 Adult Level 02 Adv Adult Level 03 Adult Level…" at bounding box center [814, 294] width 48 height 7
select select "0"
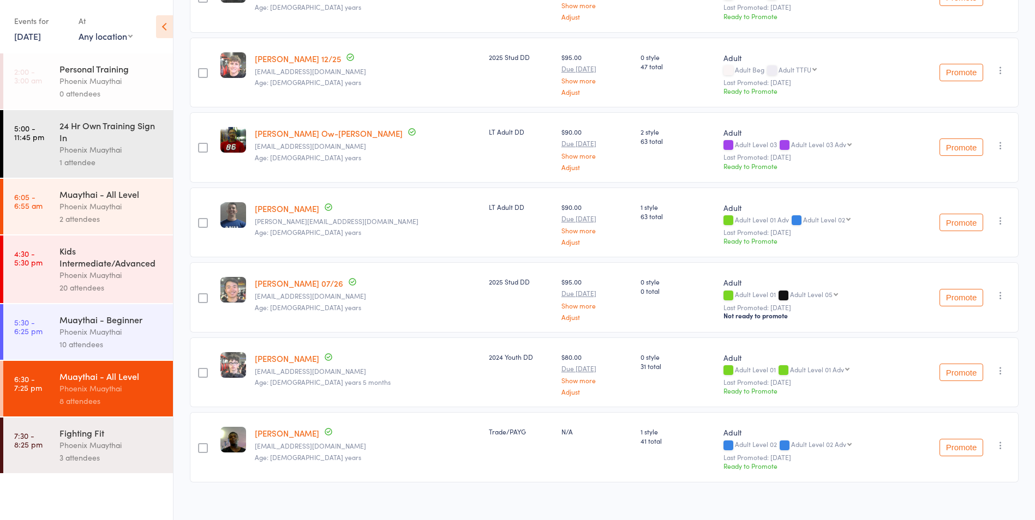
click at [790, 291] on select "Adult Level 01 Adv Adult Level 02 Adult Level 02 Adv Adult Level 03 Adult Level…" at bounding box center [814, 294] width 48 height 7
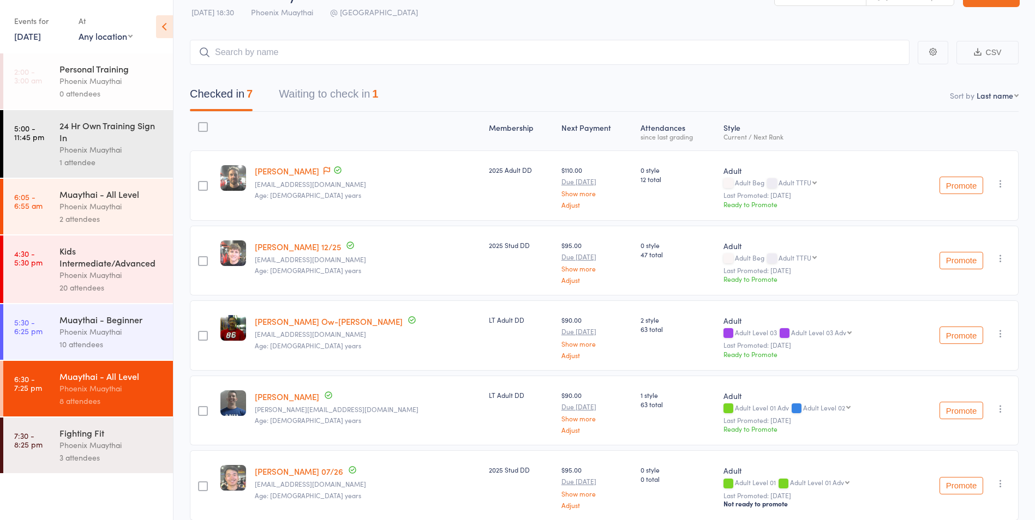
scroll to position [0, 0]
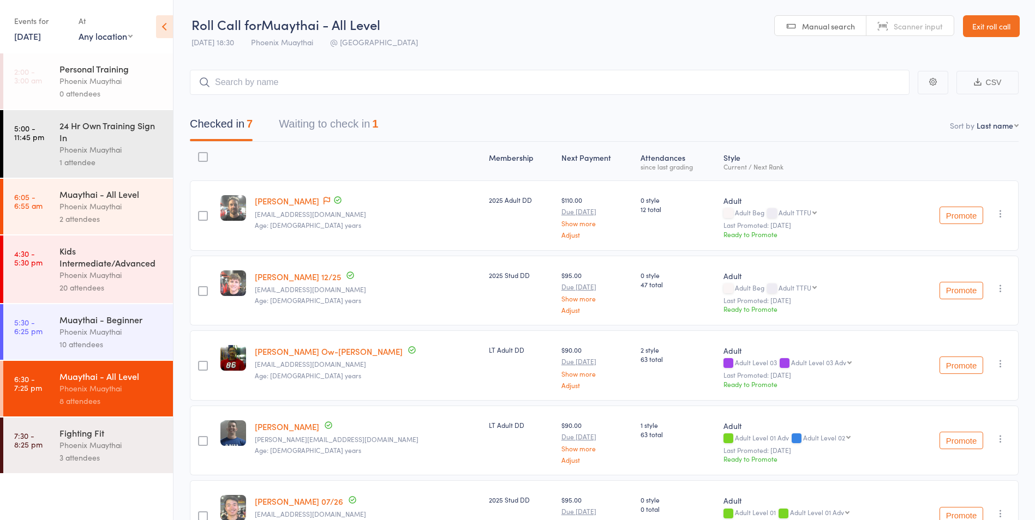
click at [1002, 21] on link "Exit roll call" at bounding box center [991, 26] width 57 height 22
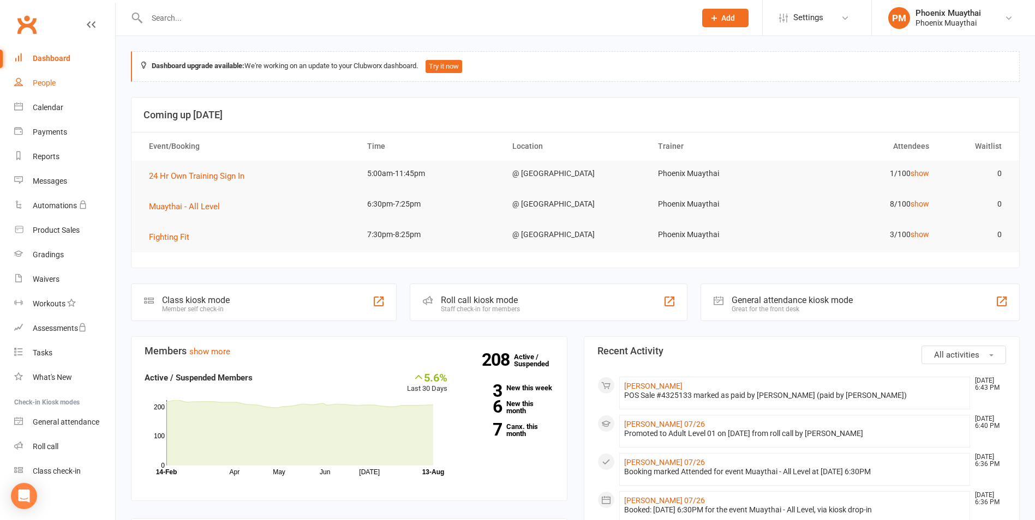
click at [58, 71] on link "People" at bounding box center [64, 83] width 101 height 25
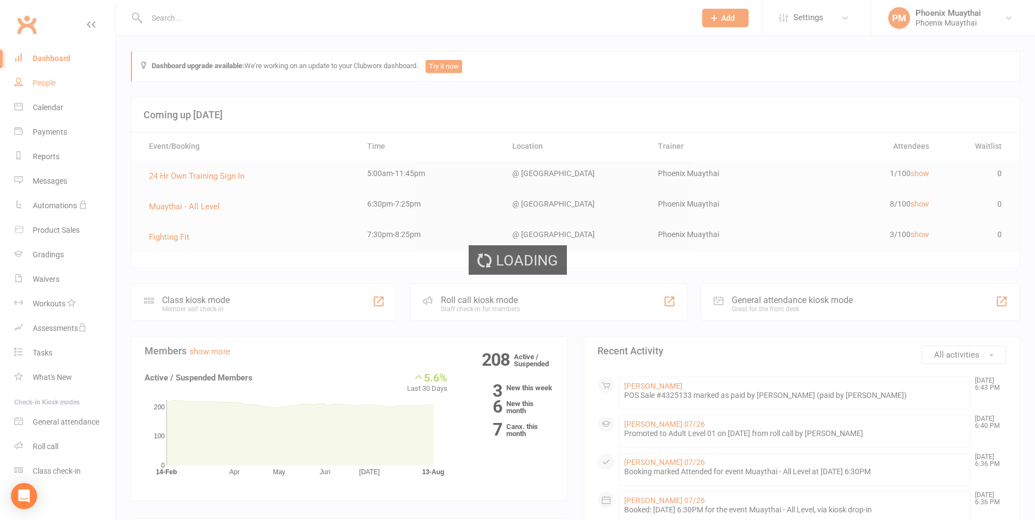
select select "100"
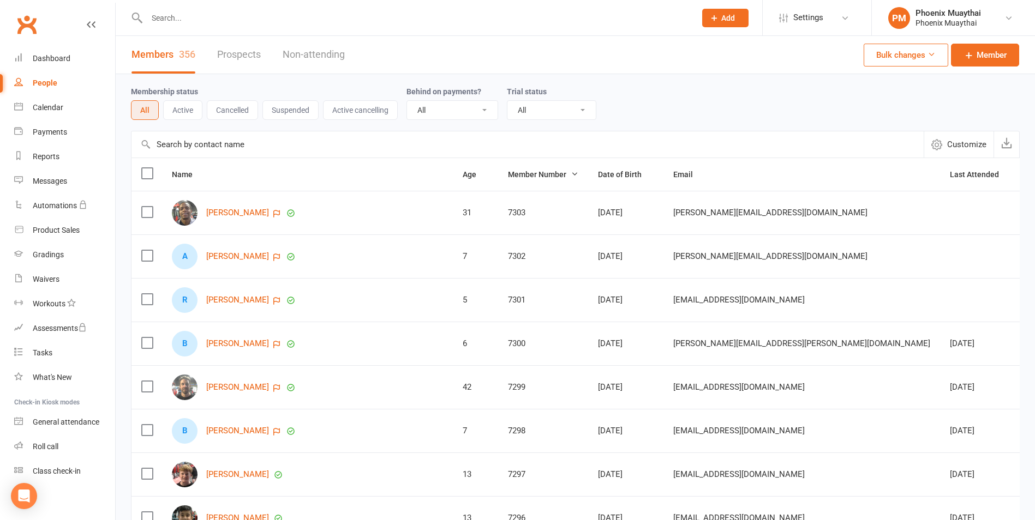
click at [46, 83] on div "People" at bounding box center [45, 83] width 25 height 9
click at [229, 143] on input "text" at bounding box center [527, 144] width 792 height 26
paste input "[PERSON_NAME]"
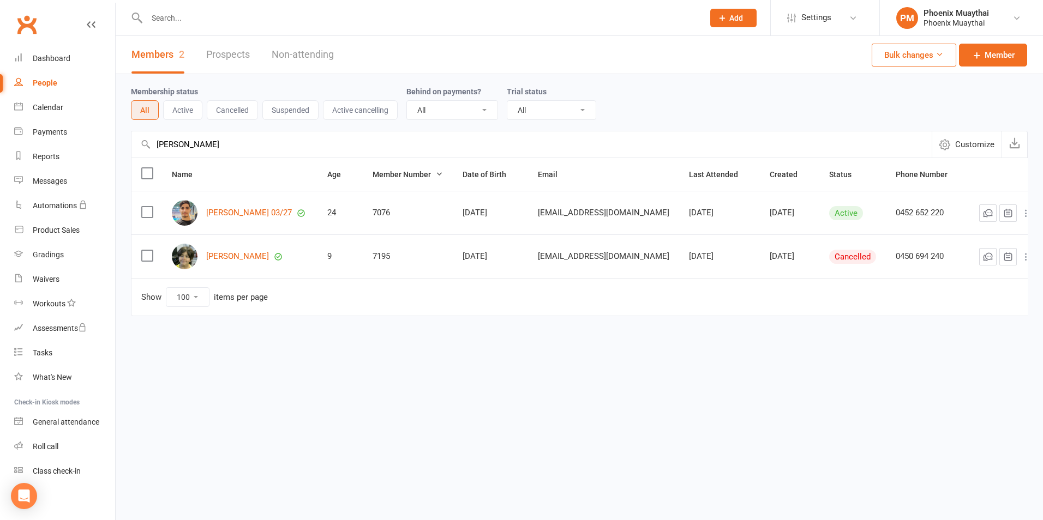
type input "[PERSON_NAME]"
click at [244, 220] on div "[PERSON_NAME] 03/27" at bounding box center [240, 213] width 136 height 26
click at [278, 211] on link "[PERSON_NAME] 03/27" at bounding box center [249, 212] width 86 height 9
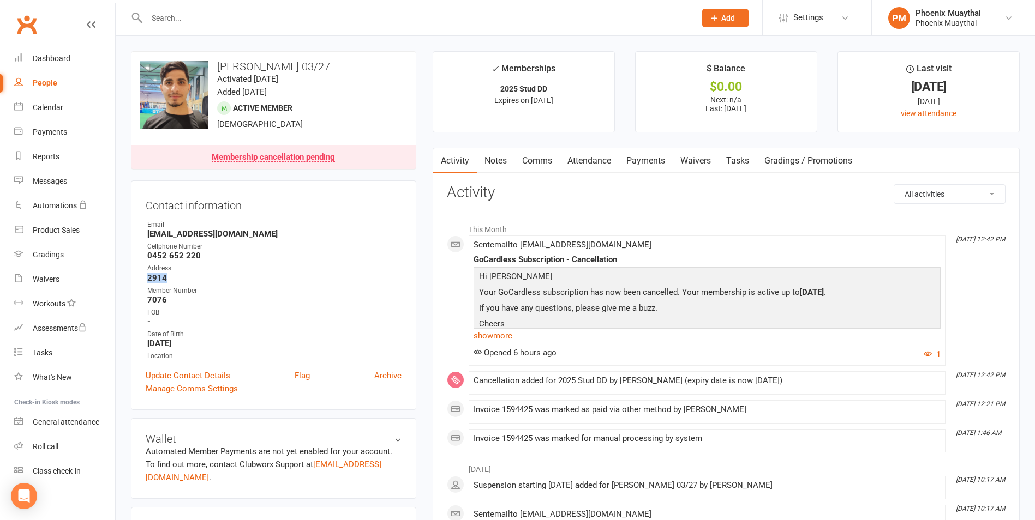
drag, startPoint x: 182, startPoint y: 274, endPoint x: 146, endPoint y: 274, distance: 36.0
click at [146, 274] on li "Address 2914" at bounding box center [274, 272] width 256 height 19
drag, startPoint x: 146, startPoint y: 274, endPoint x: 155, endPoint y: 276, distance: 9.4
copy strong "2914"
click at [281, 302] on strong "7076" at bounding box center [274, 300] width 254 height 10
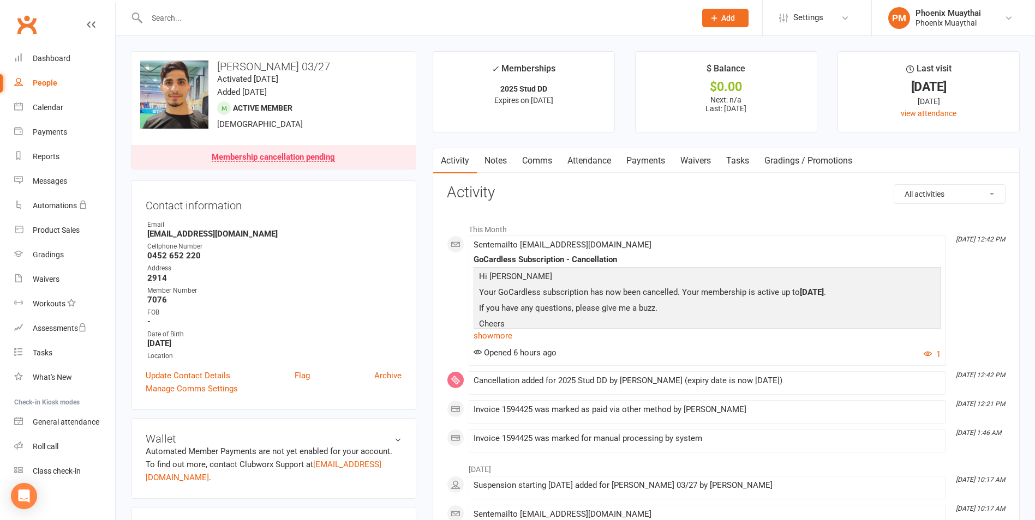
click at [53, 80] on div "People" at bounding box center [45, 83] width 25 height 9
select select "100"
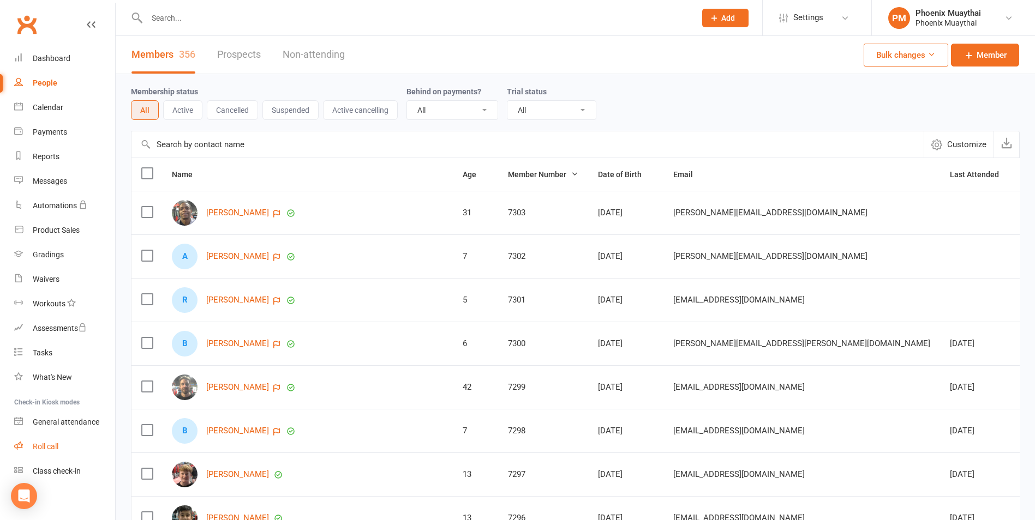
click at [101, 455] on link "Roll call" at bounding box center [64, 447] width 101 height 25
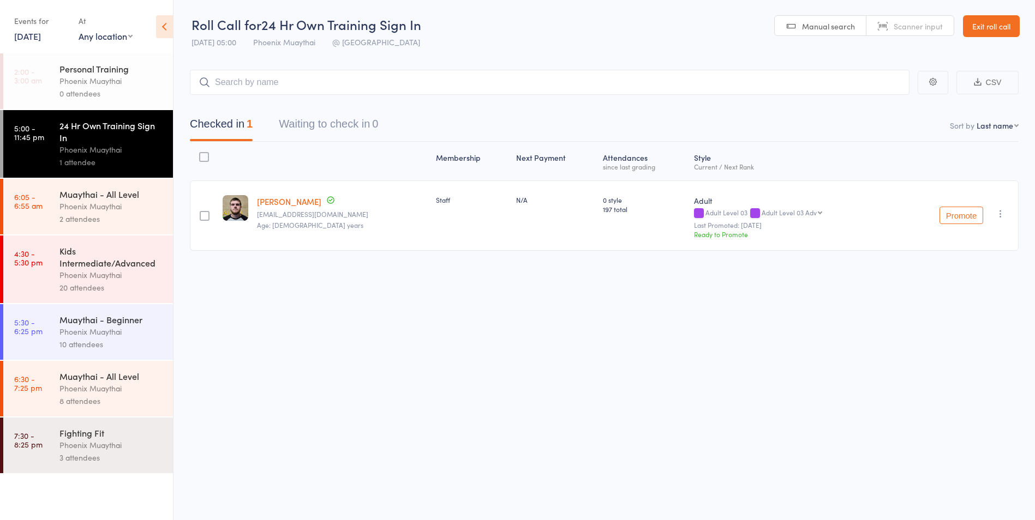
click at [967, 29] on link "Exit roll call" at bounding box center [991, 26] width 57 height 22
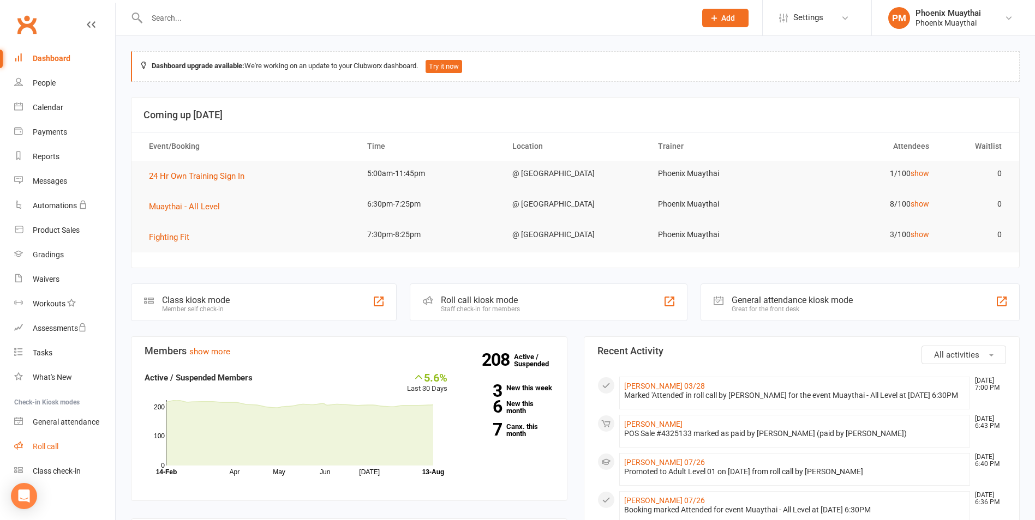
click at [66, 454] on link "Roll call" at bounding box center [64, 447] width 101 height 25
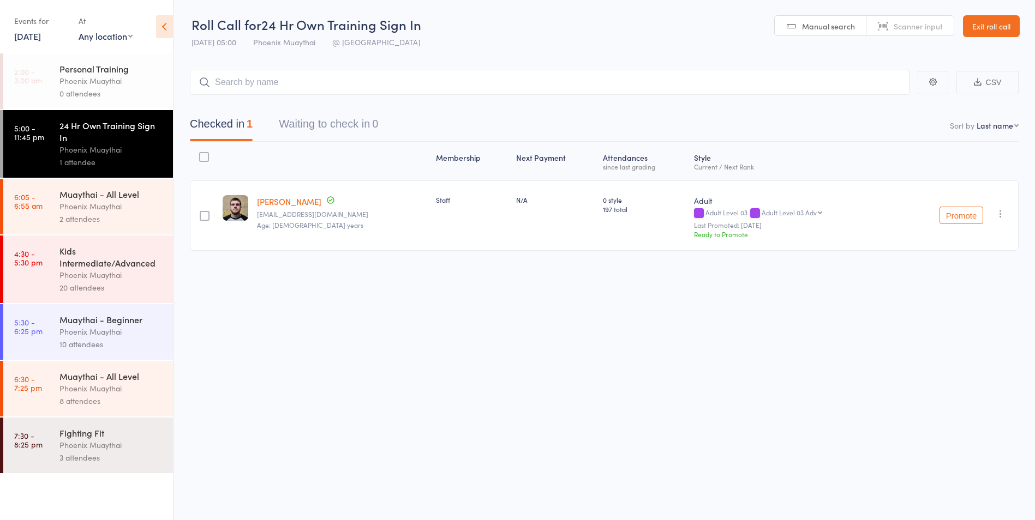
click at [992, 33] on link "Exit roll call" at bounding box center [991, 26] width 57 height 22
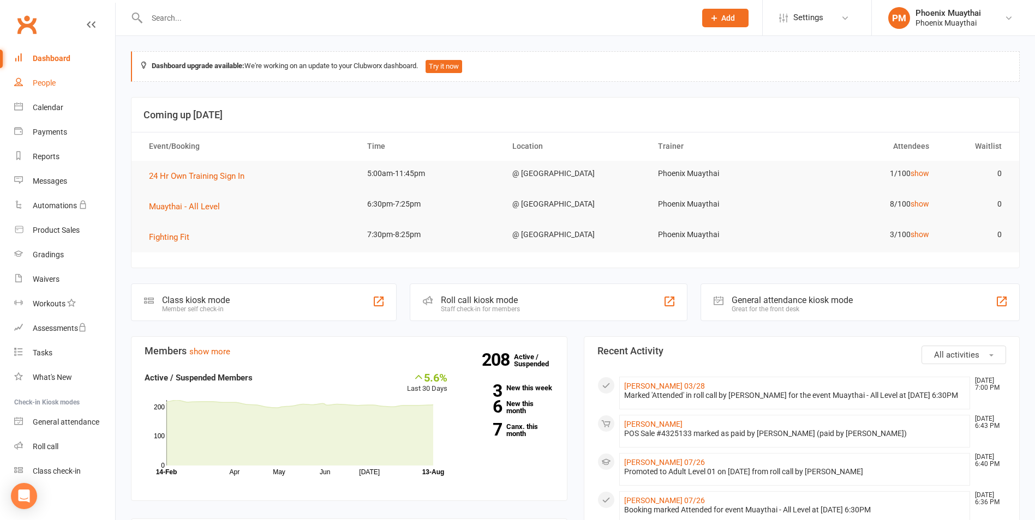
click at [65, 93] on link "People" at bounding box center [64, 83] width 101 height 25
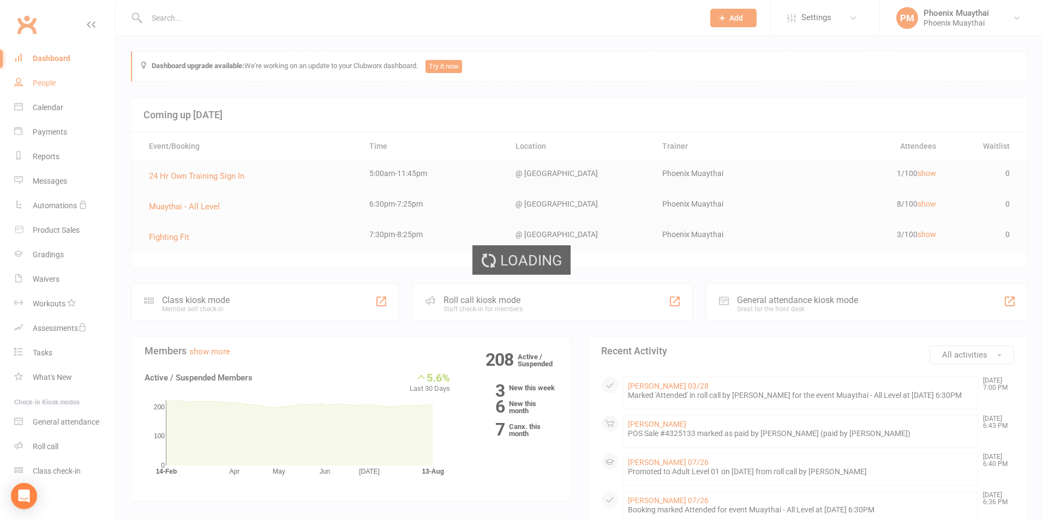
select select "100"
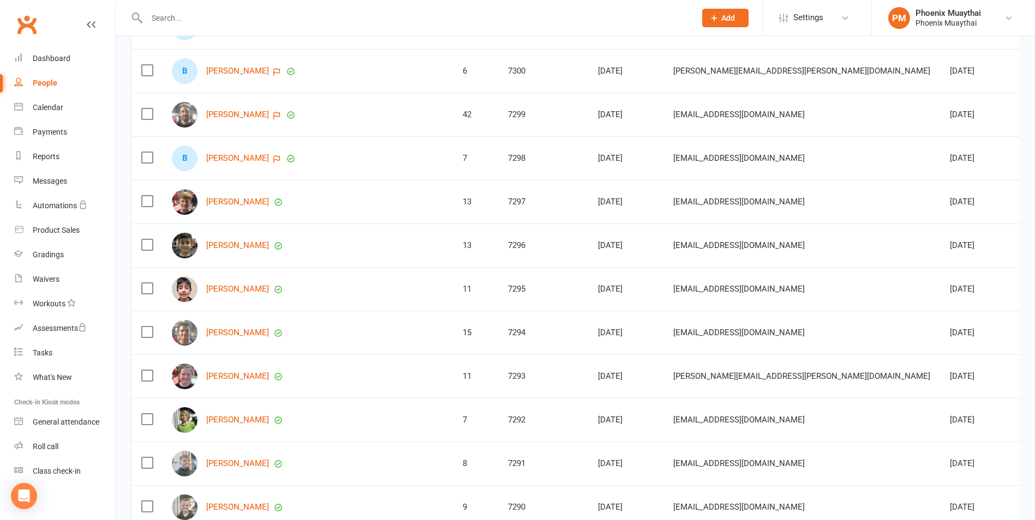
scroll to position [545, 0]
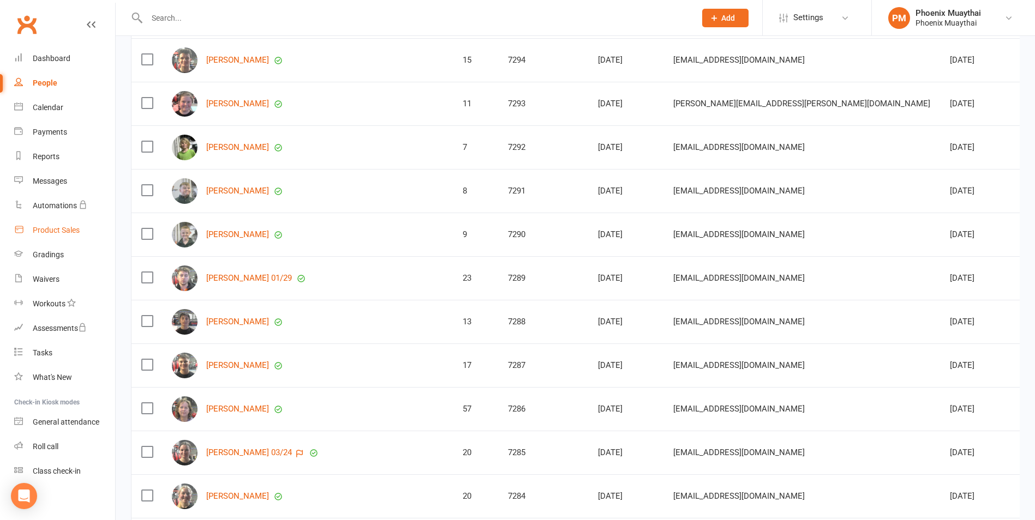
click at [82, 238] on link "Product Sales" at bounding box center [64, 230] width 101 height 25
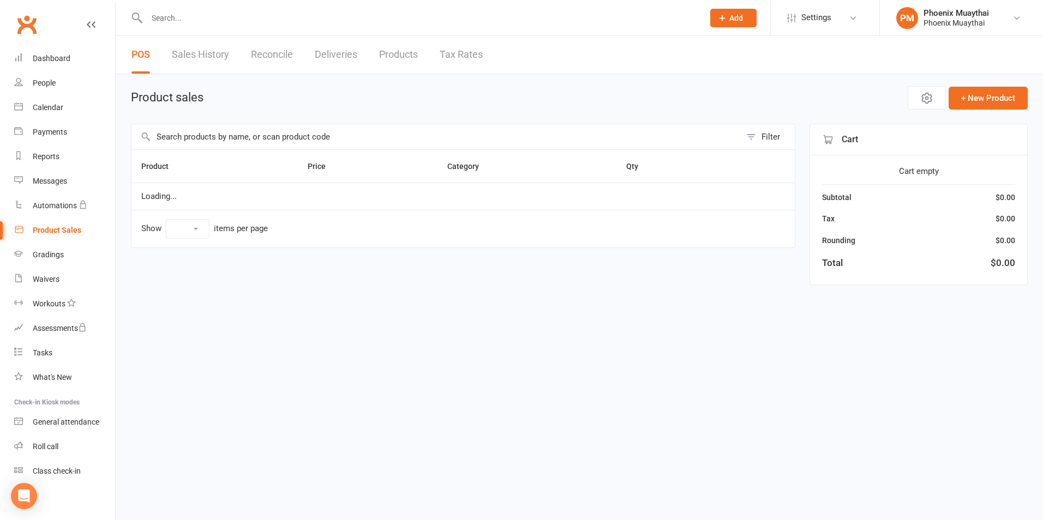
select select "100"
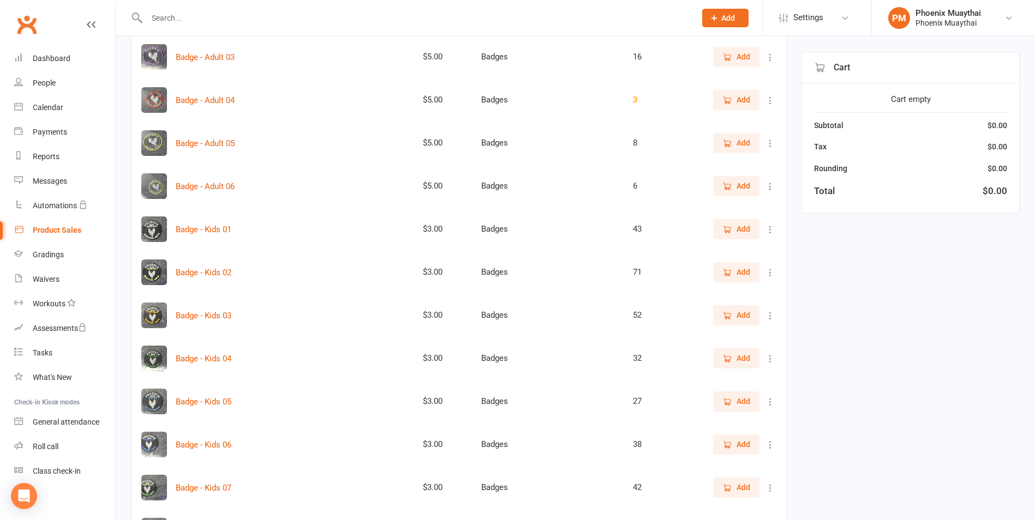
scroll to position [218, 0]
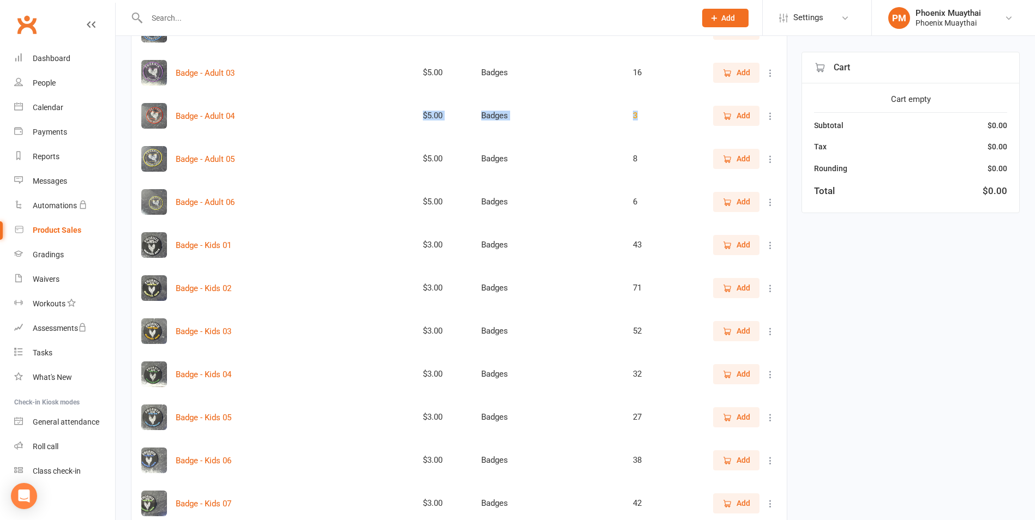
drag, startPoint x: 383, startPoint y: 114, endPoint x: 610, endPoint y: 112, distance: 227.5
click at [610, 112] on tr "Badge - Adult 04 $5.00 Badges 3 Add" at bounding box center [458, 115] width 655 height 43
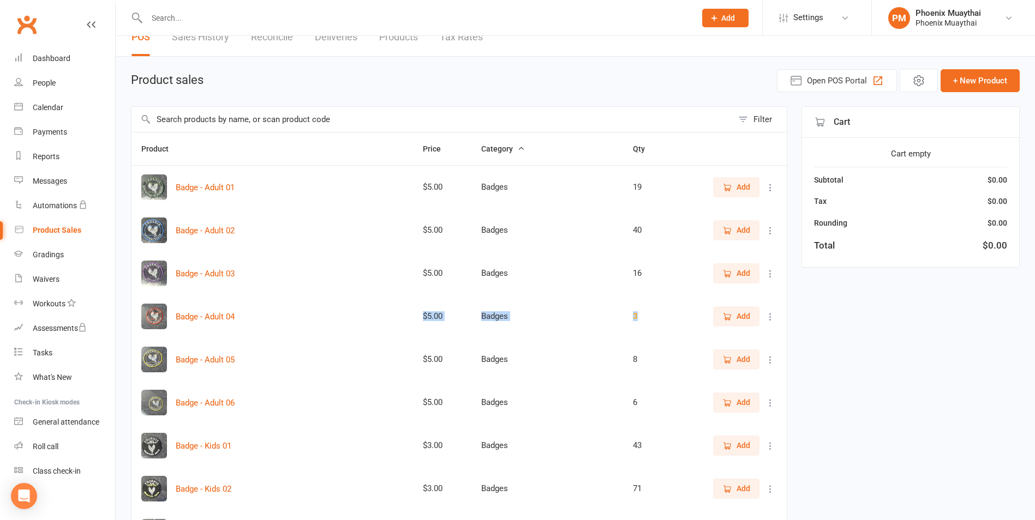
scroll to position [0, 0]
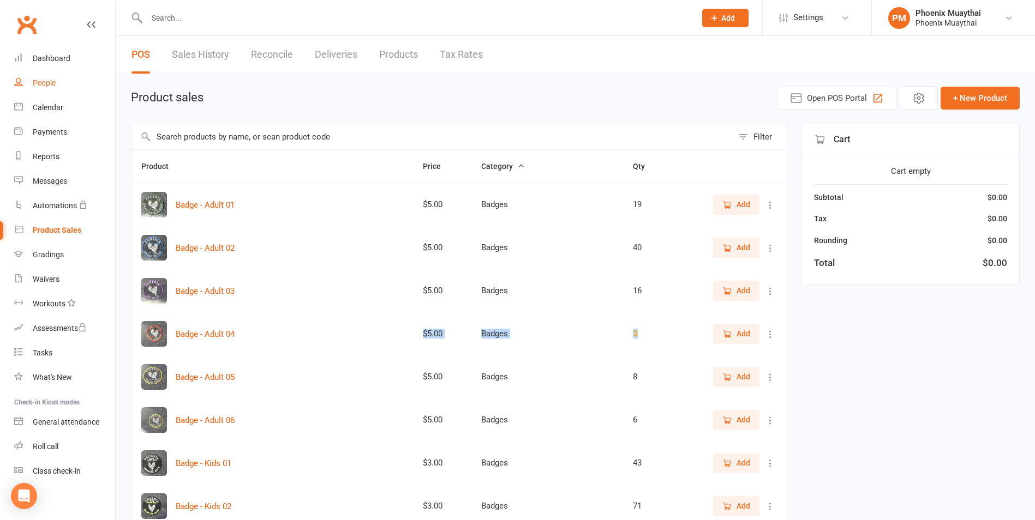
click at [55, 80] on div "People" at bounding box center [44, 83] width 23 height 9
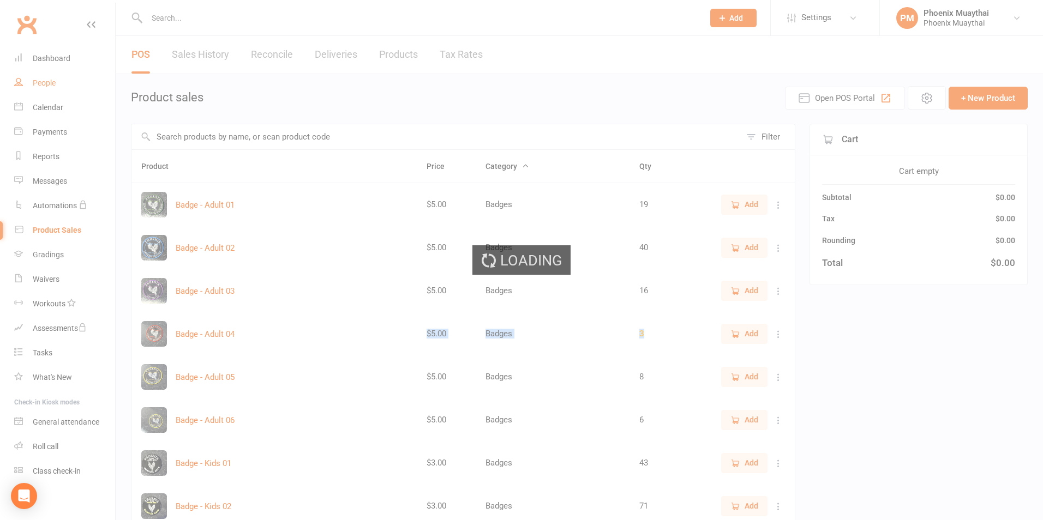
select select "100"
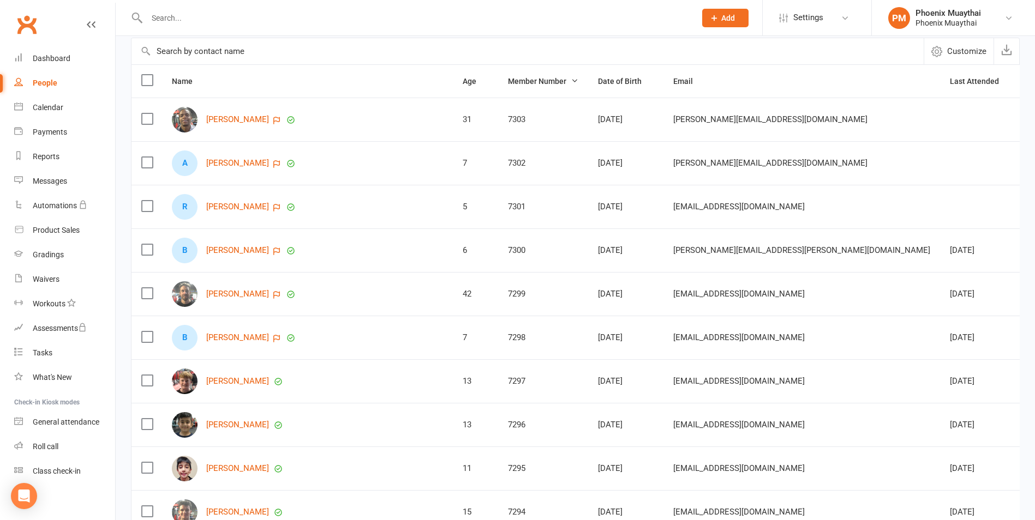
scroll to position [109, 0]
